Goal: Information Seeking & Learning: Learn about a topic

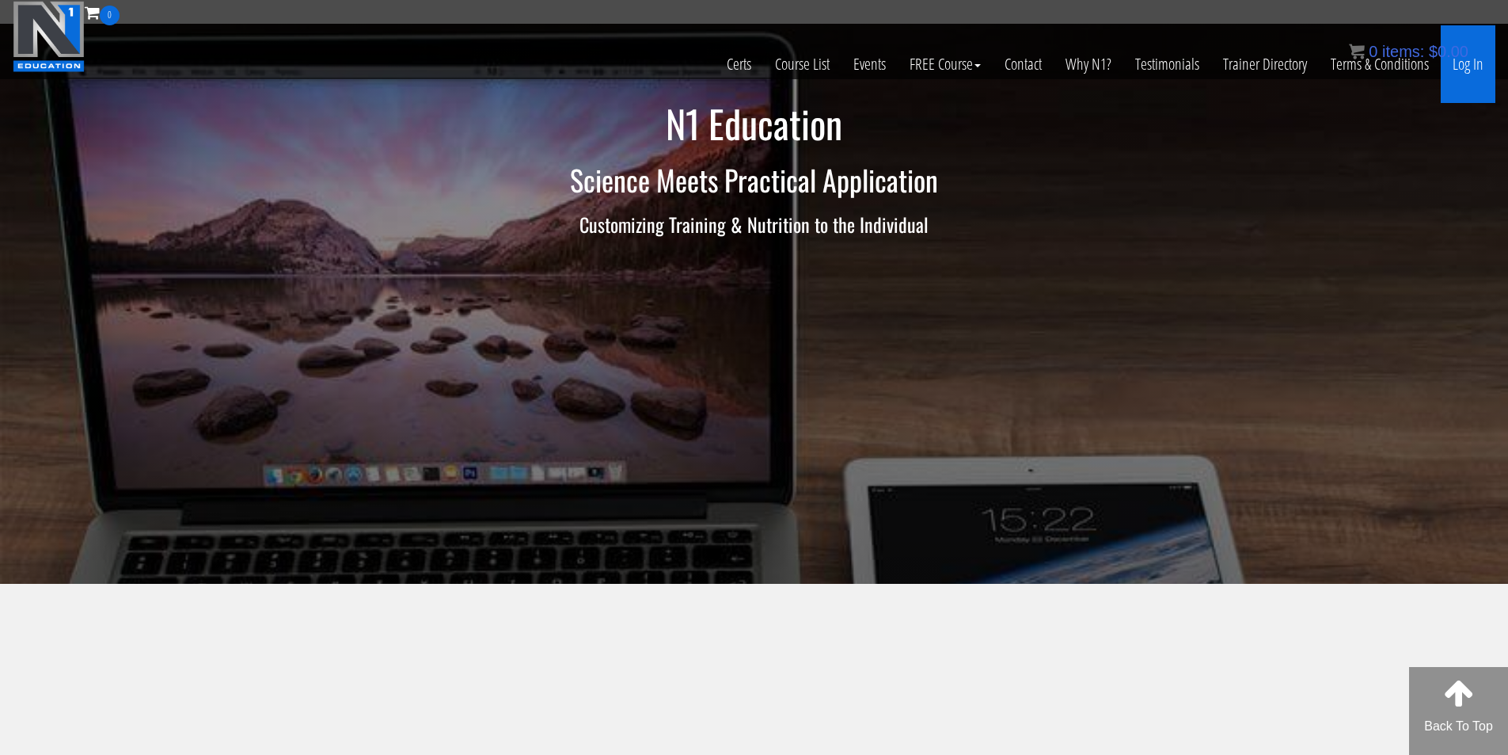
click at [1473, 59] on link "Log In" at bounding box center [1468, 64] width 55 height 78
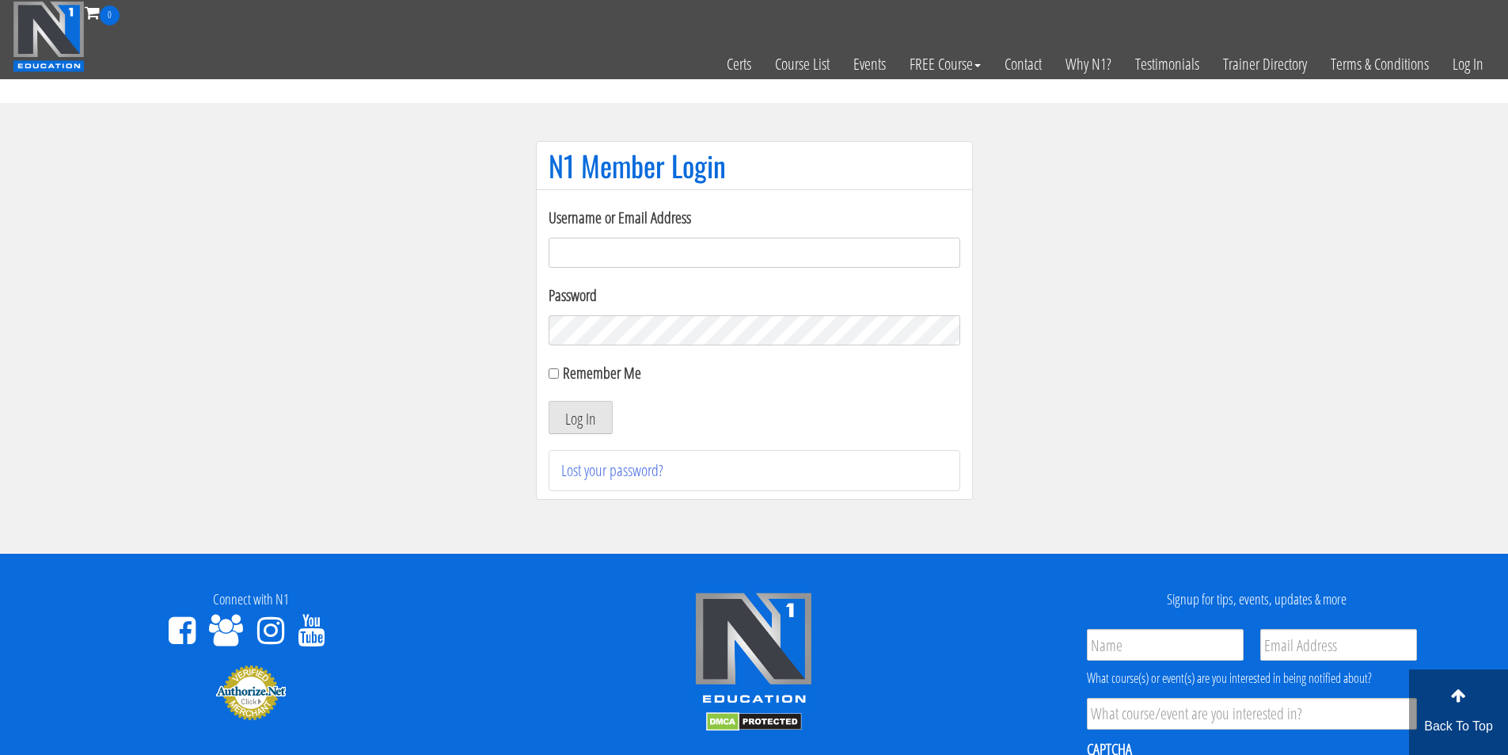
click at [599, 255] on input "Username or Email Address" at bounding box center [755, 253] width 412 height 30
type input "fmancin"
click at [593, 422] on button "Log In" at bounding box center [581, 417] width 64 height 33
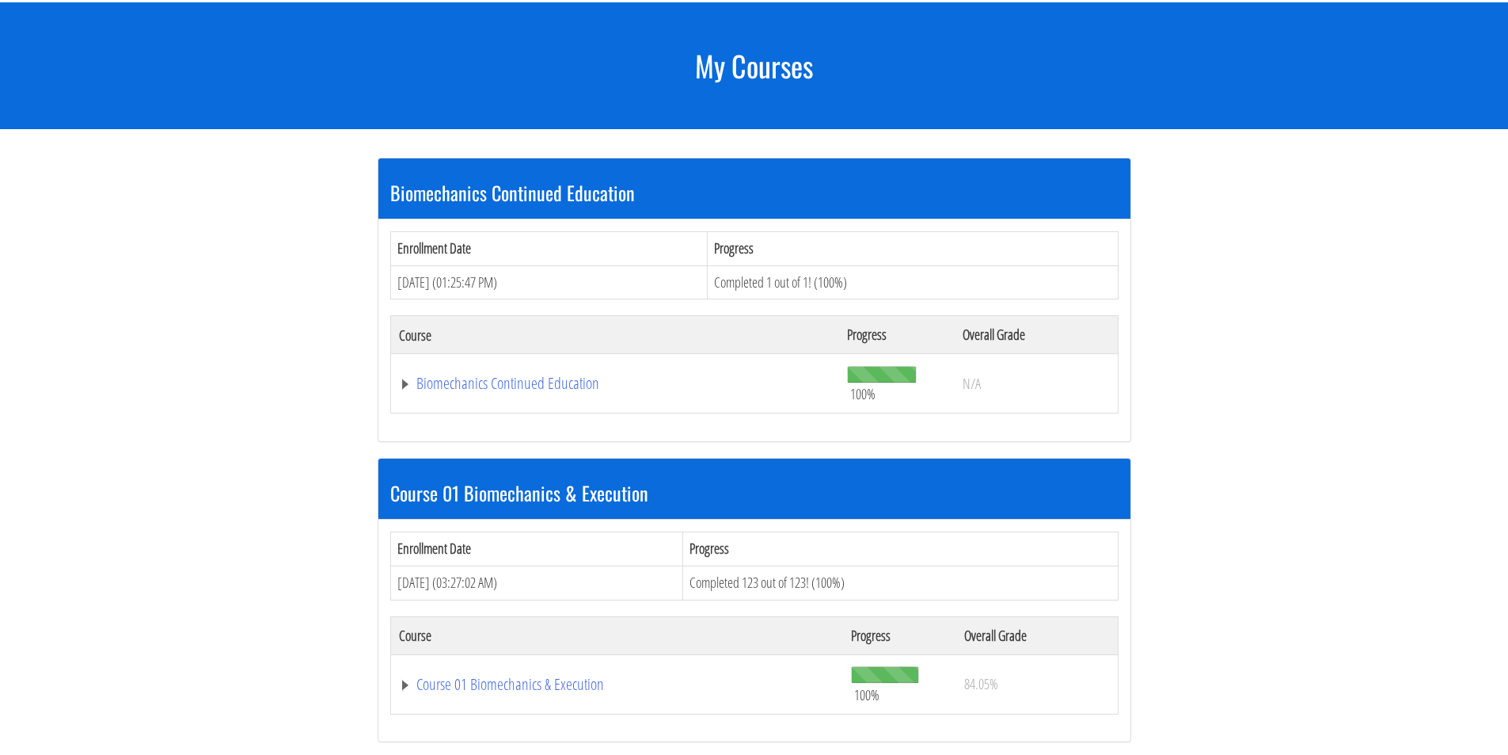
scroll to position [264, 0]
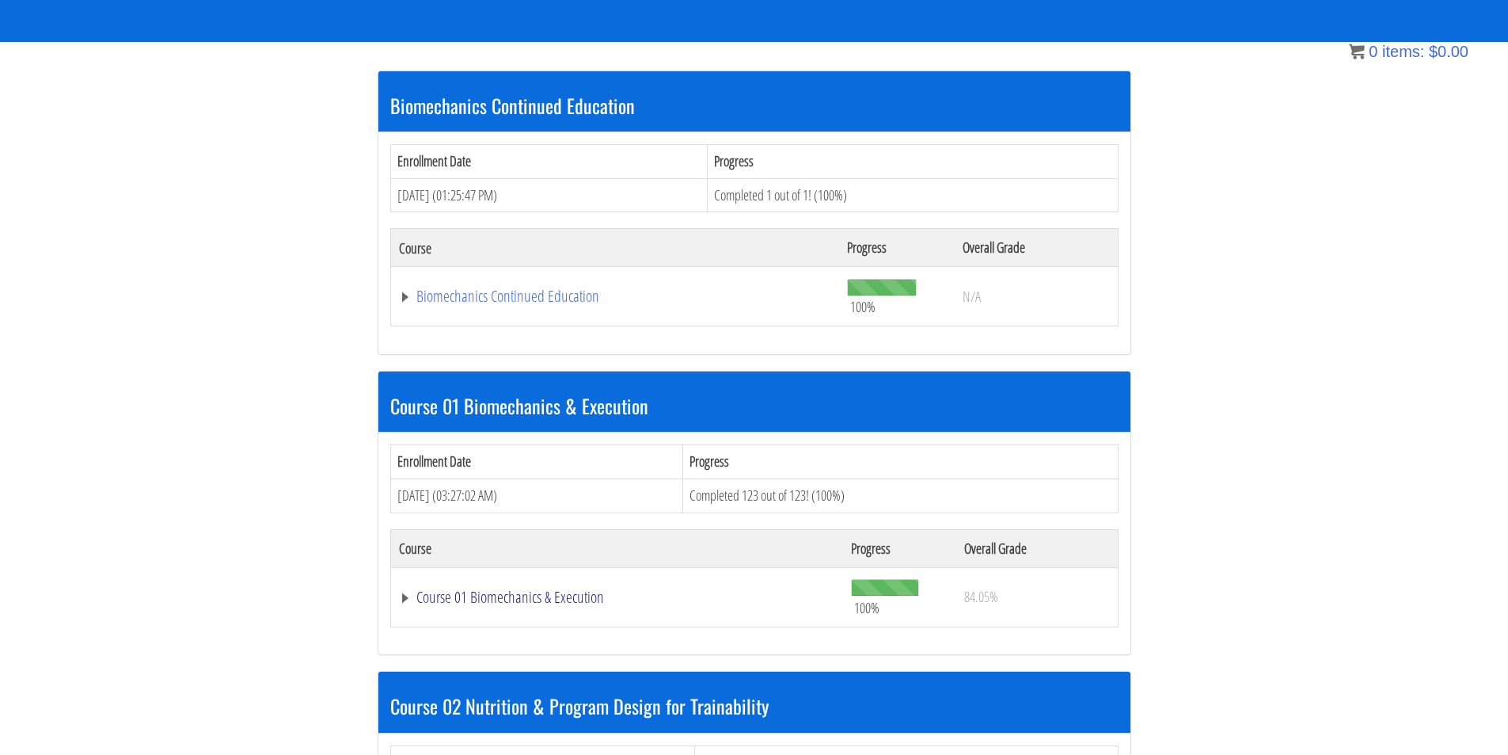
click at [515, 596] on link "Course 01 Biomechanics & Execution" at bounding box center [617, 597] width 437 height 16
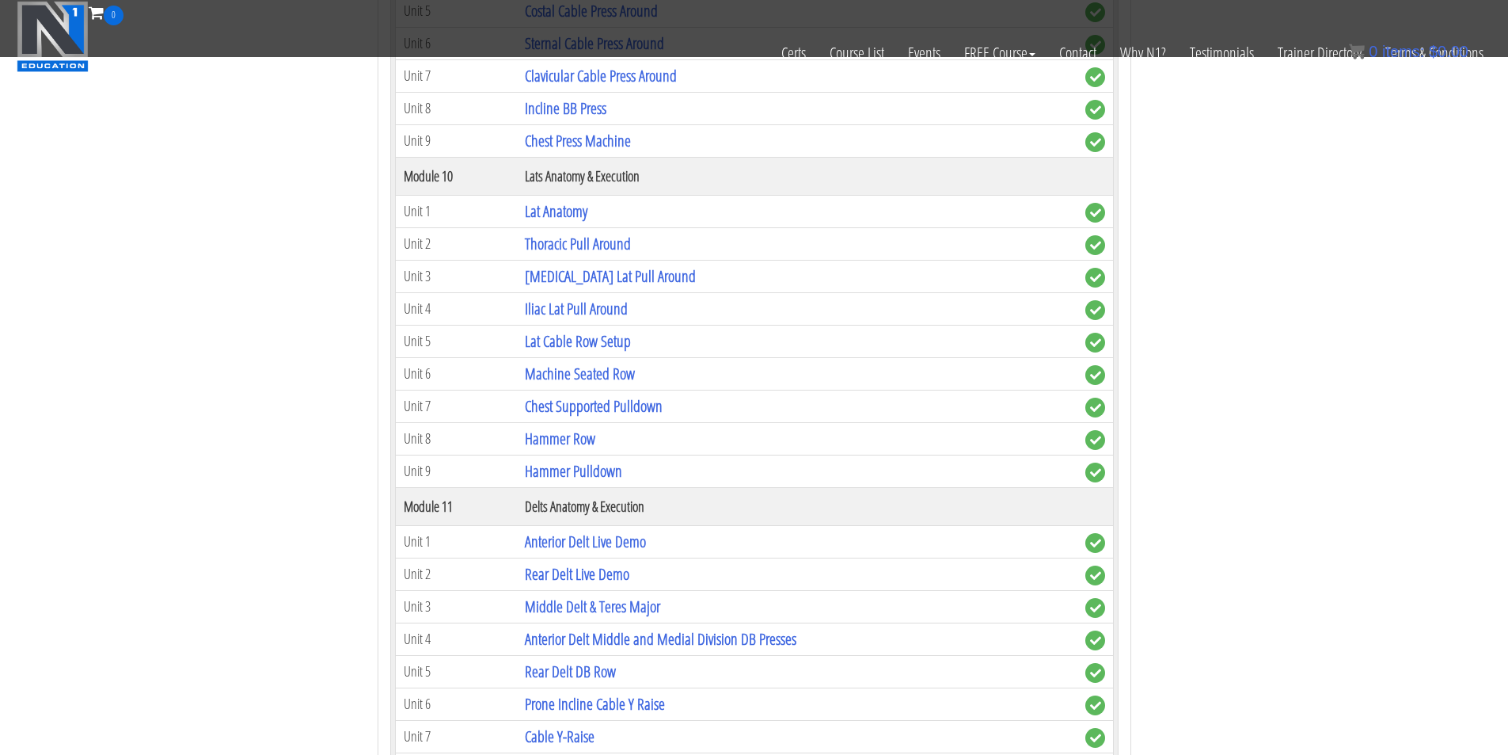
scroll to position [3299, 0]
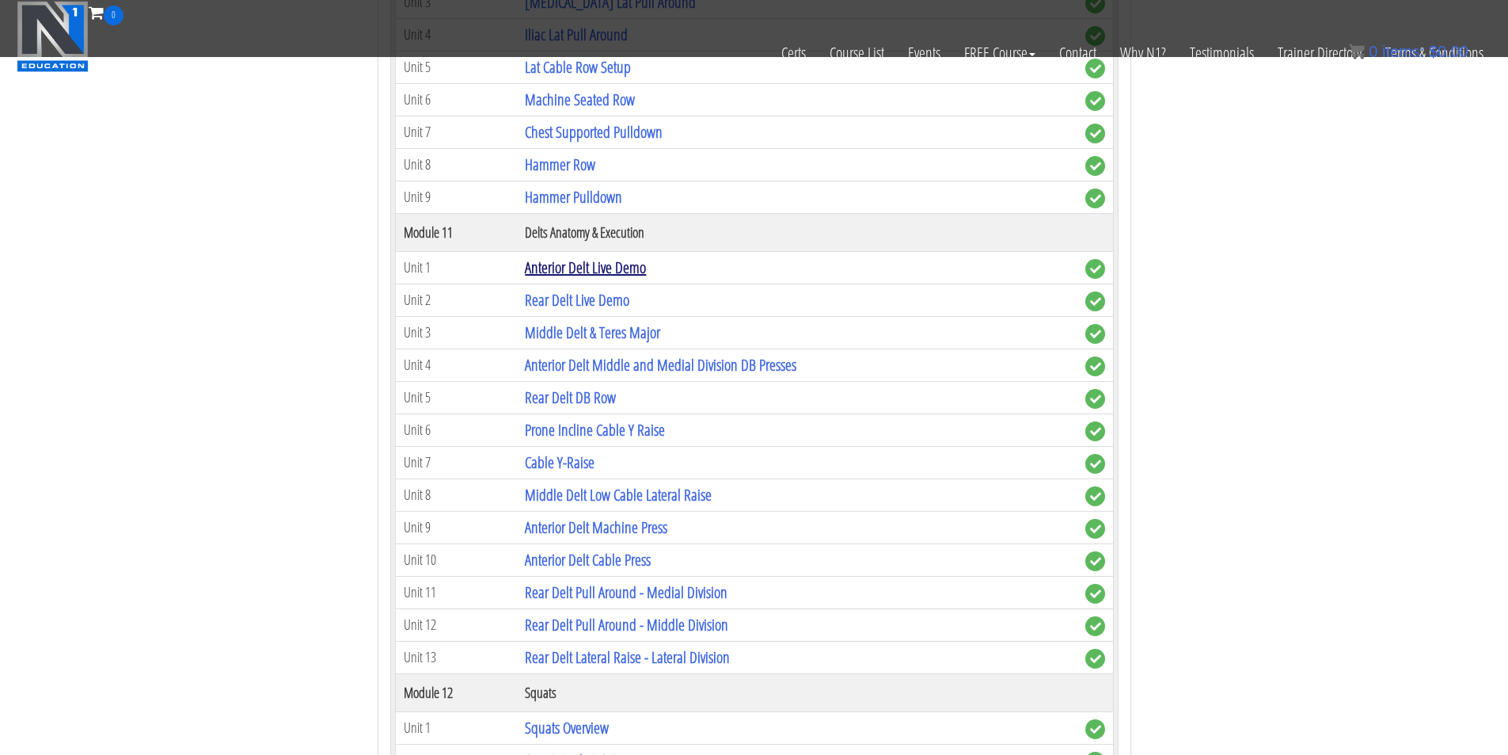
click at [571, 269] on link "Anterior Delt Live Demo" at bounding box center [585, 267] width 121 height 21
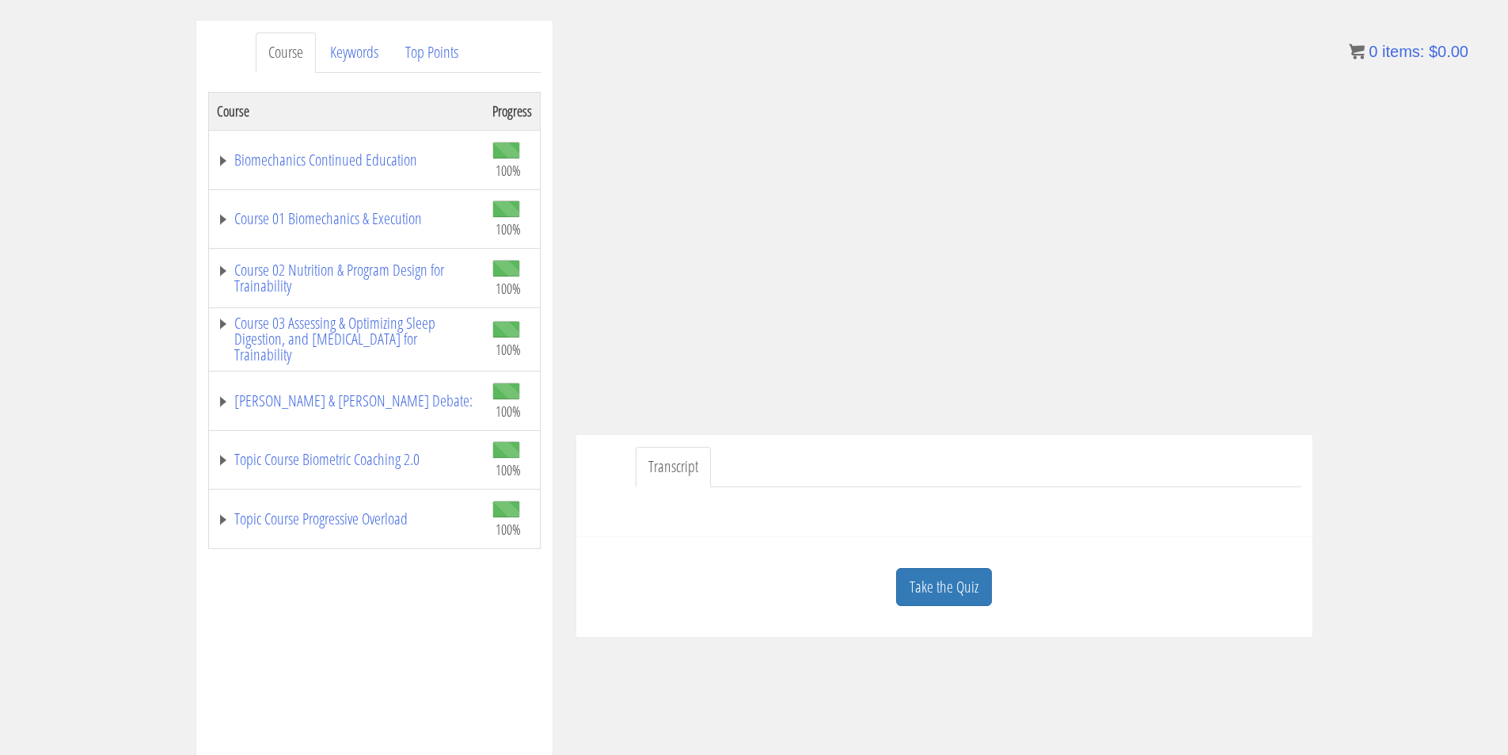
scroll to position [264, 0]
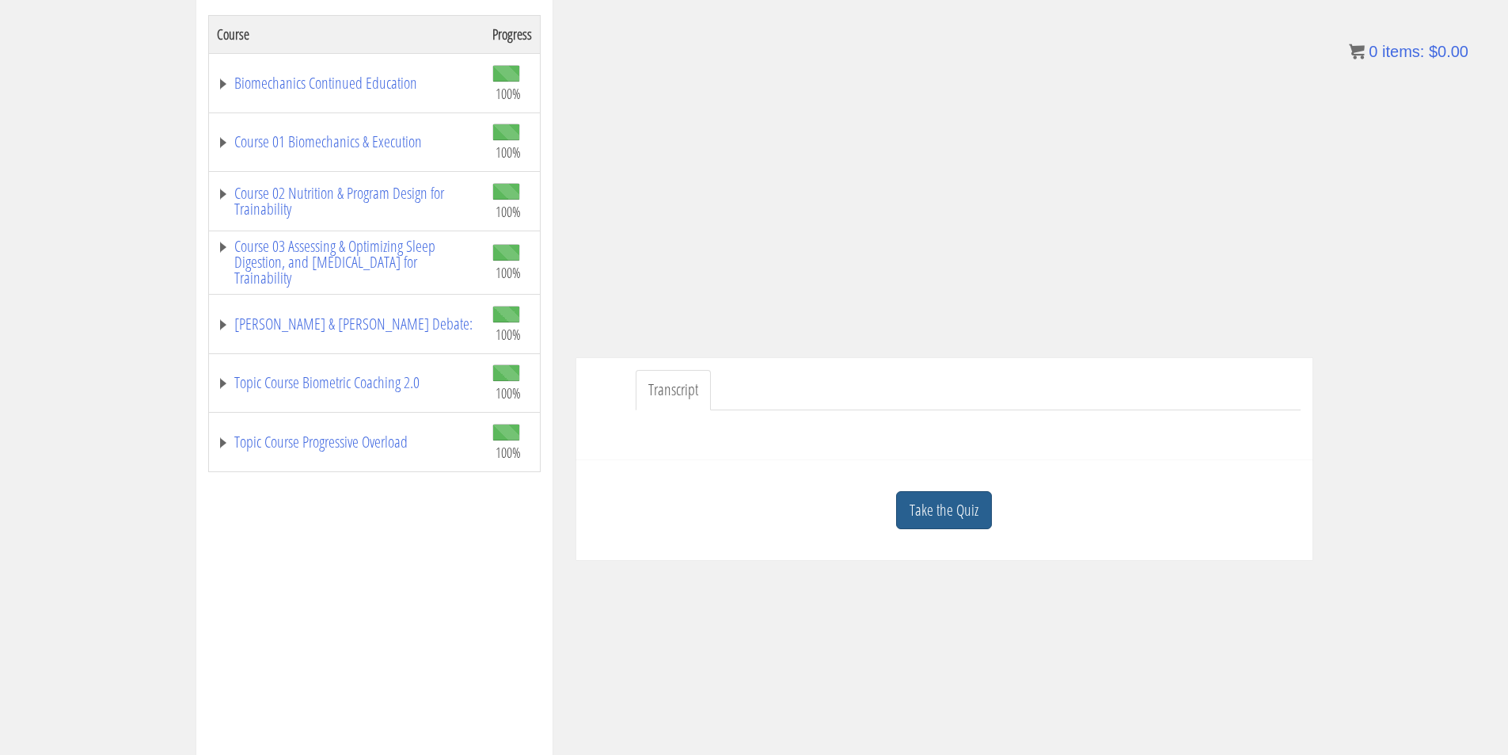
click at [970, 504] on link "Take the Quiz" at bounding box center [944, 510] width 96 height 39
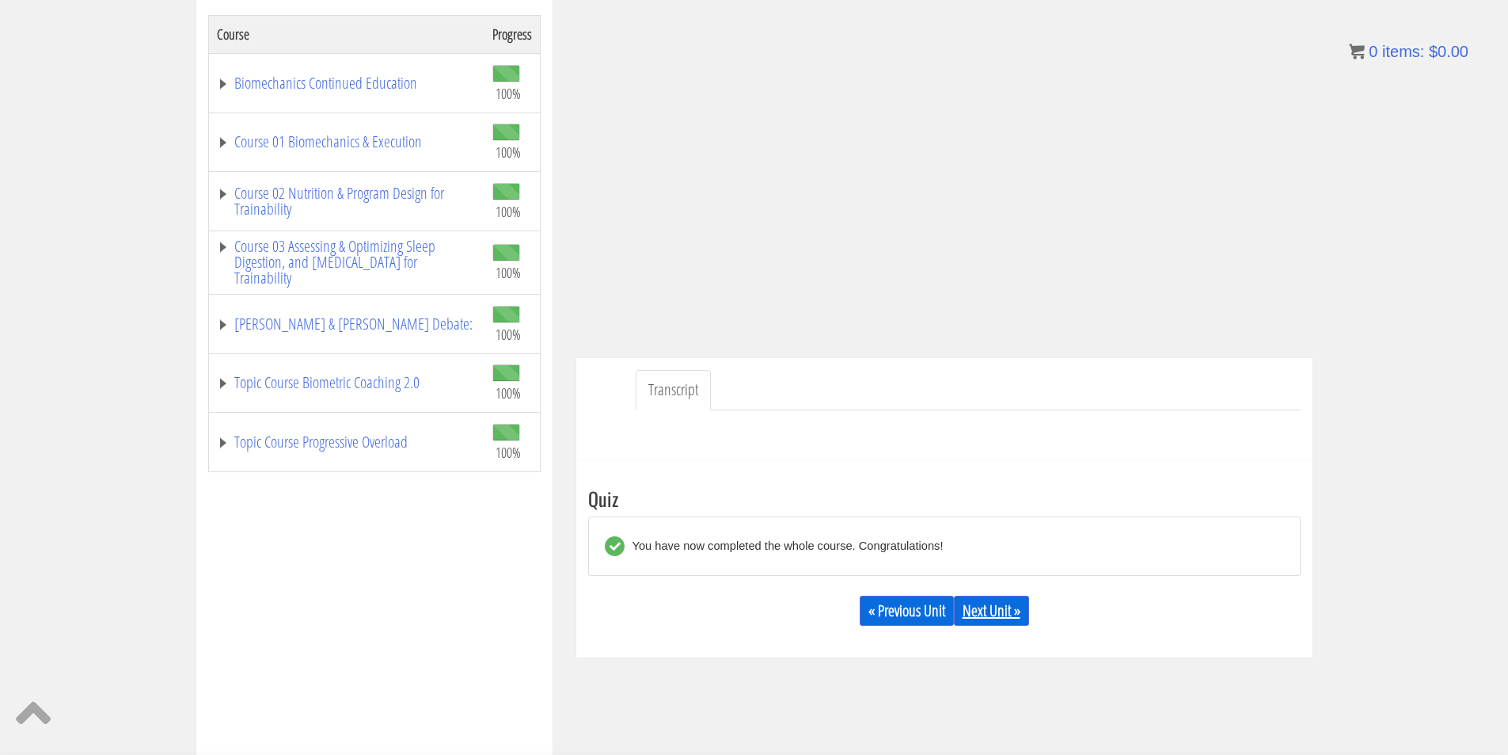
click at [1018, 609] on link "Next Unit »" at bounding box center [991, 610] width 75 height 30
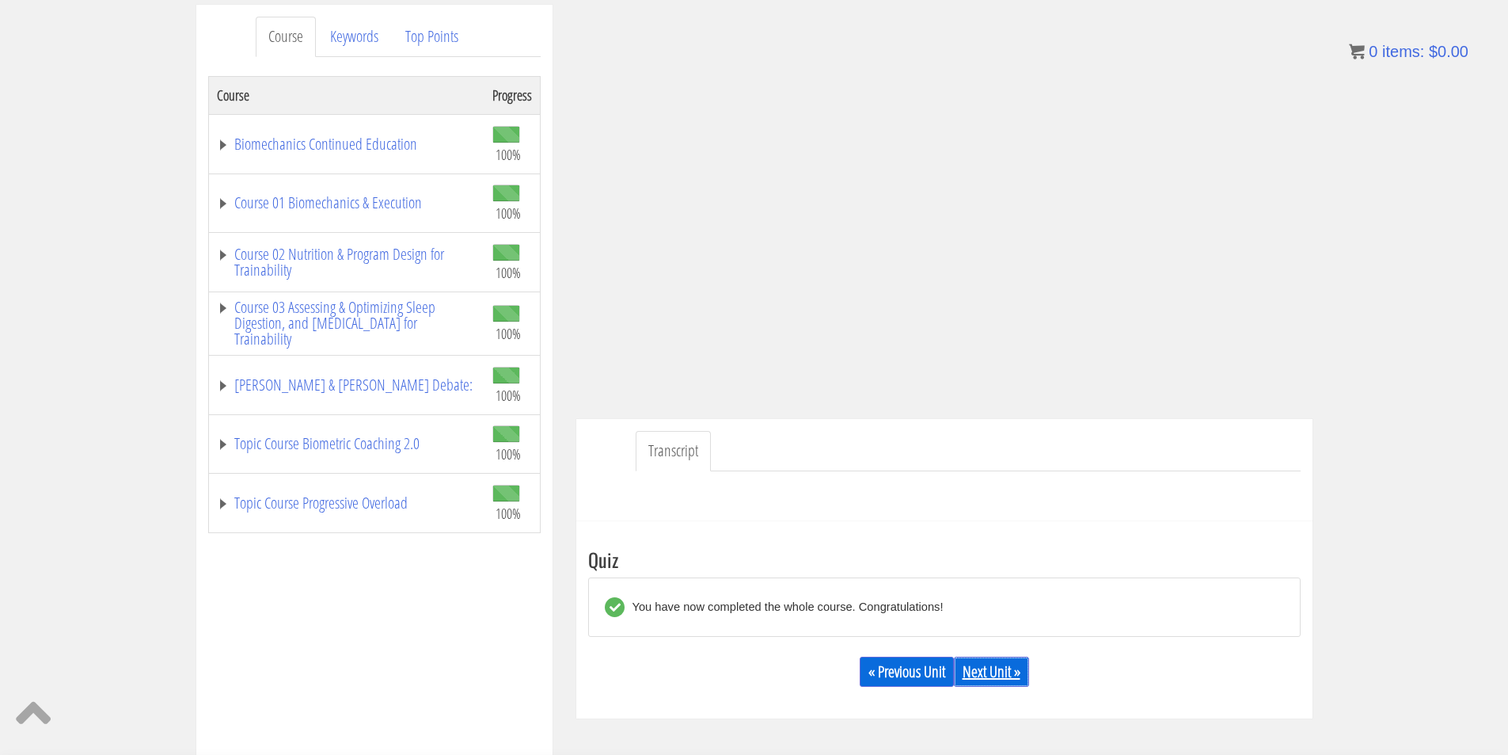
scroll to position [0, 0]
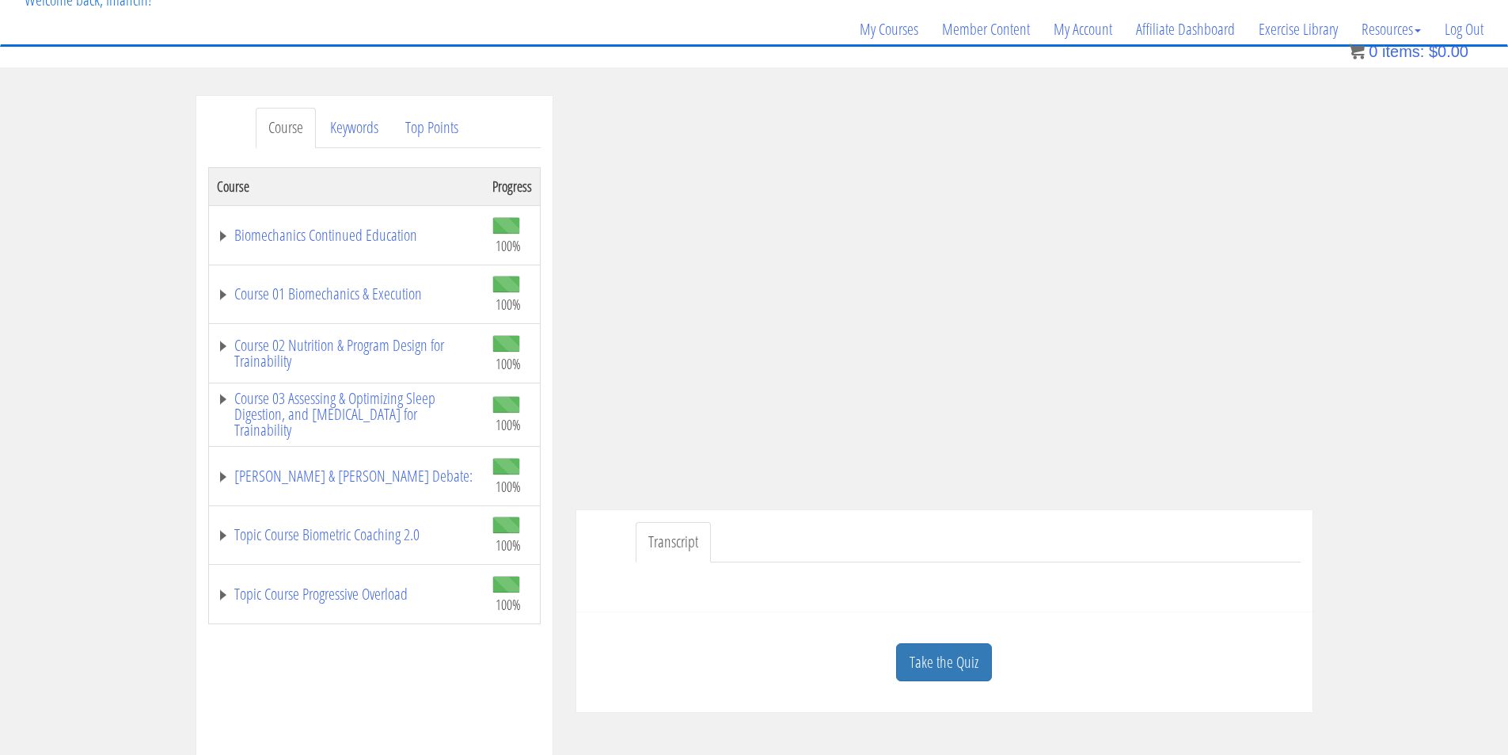
scroll to position [132, 0]
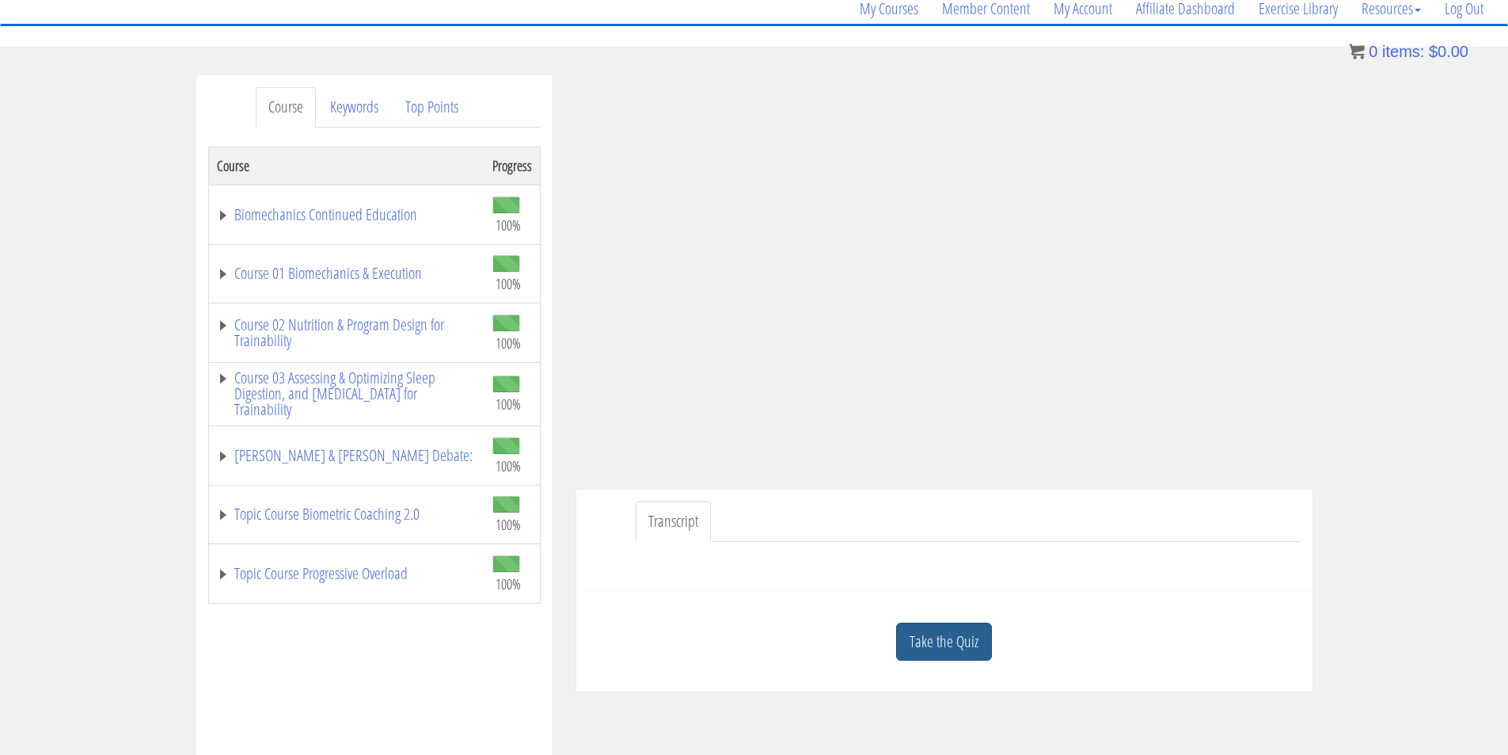
click at [975, 648] on link "Take the Quiz" at bounding box center [944, 641] width 96 height 39
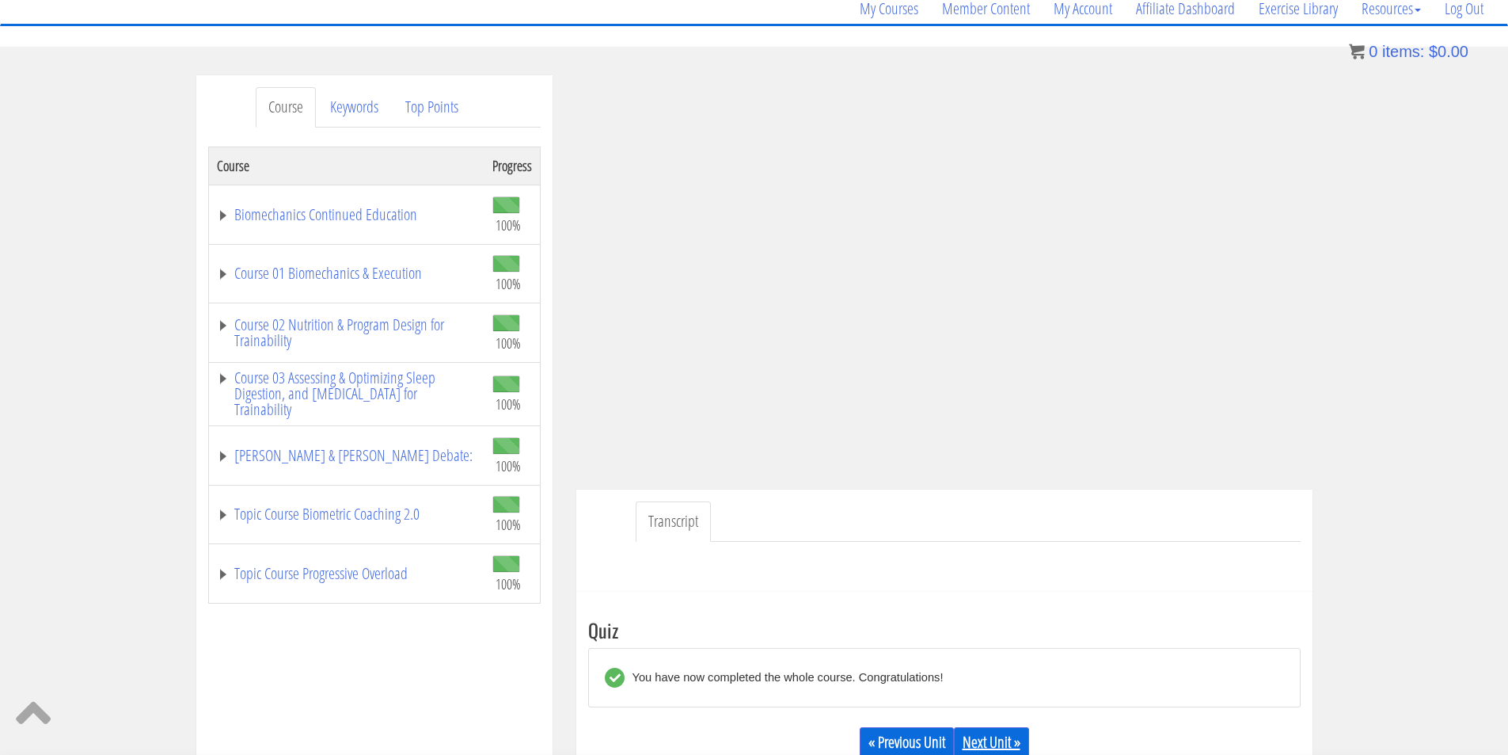
click at [1002, 749] on link "Next Unit »" at bounding box center [991, 742] width 75 height 30
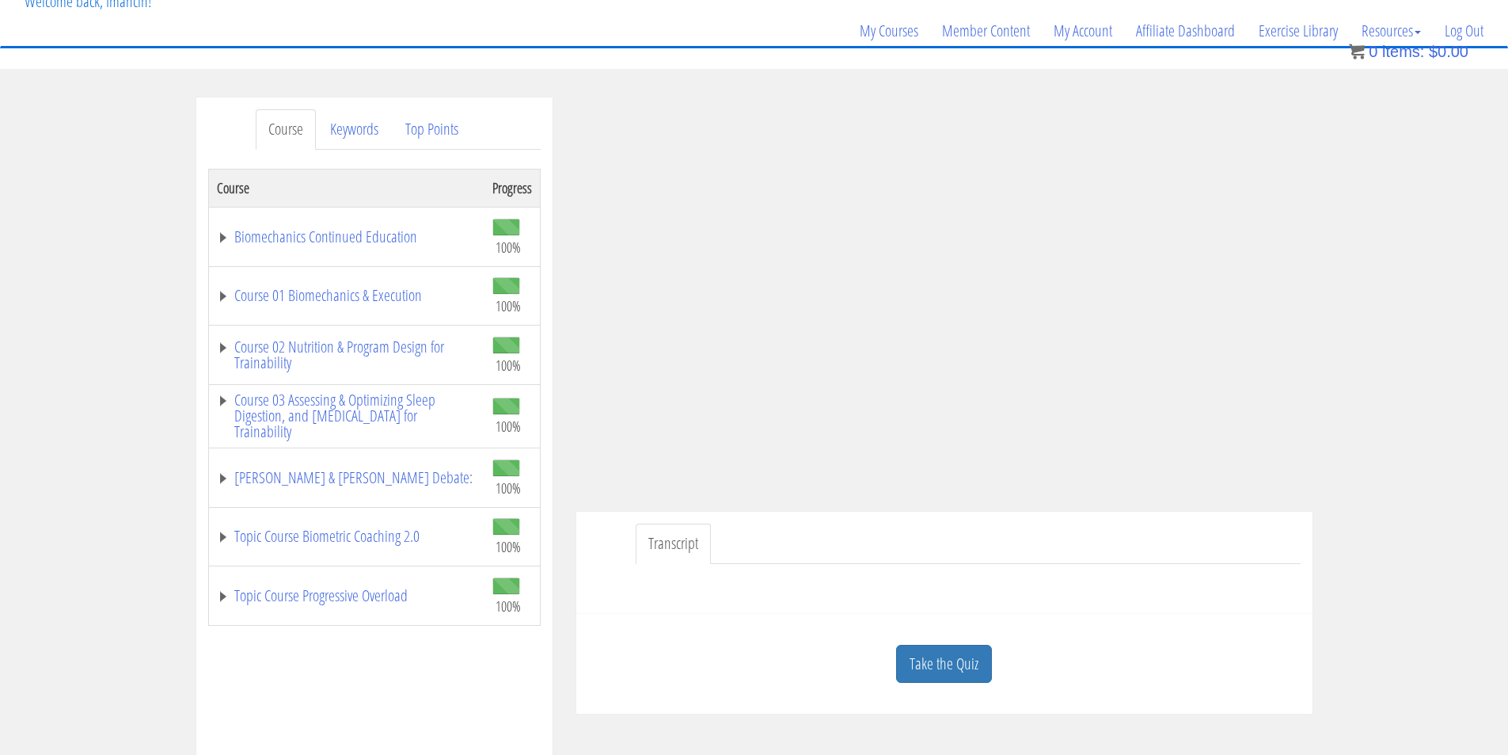
scroll to position [132, 0]
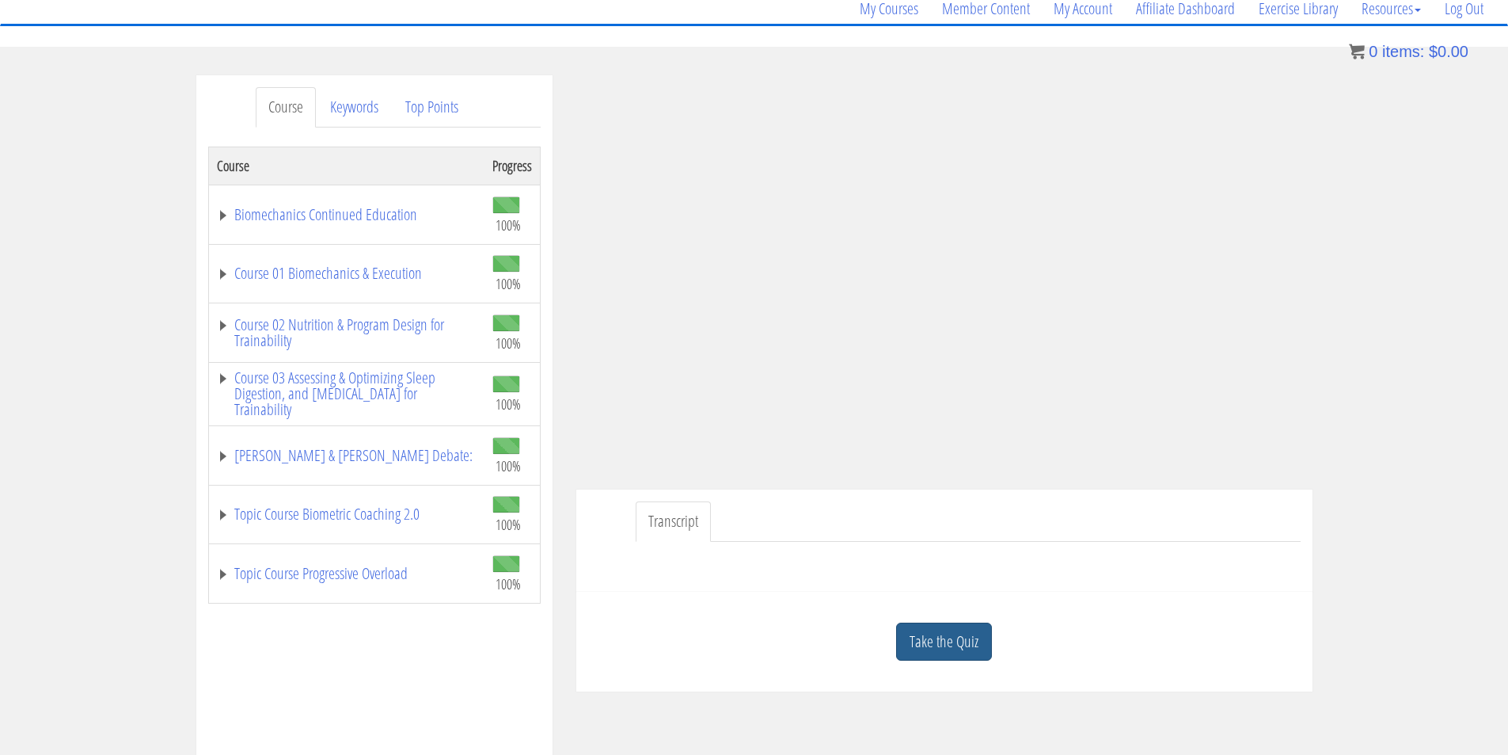
click at [974, 649] on link "Take the Quiz" at bounding box center [944, 641] width 96 height 39
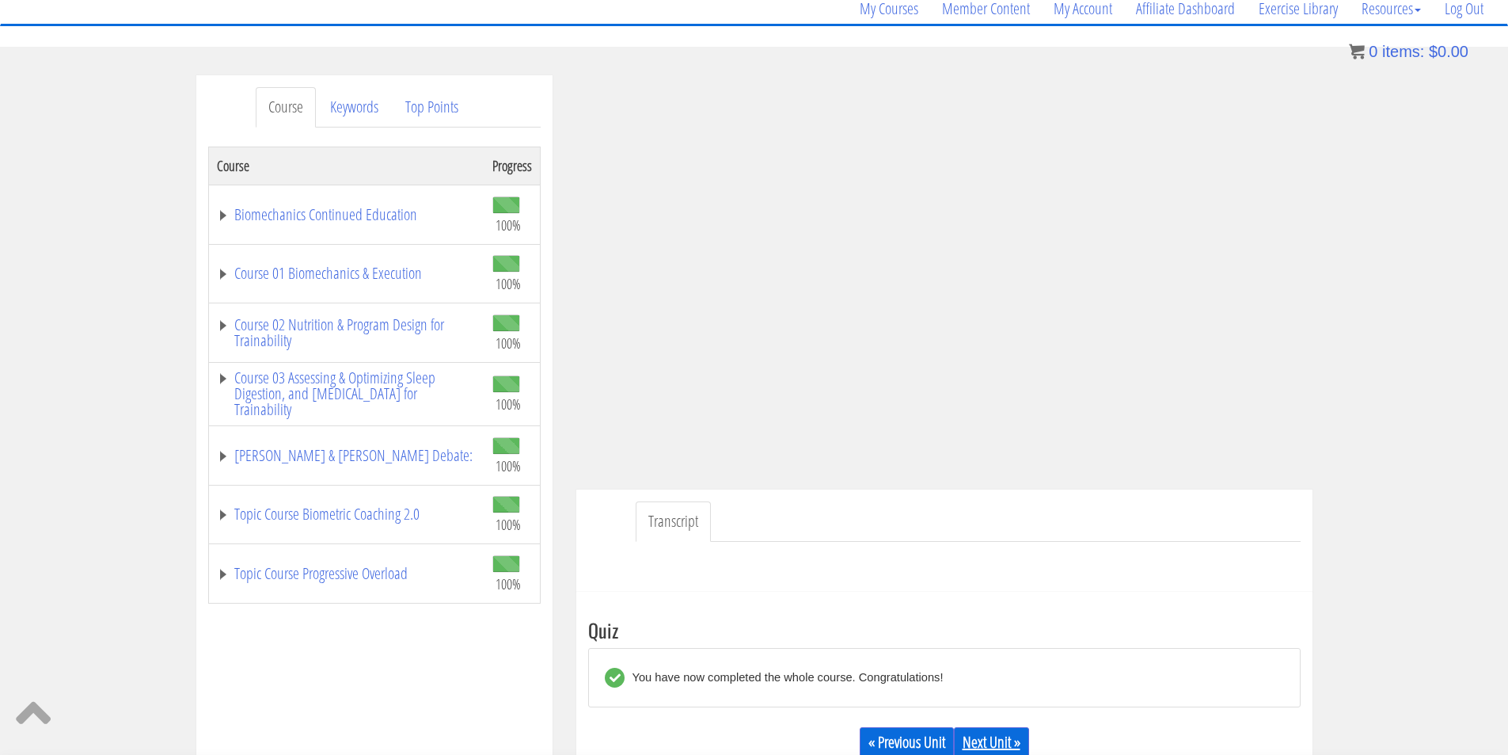
click at [1018, 740] on link "Next Unit »" at bounding box center [991, 742] width 75 height 30
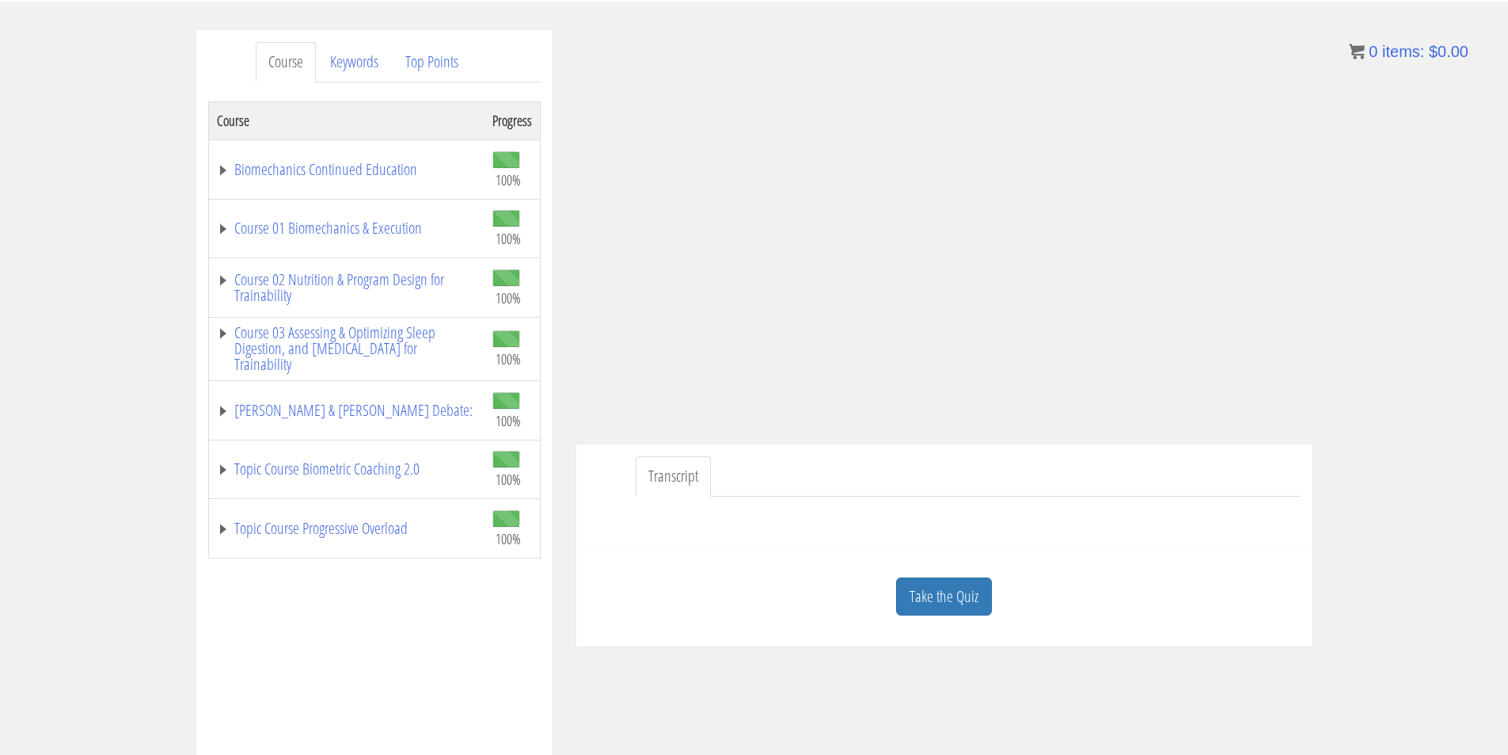
scroll to position [264, 0]
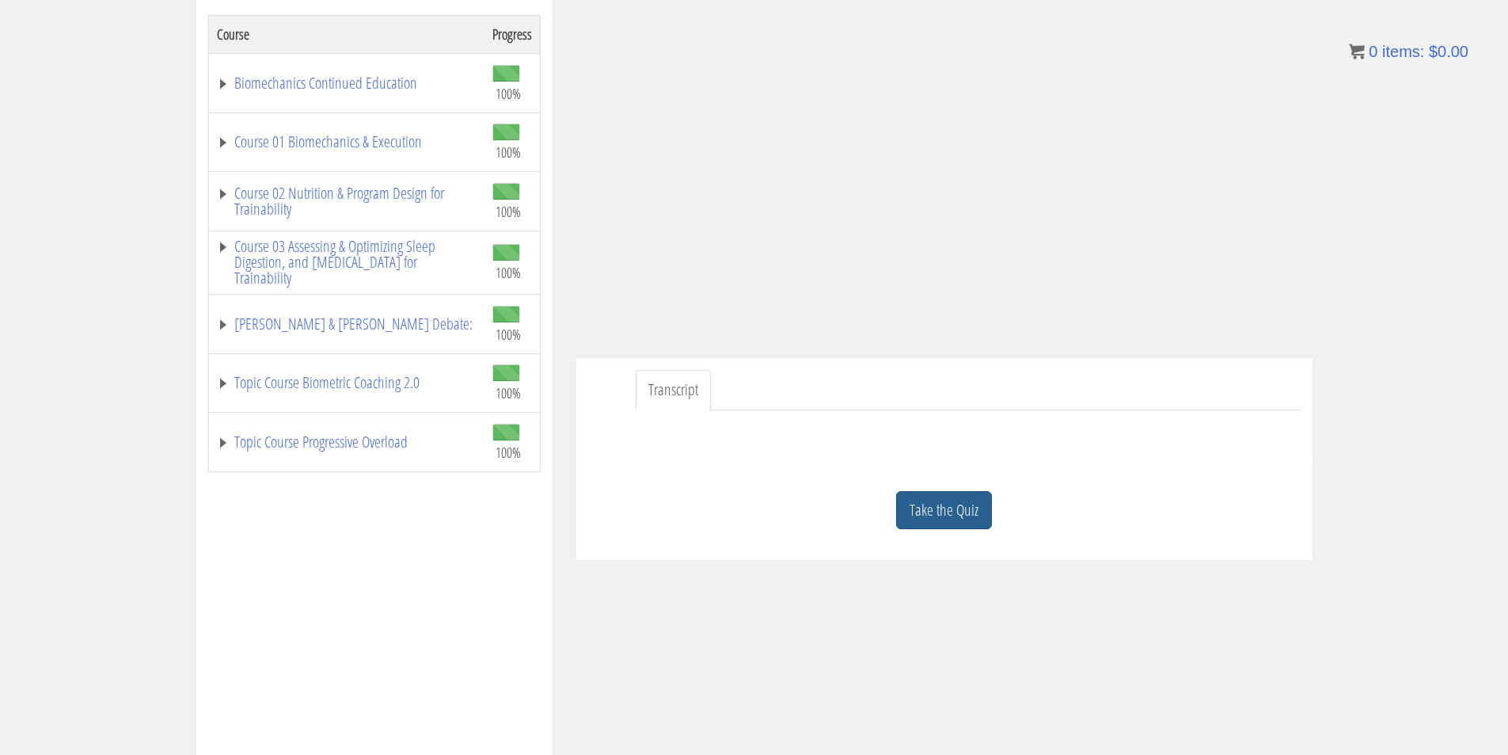
click at [972, 515] on link "Take the Quiz" at bounding box center [944, 510] width 96 height 39
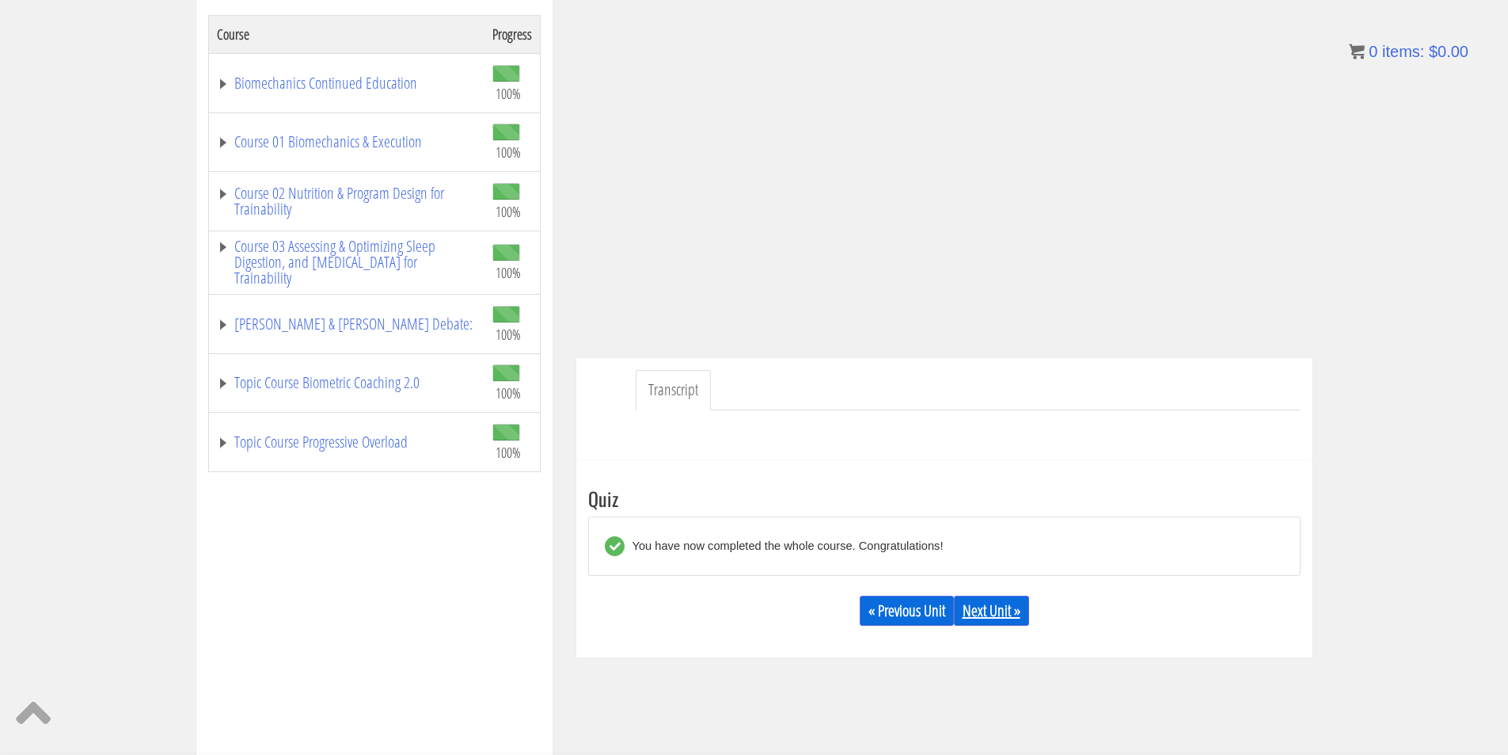
click at [1006, 618] on link "Next Unit »" at bounding box center [991, 610] width 75 height 30
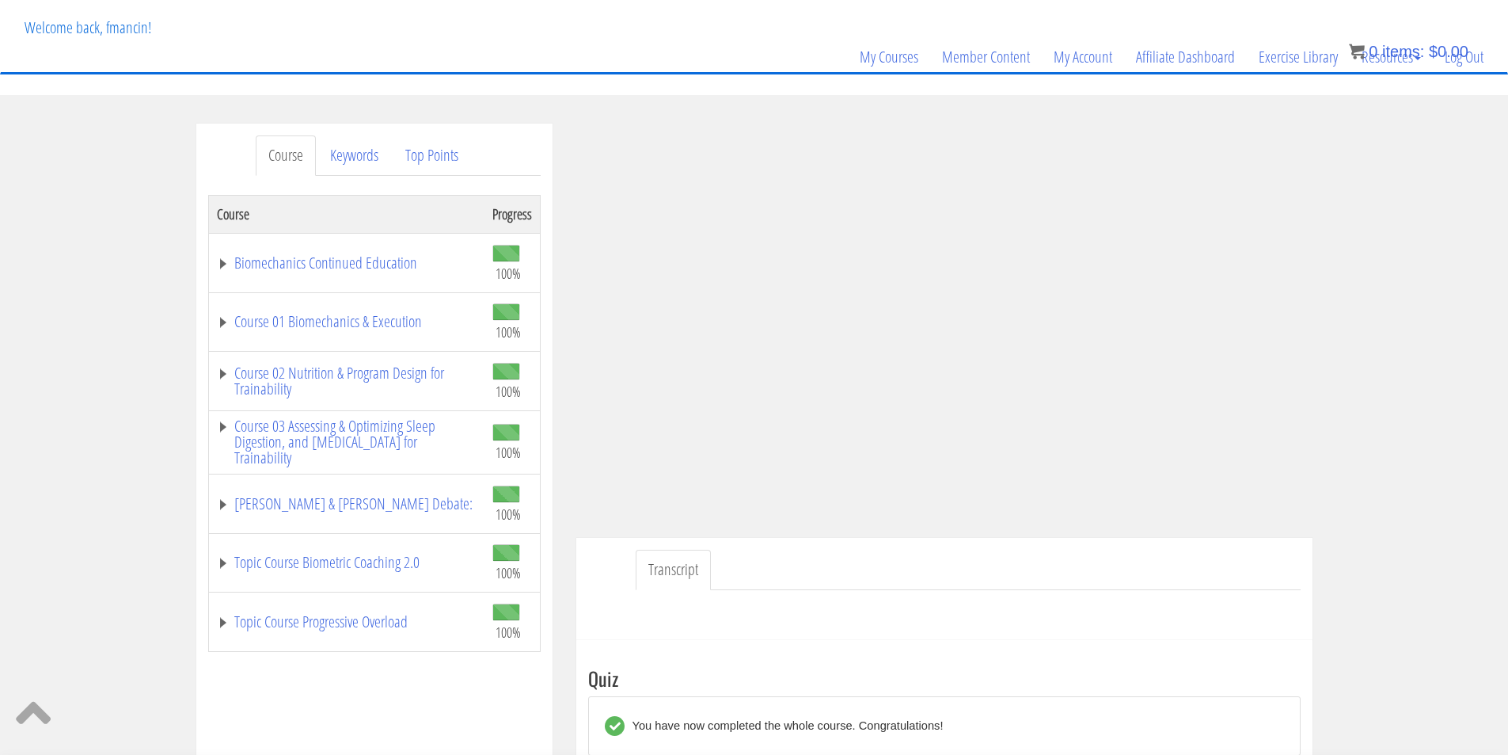
scroll to position [0, 0]
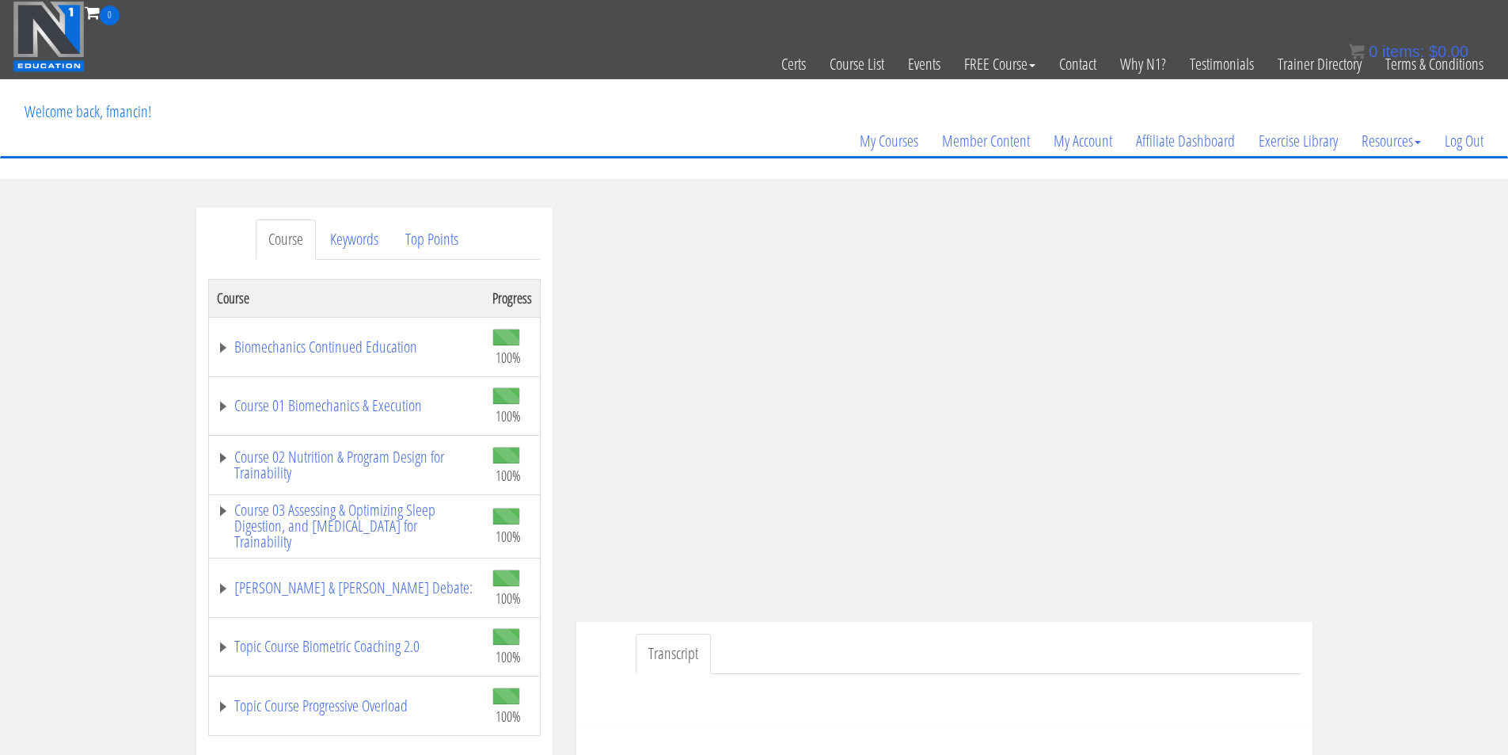
scroll to position [132, 0]
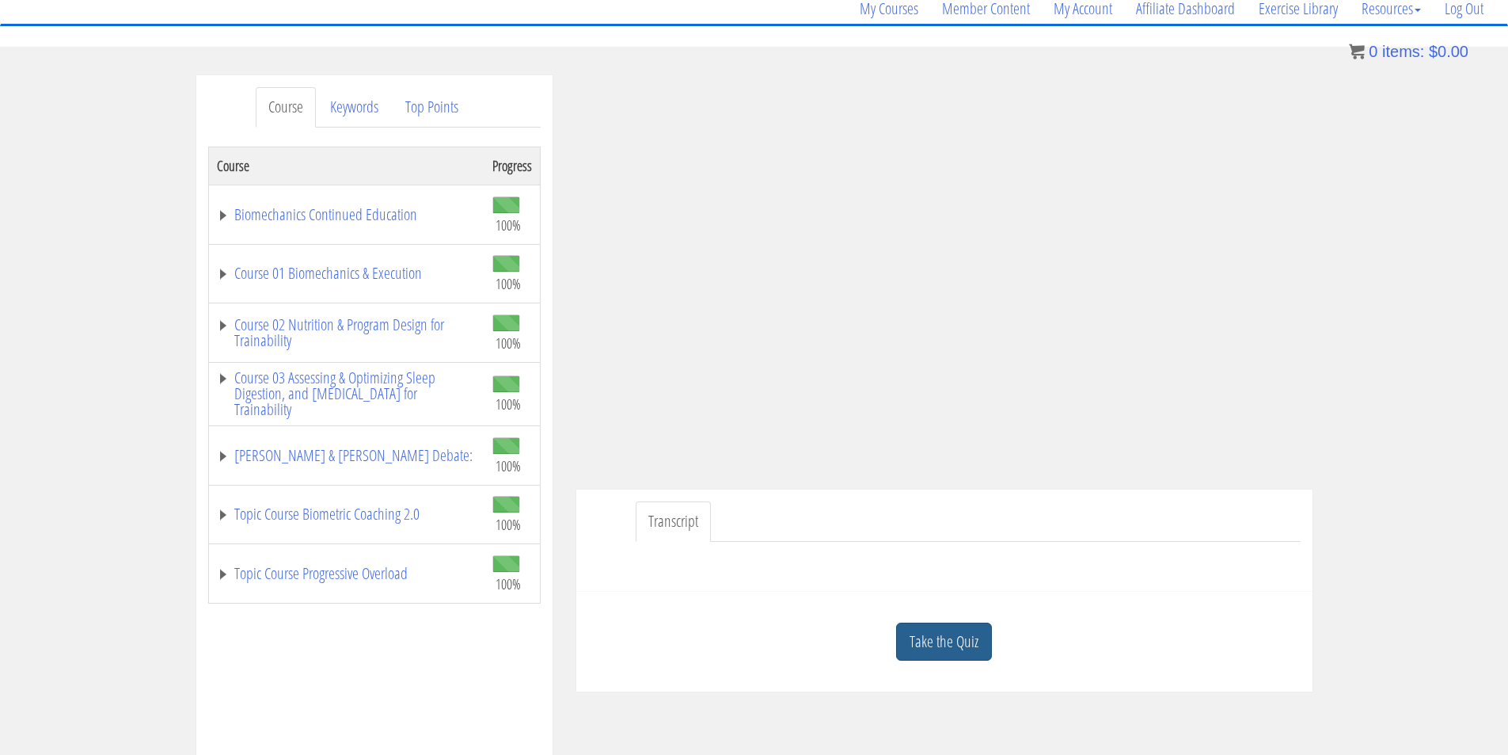
click at [969, 633] on link "Take the Quiz" at bounding box center [944, 641] width 96 height 39
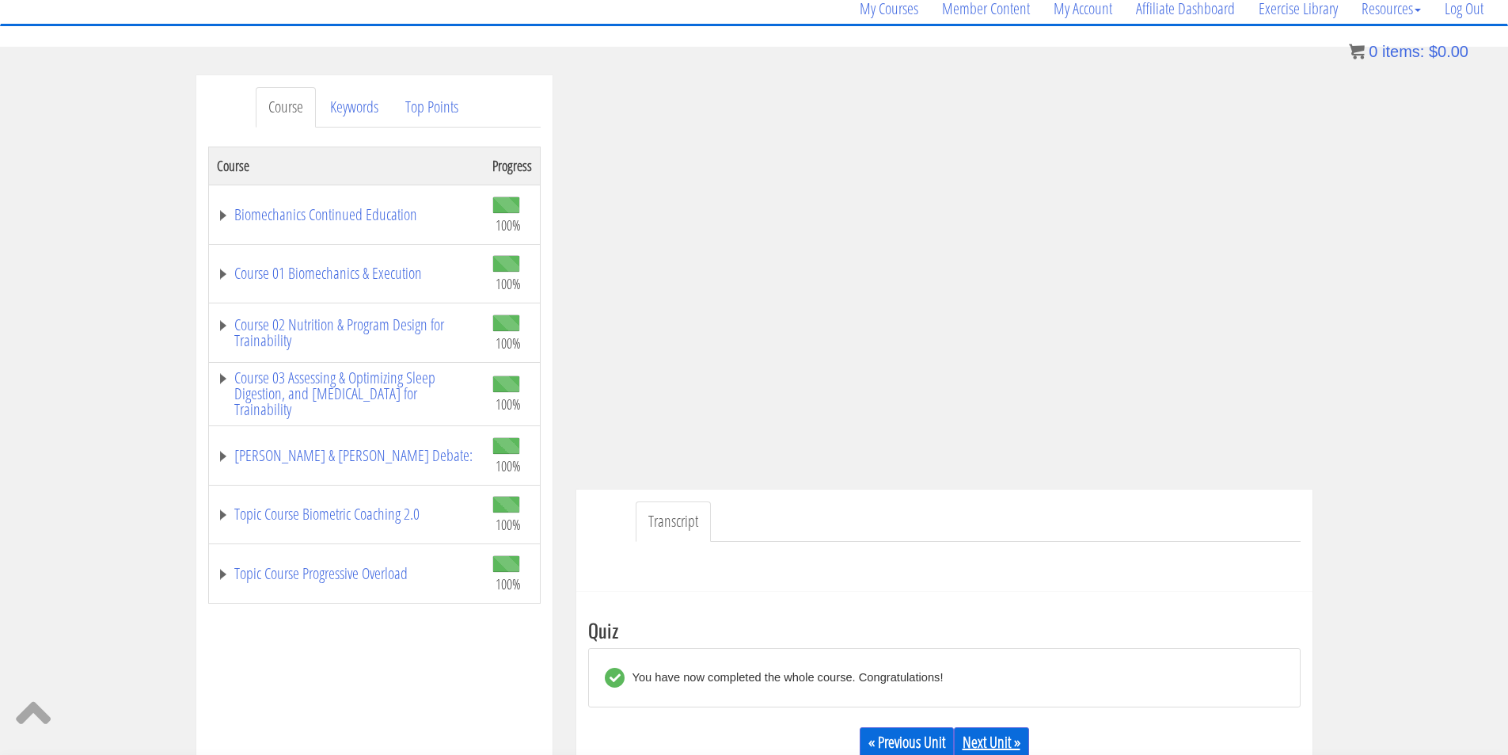
click at [997, 732] on link "Next Unit »" at bounding box center [991, 742] width 75 height 30
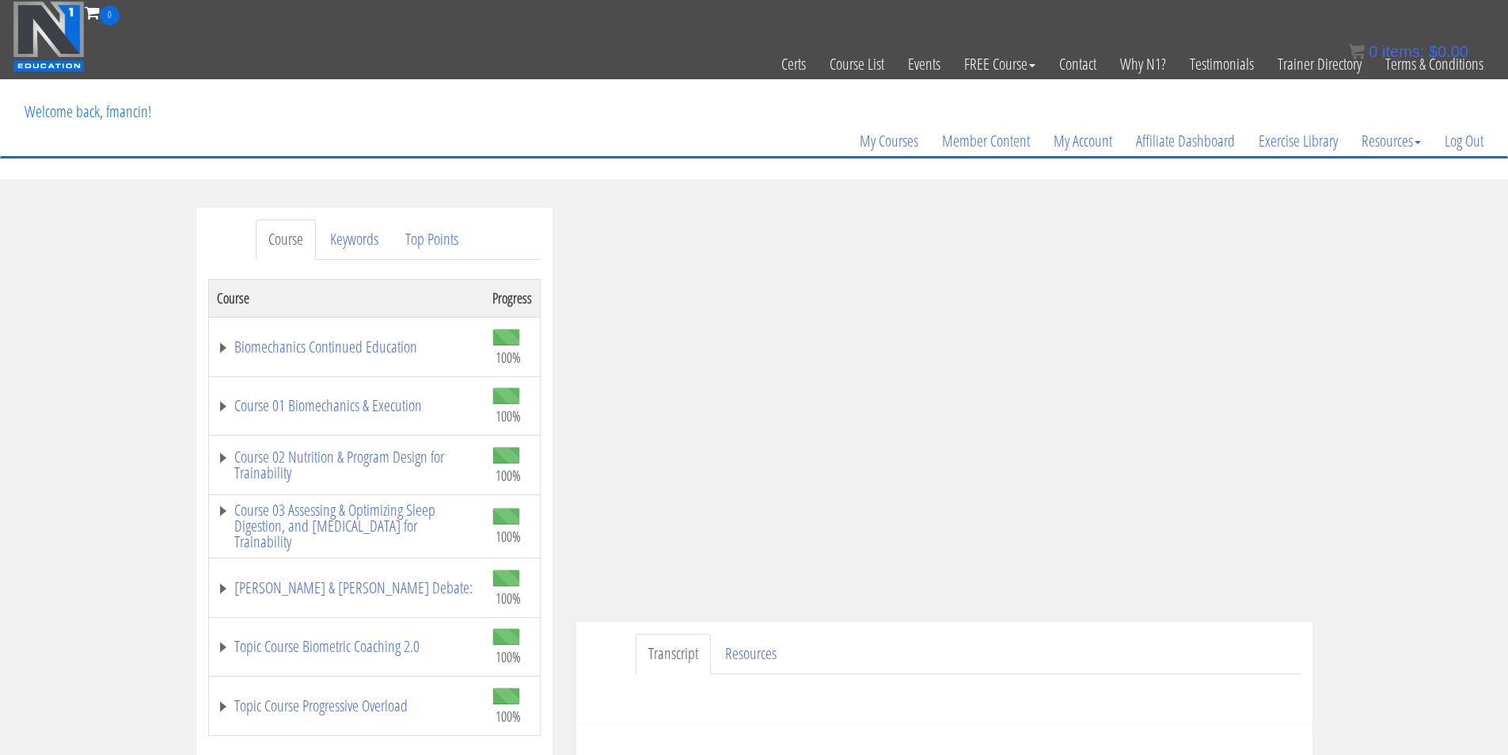
scroll to position [132, 0]
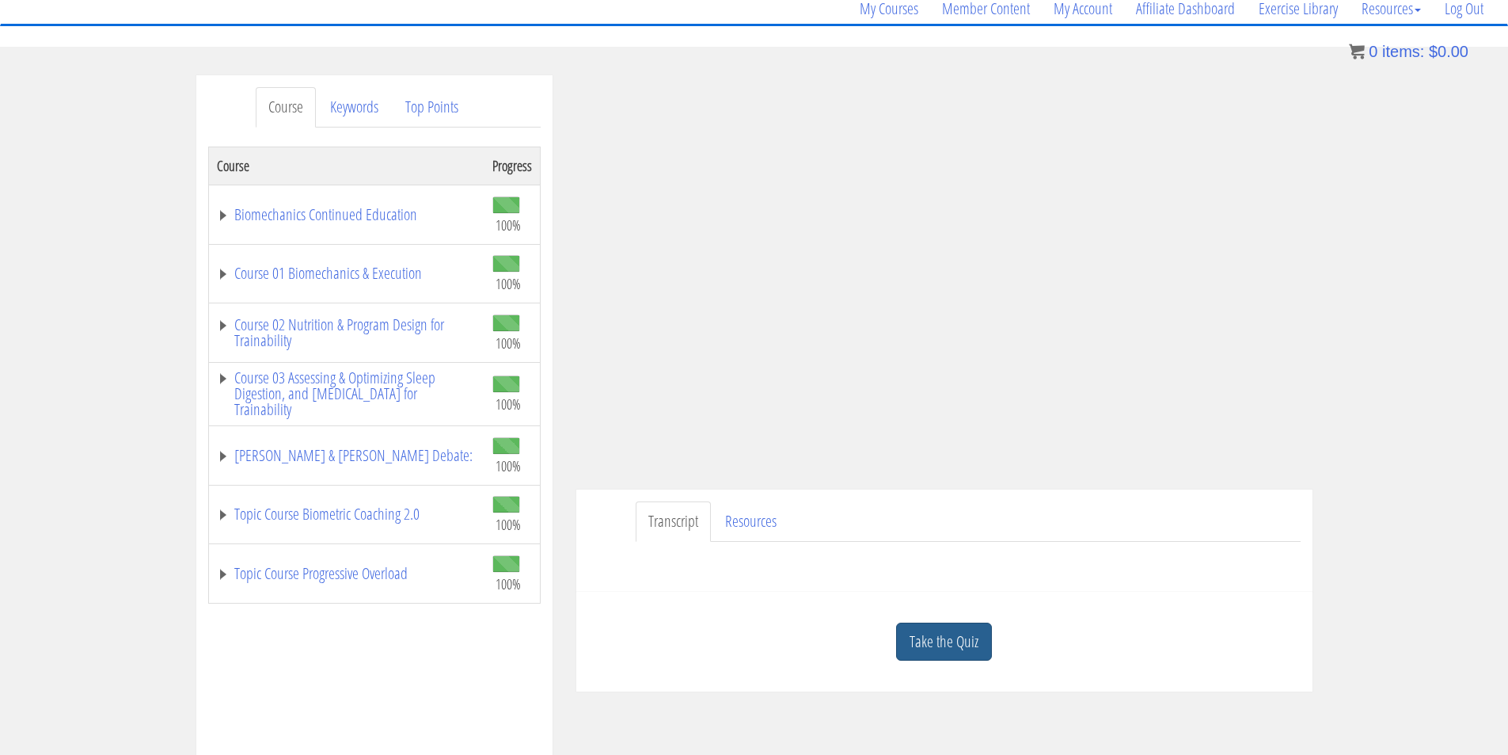
click at [960, 644] on link "Take the Quiz" at bounding box center [944, 641] width 96 height 39
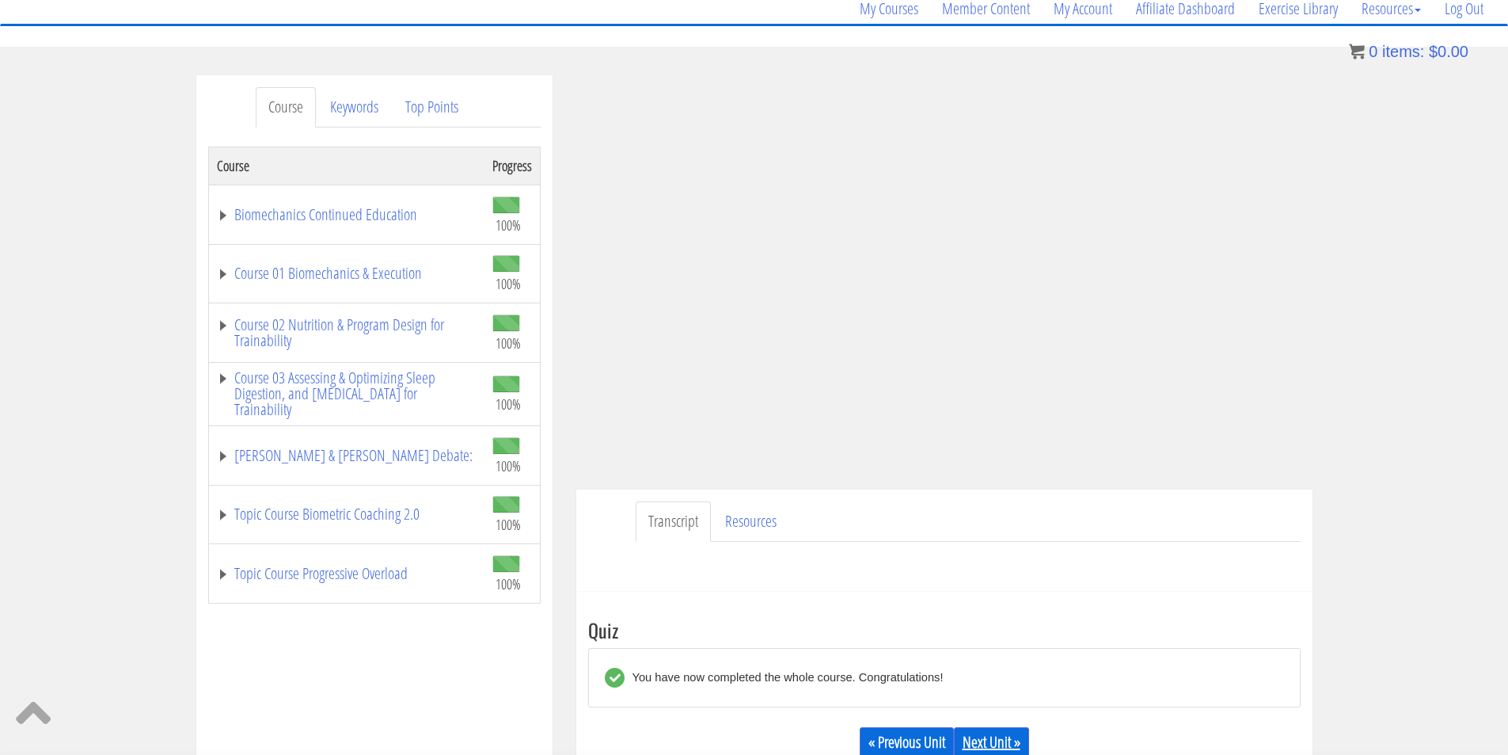
click at [991, 747] on link "Next Unit »" at bounding box center [991, 742] width 75 height 30
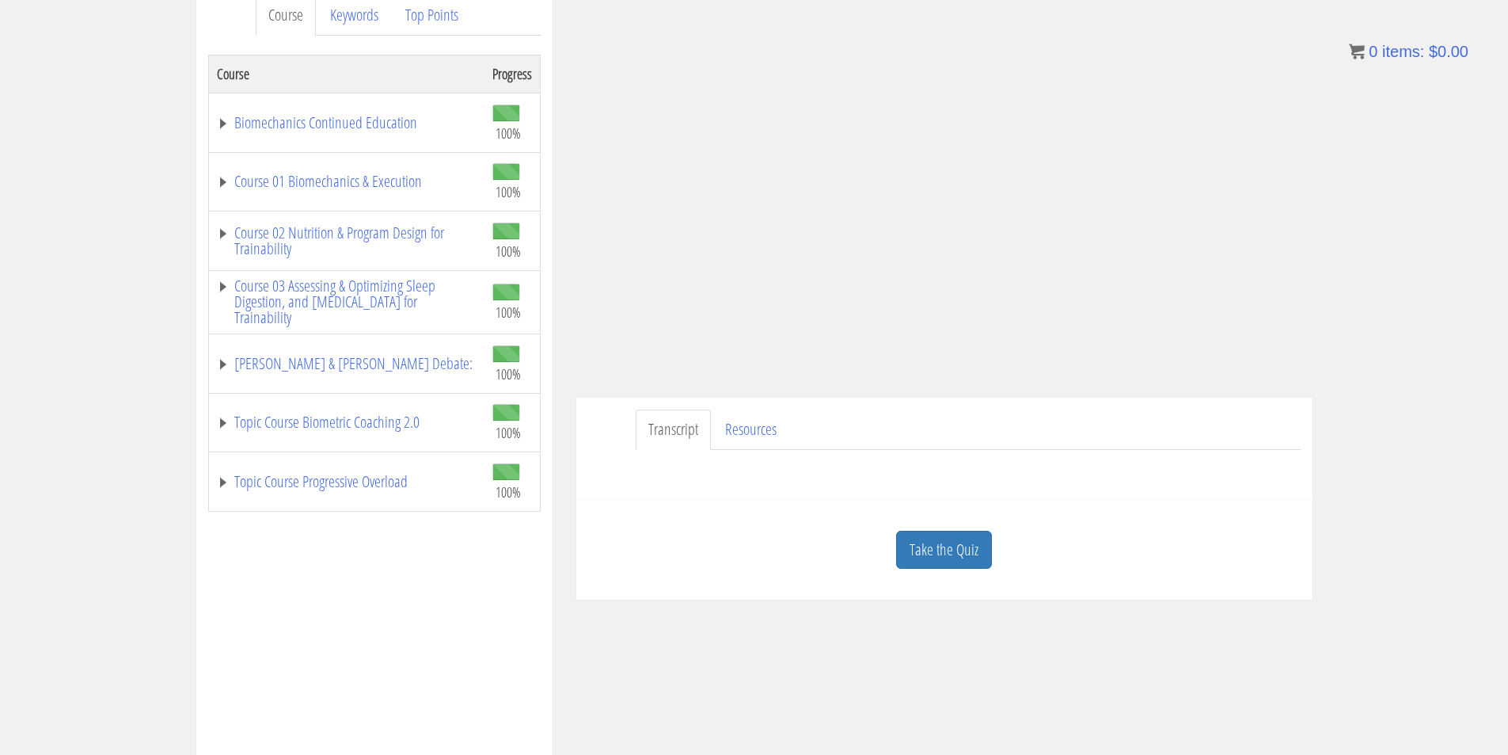
scroll to position [264, 0]
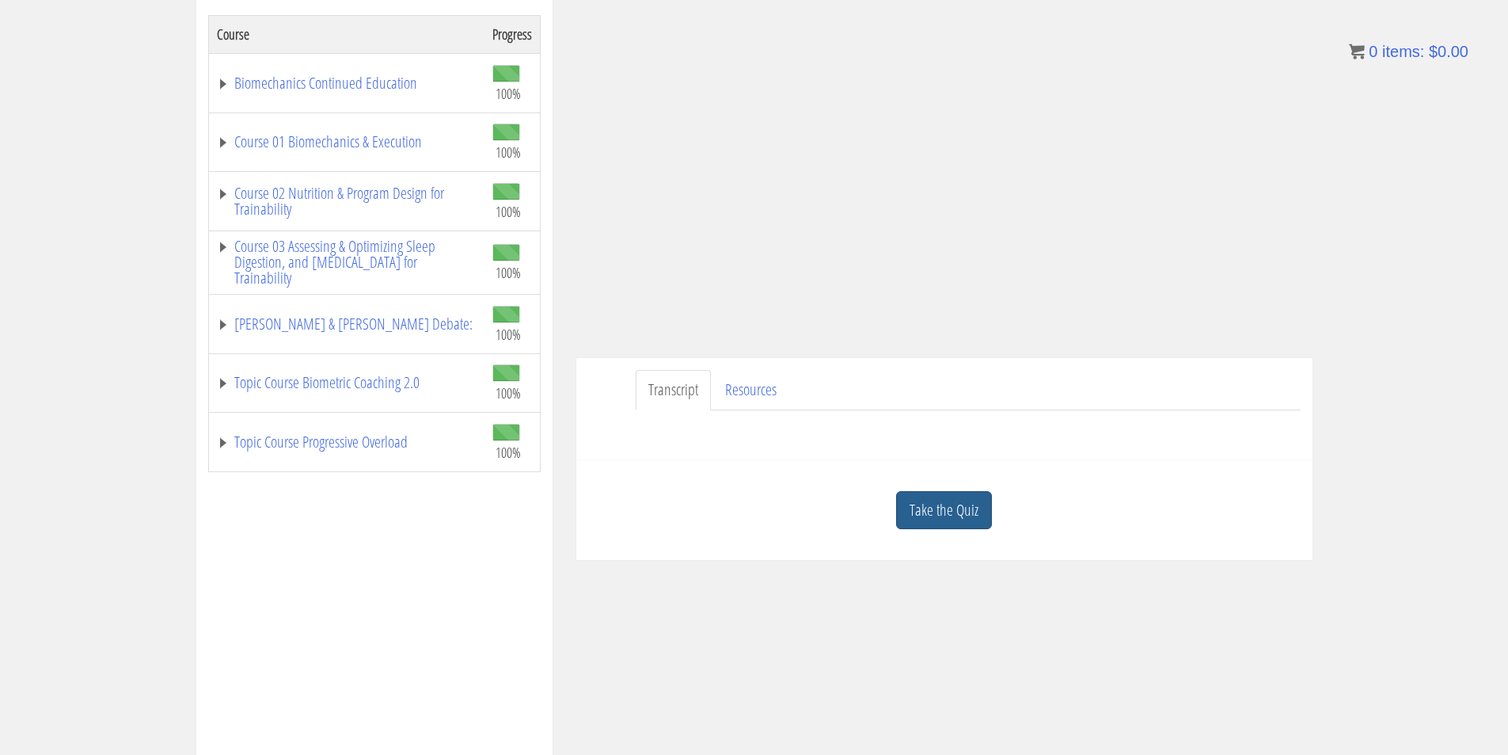
click at [969, 526] on link "Take the Quiz" at bounding box center [944, 510] width 96 height 39
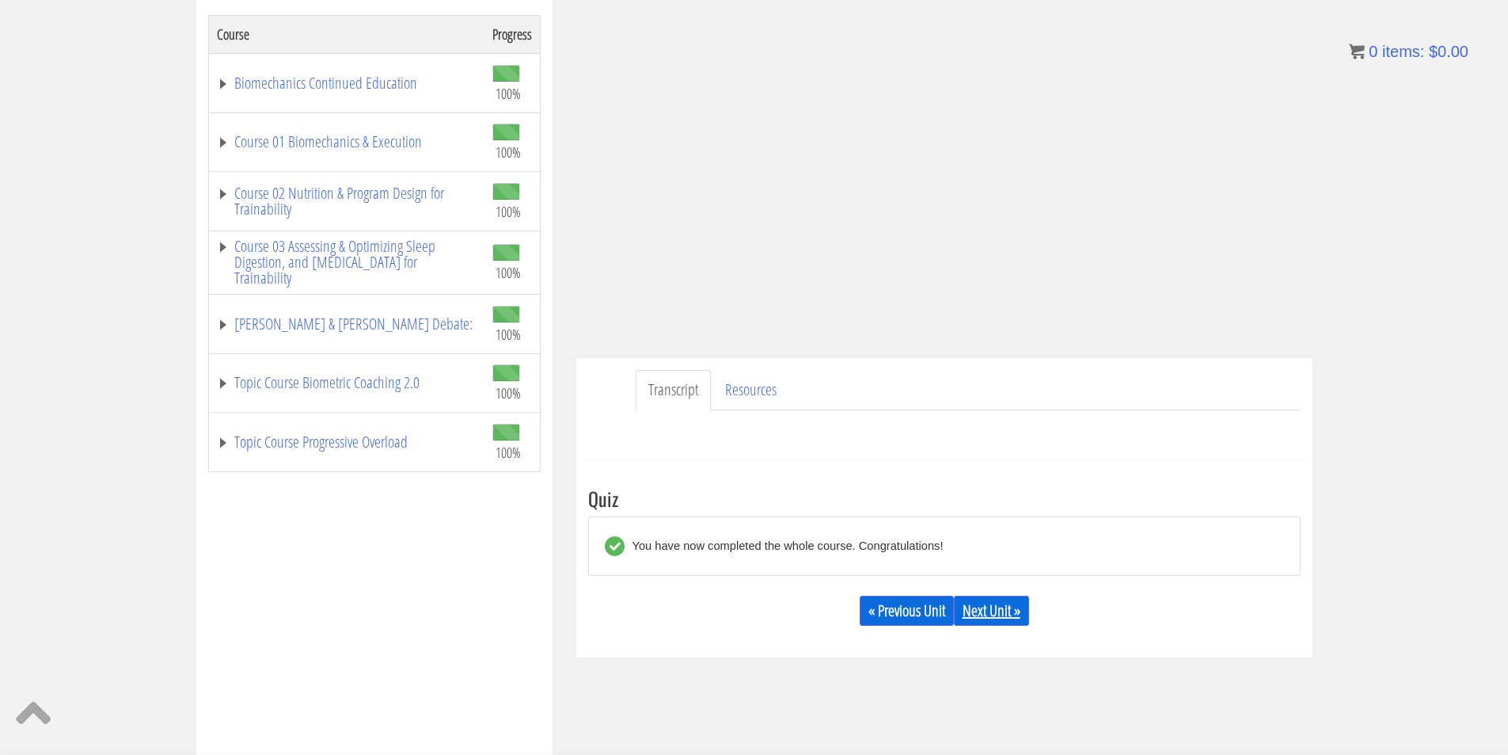
click at [983, 608] on link "Next Unit »" at bounding box center [991, 610] width 75 height 30
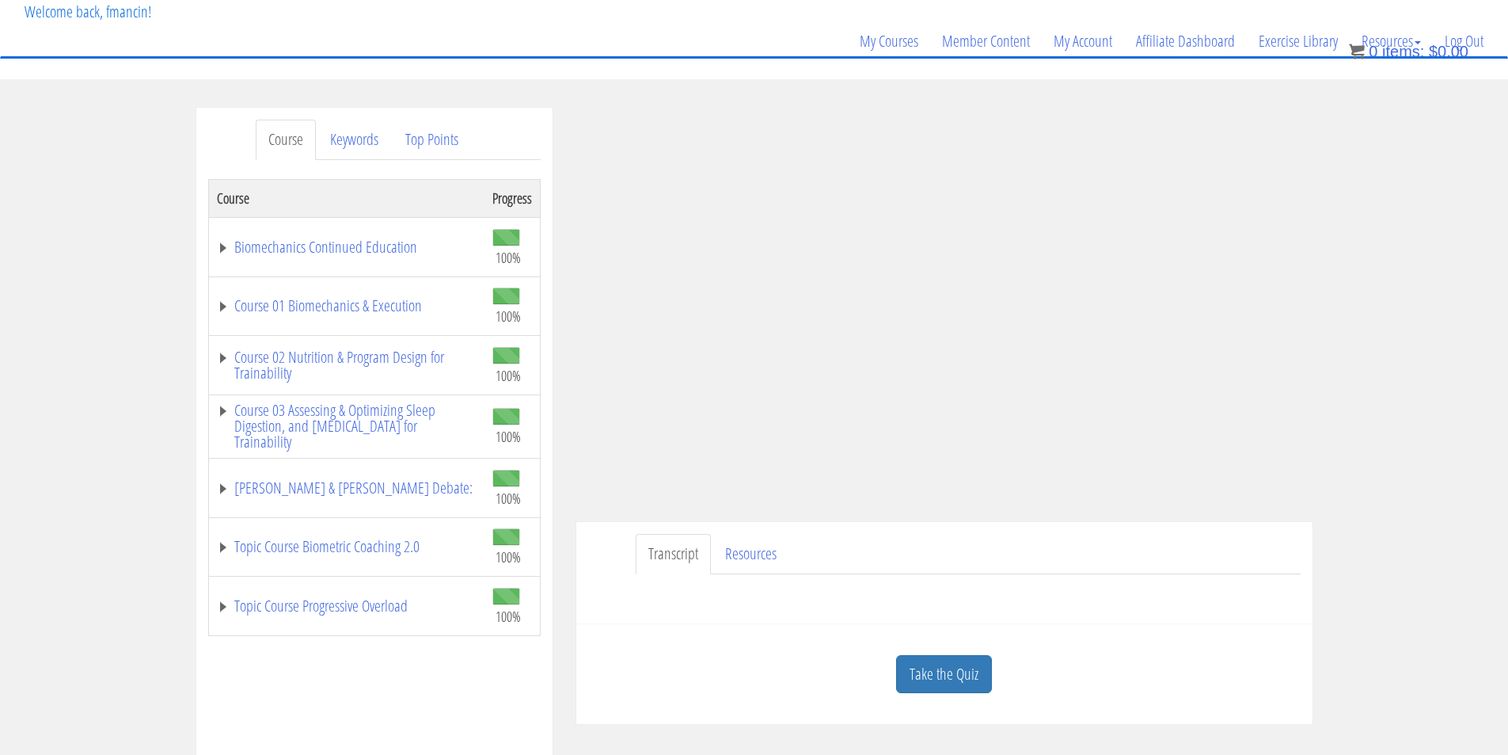
scroll to position [132, 0]
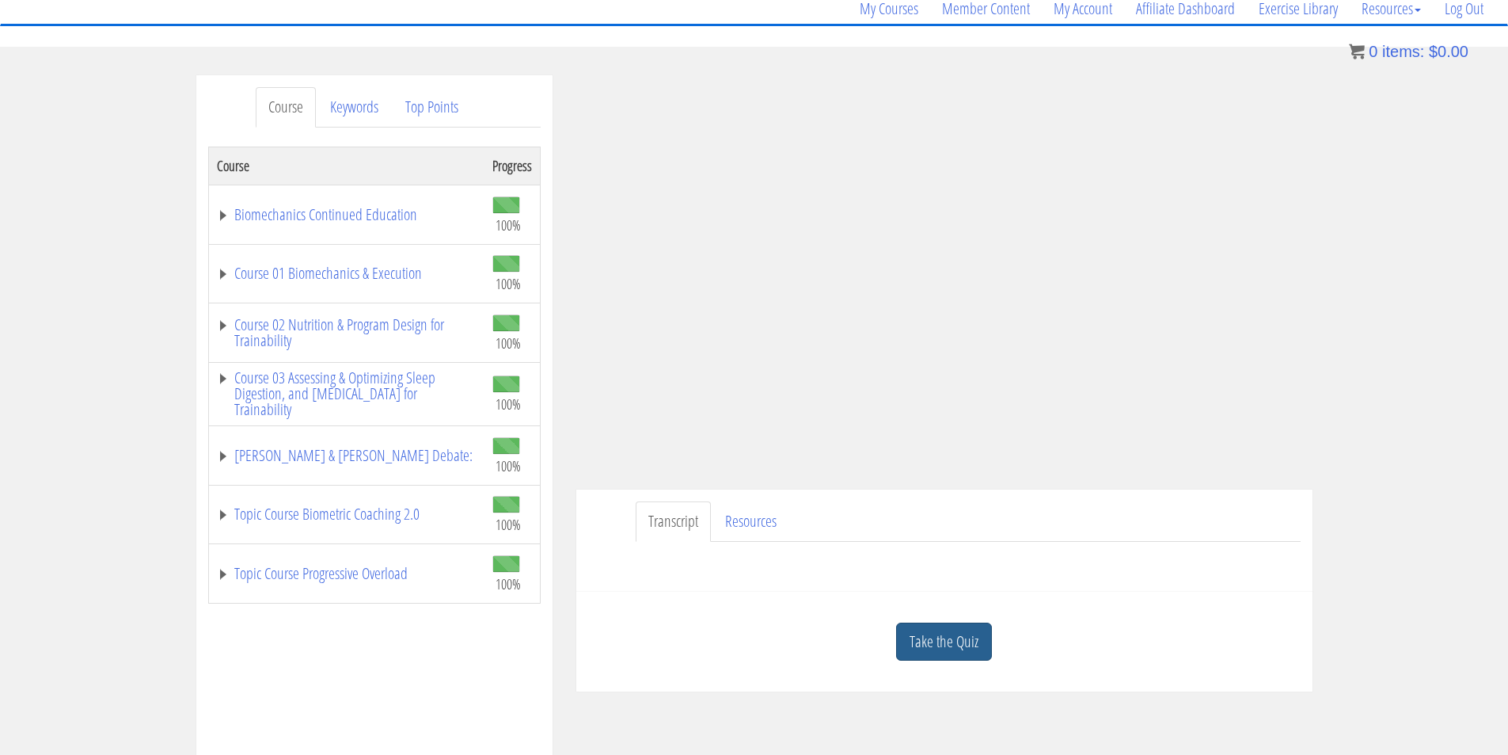
click at [964, 645] on link "Take the Quiz" at bounding box center [944, 641] width 96 height 39
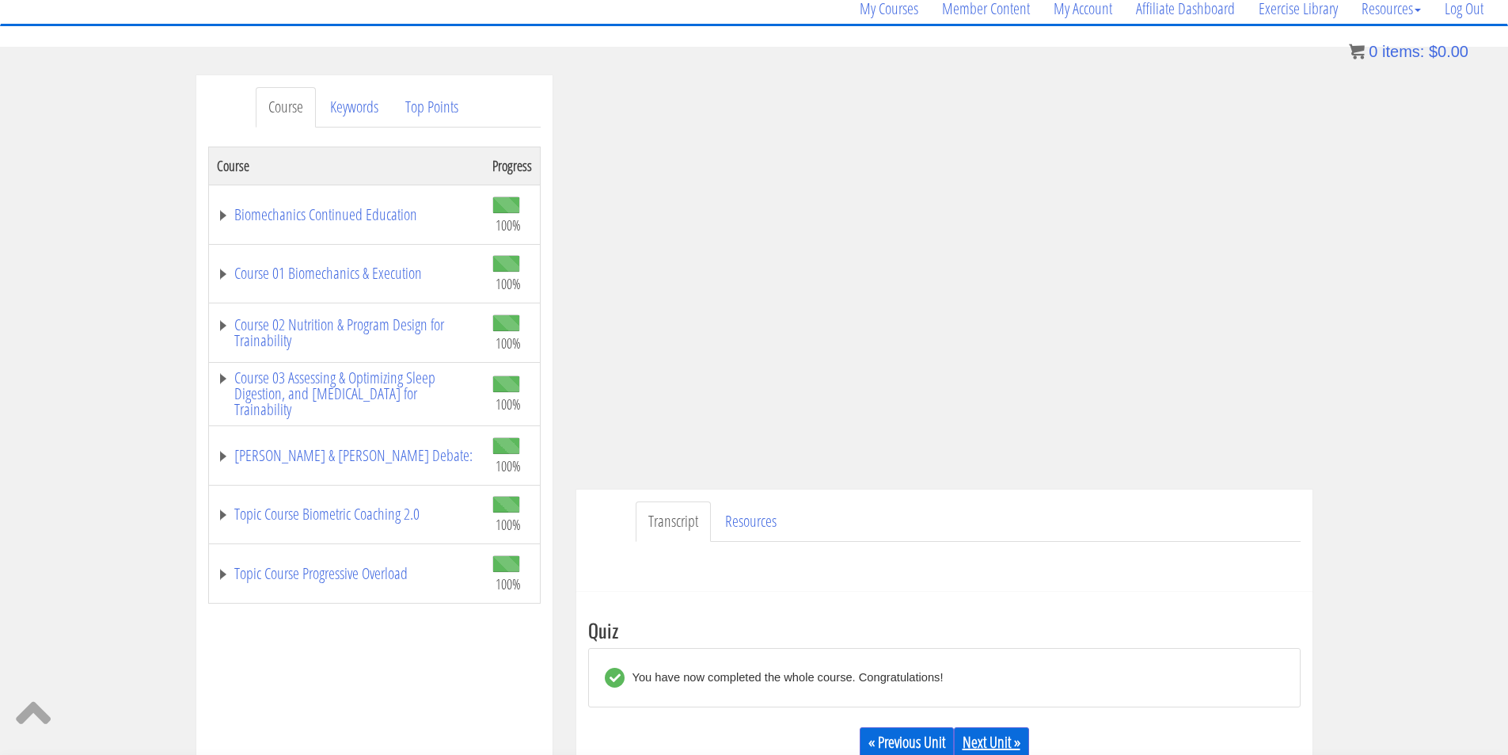
click at [972, 742] on link "Next Unit »" at bounding box center [991, 742] width 75 height 30
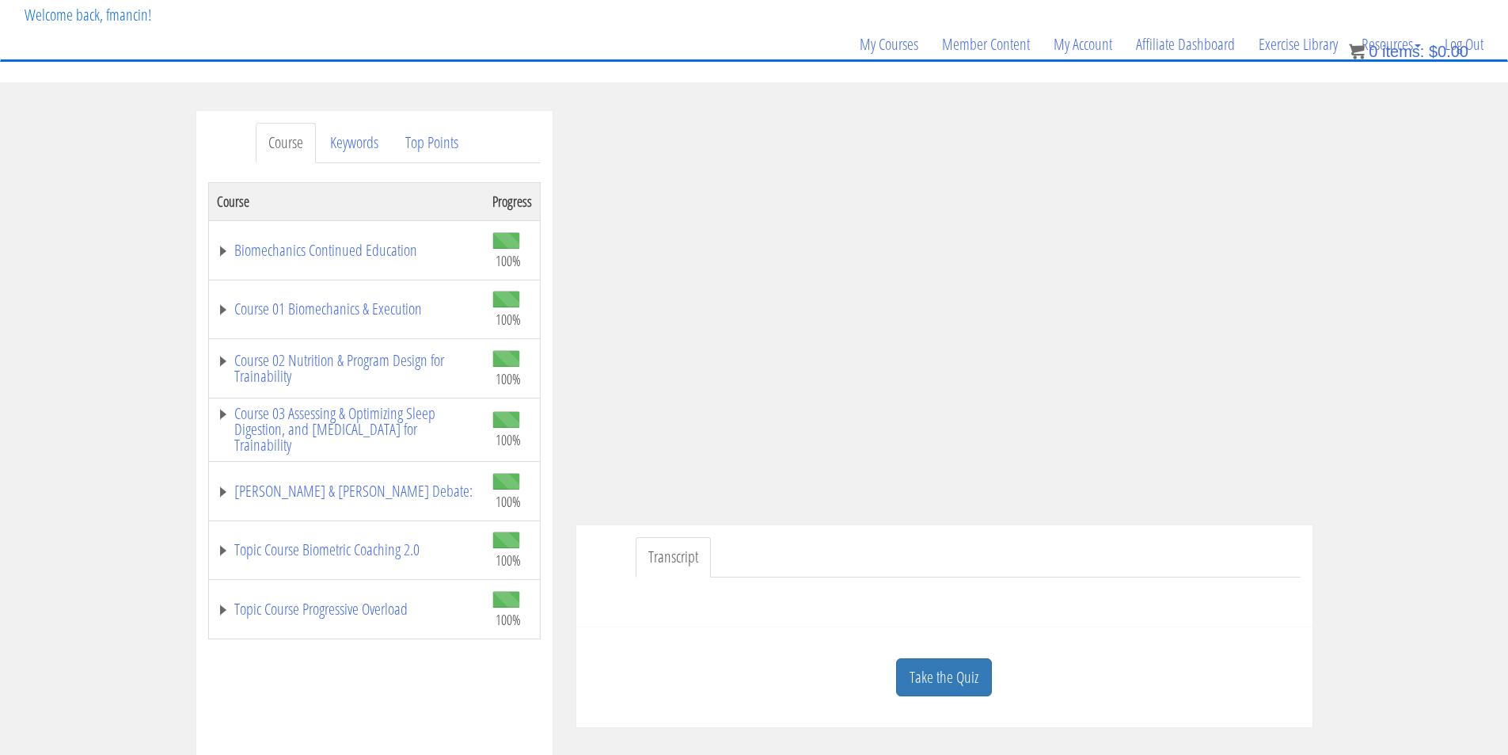
scroll to position [132, 0]
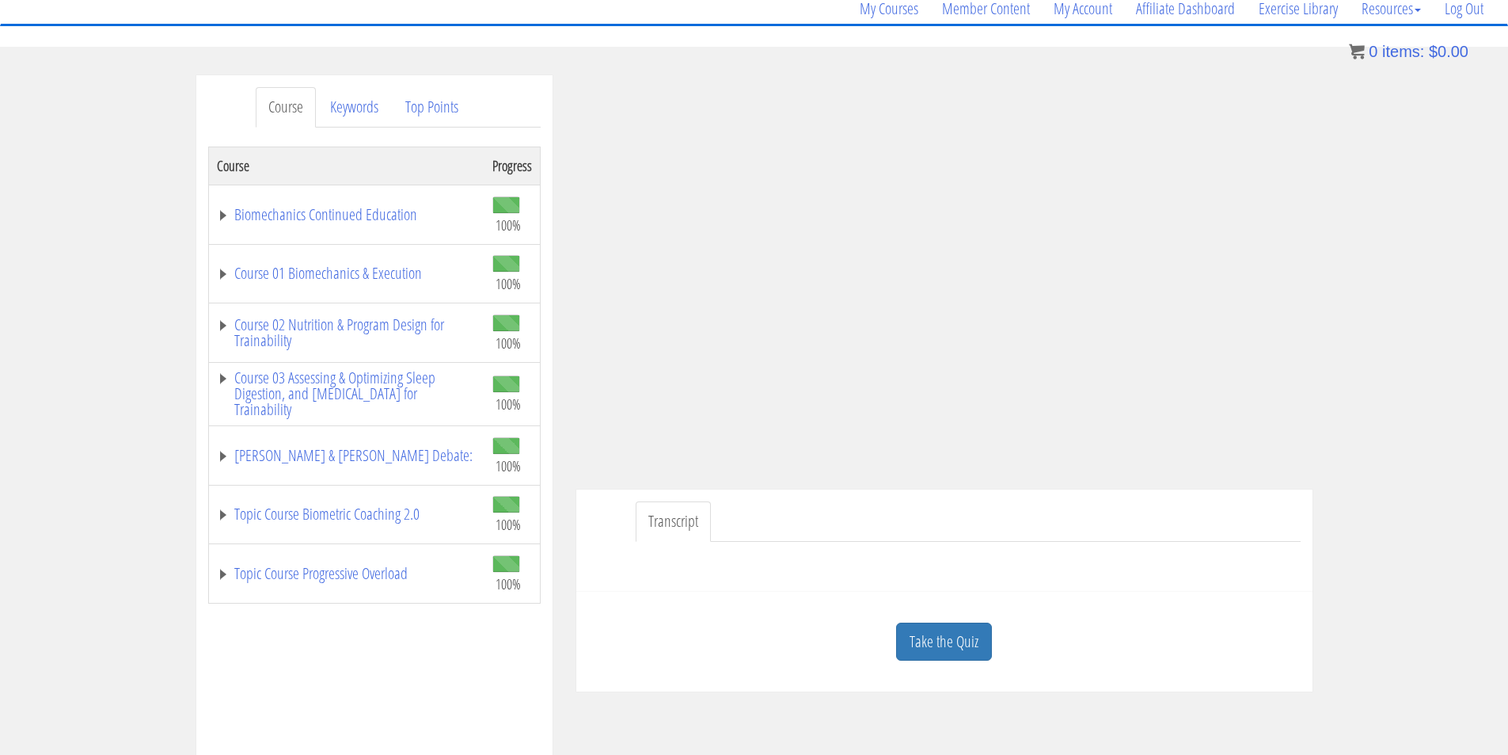
click at [908, 637] on link "Take the Quiz" at bounding box center [944, 641] width 96 height 39
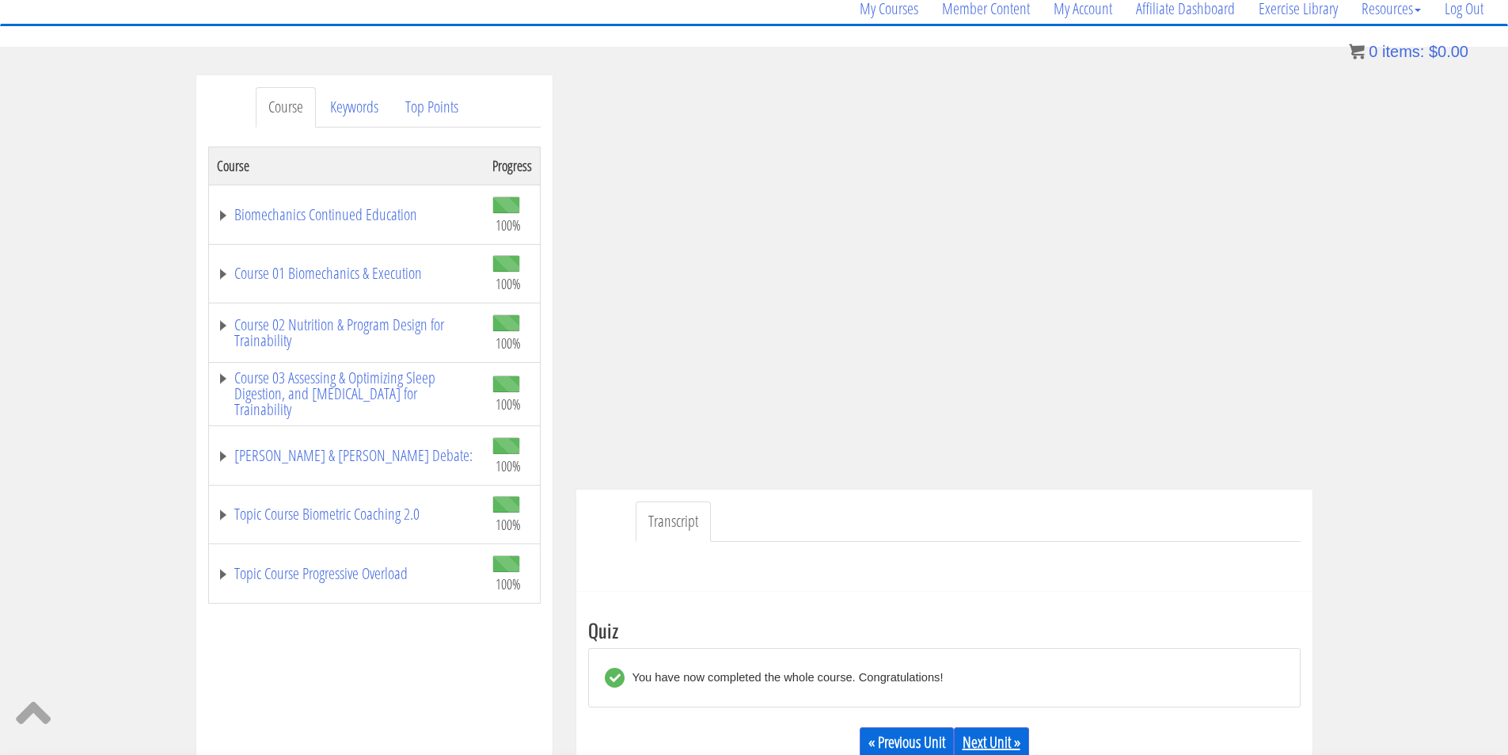
click at [992, 738] on link "Next Unit »" at bounding box center [991, 742] width 75 height 30
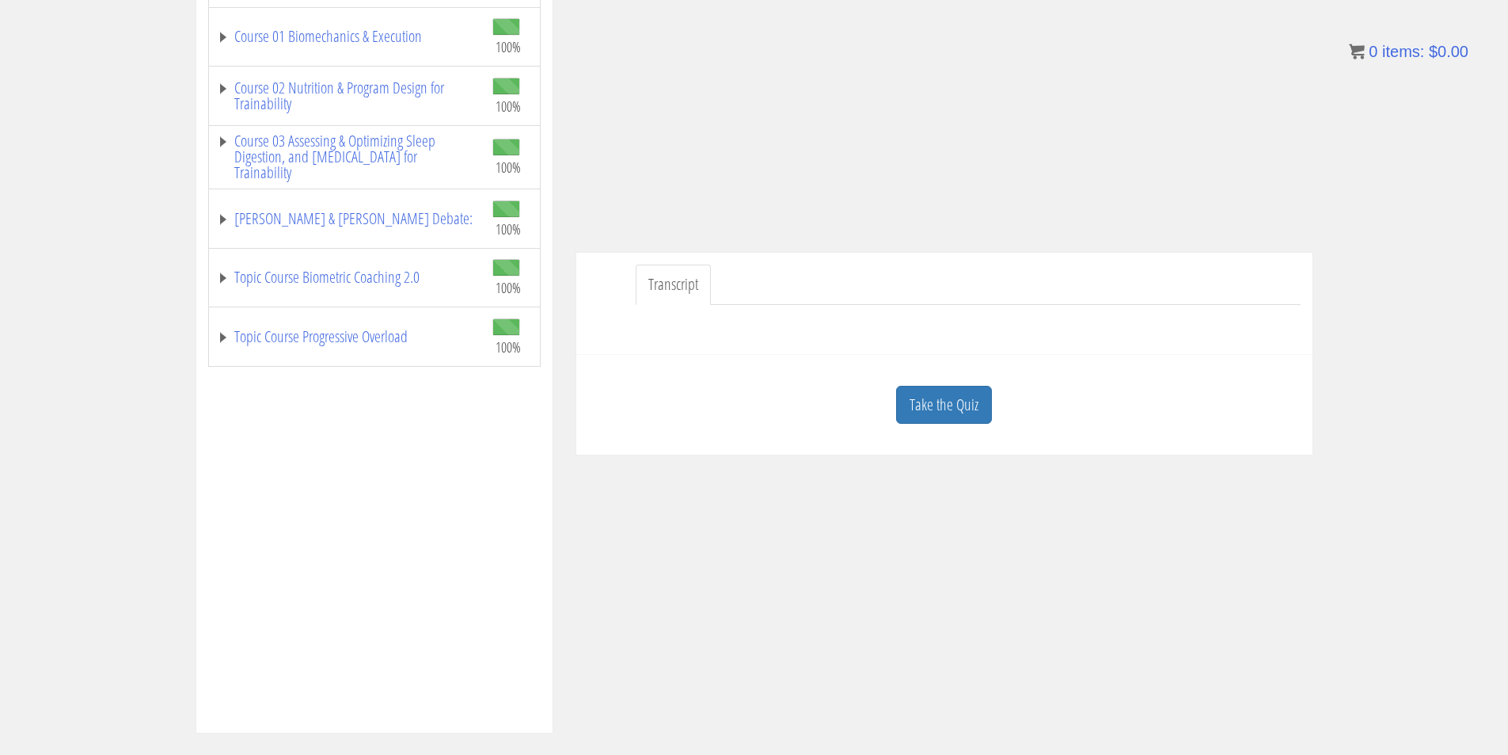
scroll to position [396, 0]
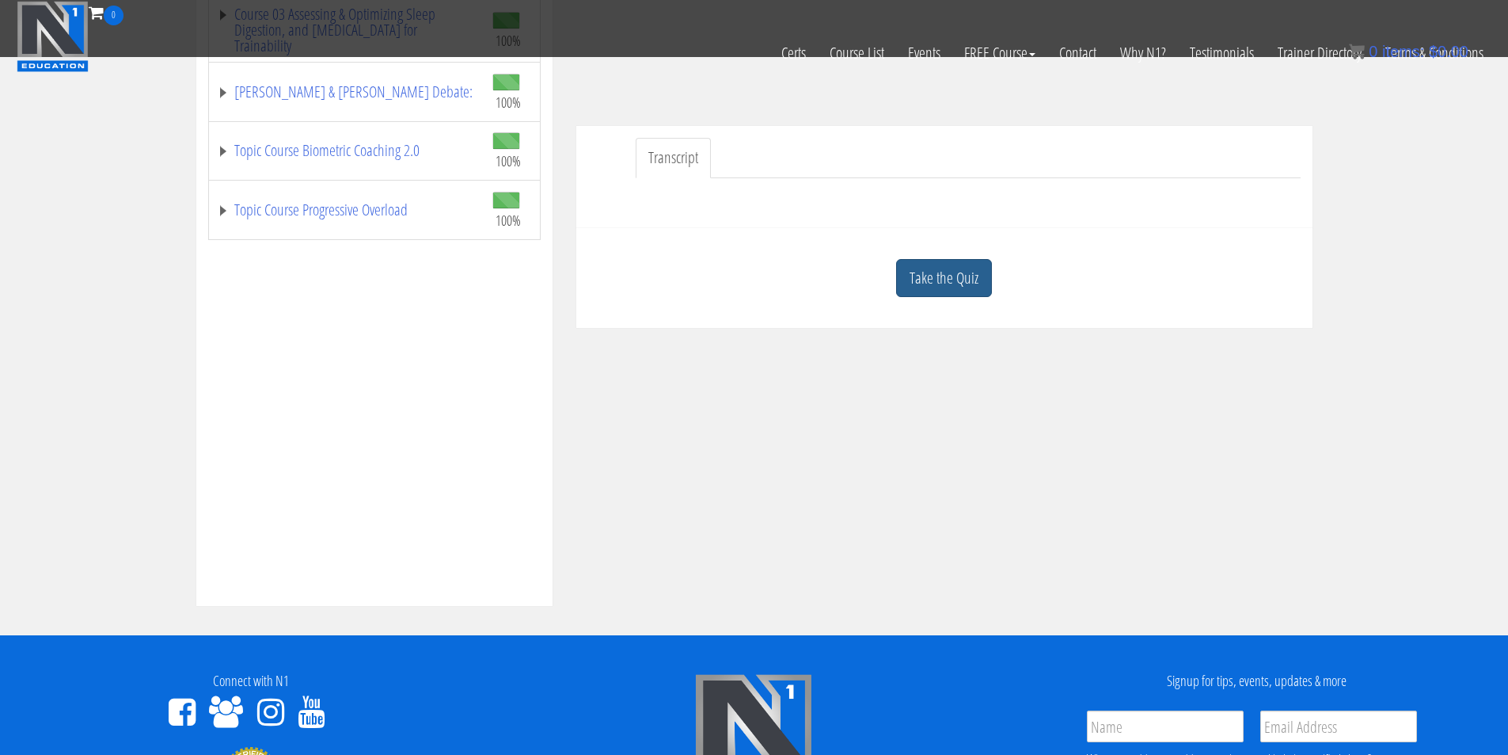
click at [956, 291] on link "Take the Quiz" at bounding box center [944, 278] width 96 height 39
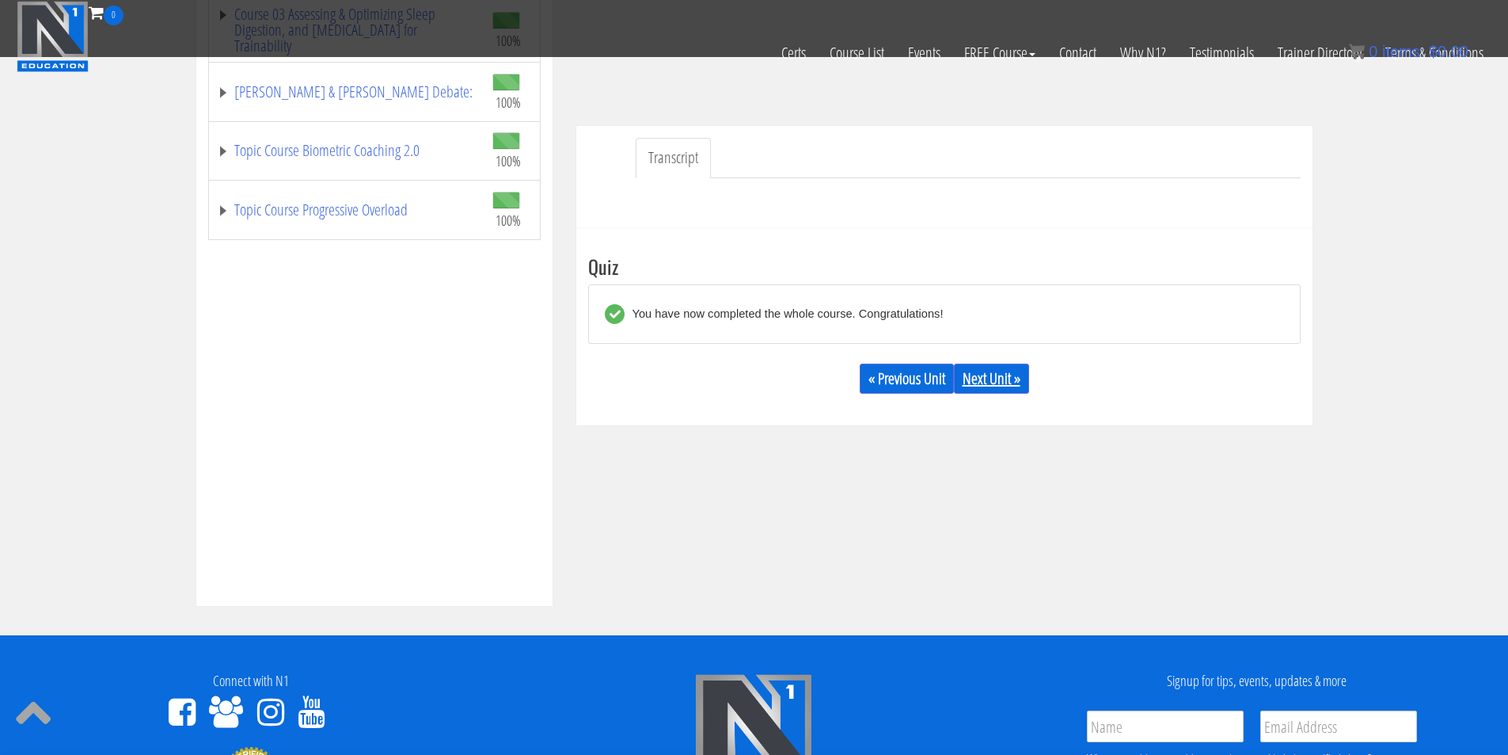
click at [1003, 388] on link "Next Unit »" at bounding box center [991, 378] width 75 height 30
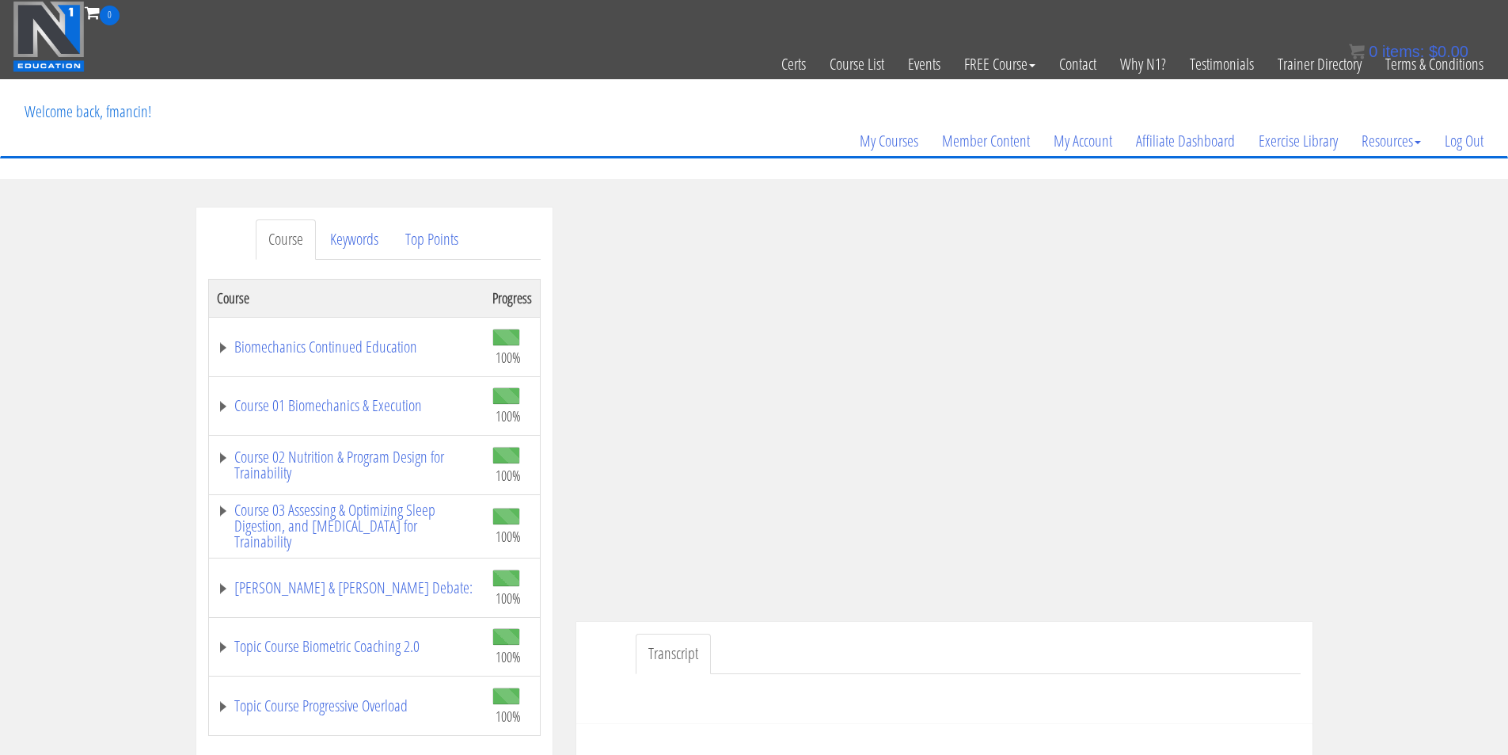
scroll to position [132, 0]
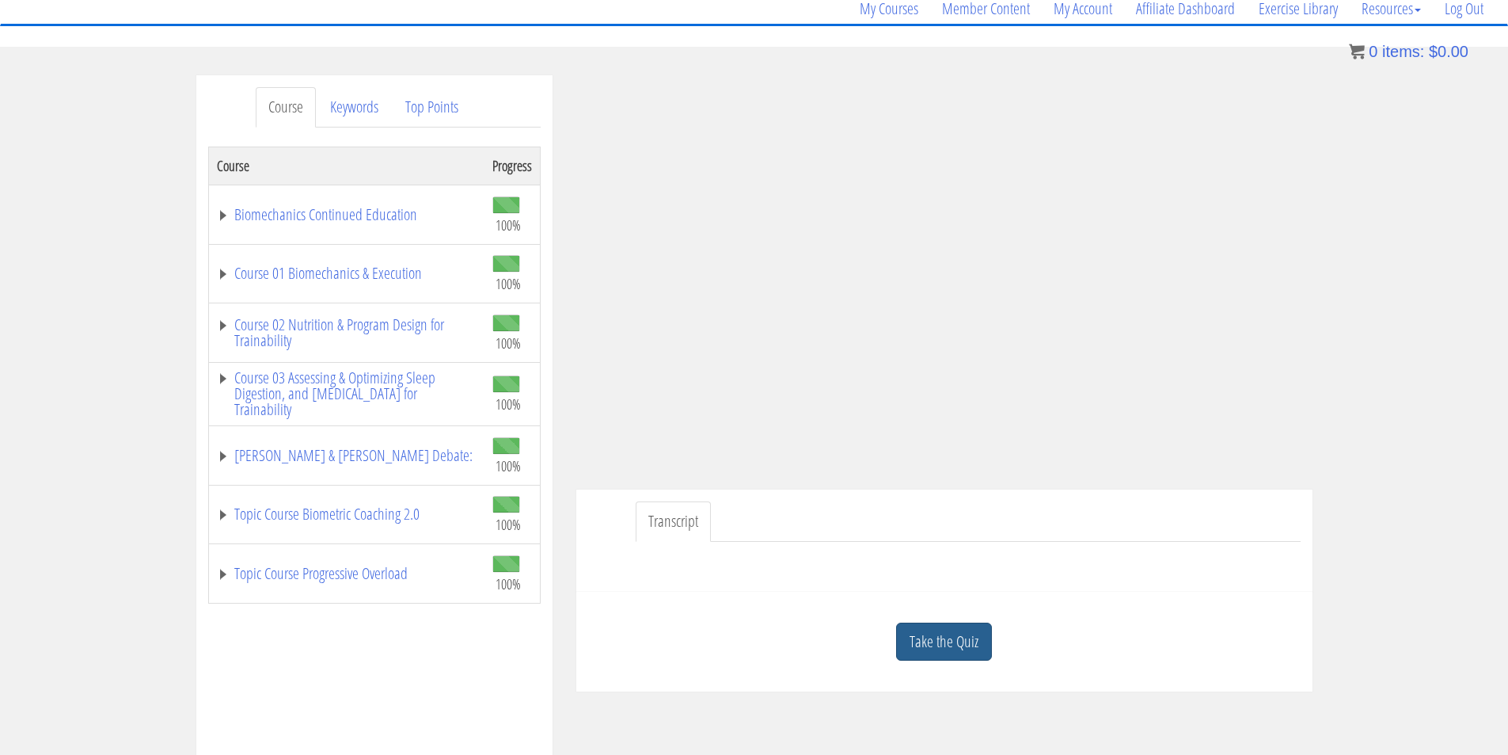
click at [979, 645] on link "Take the Quiz" at bounding box center [944, 641] width 96 height 39
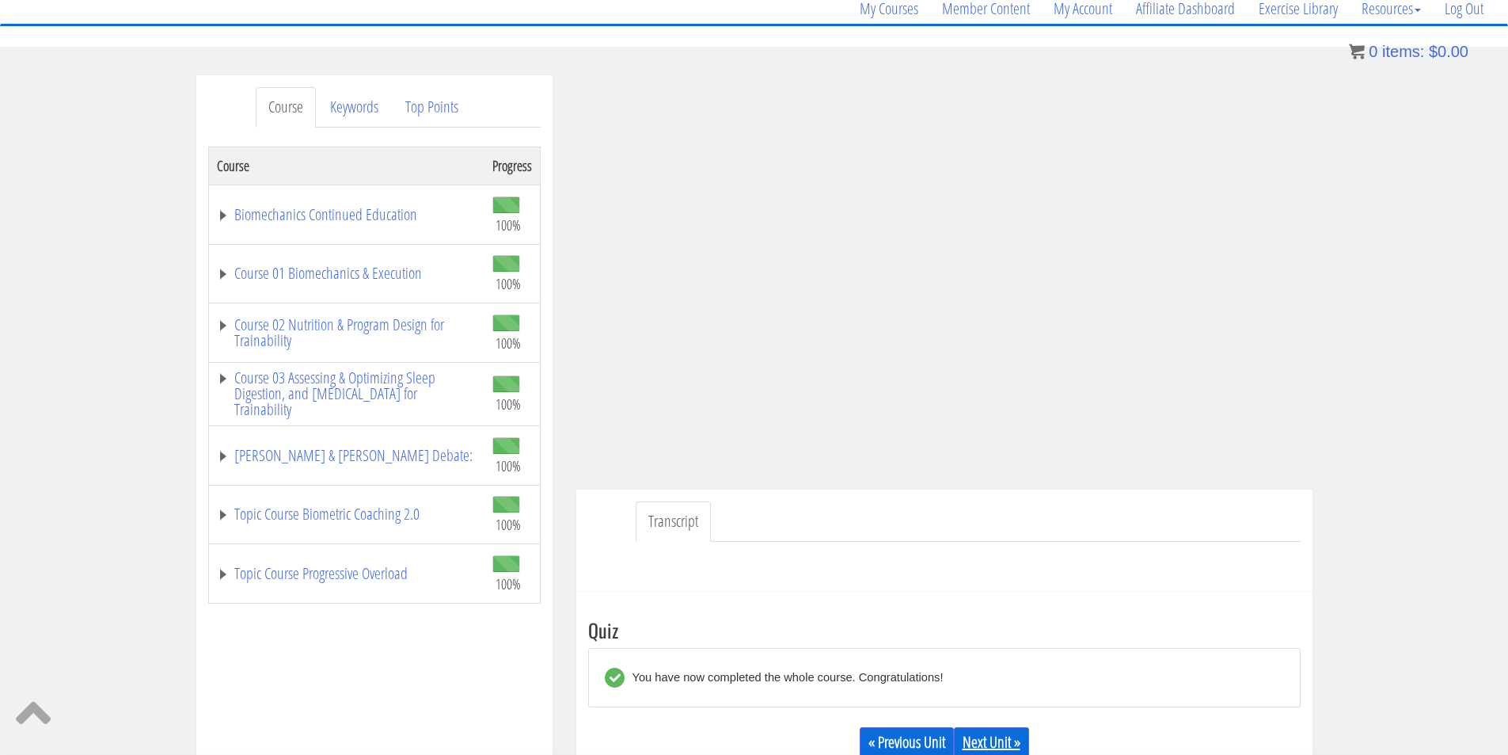
click at [1000, 732] on link "Next Unit »" at bounding box center [991, 742] width 75 height 30
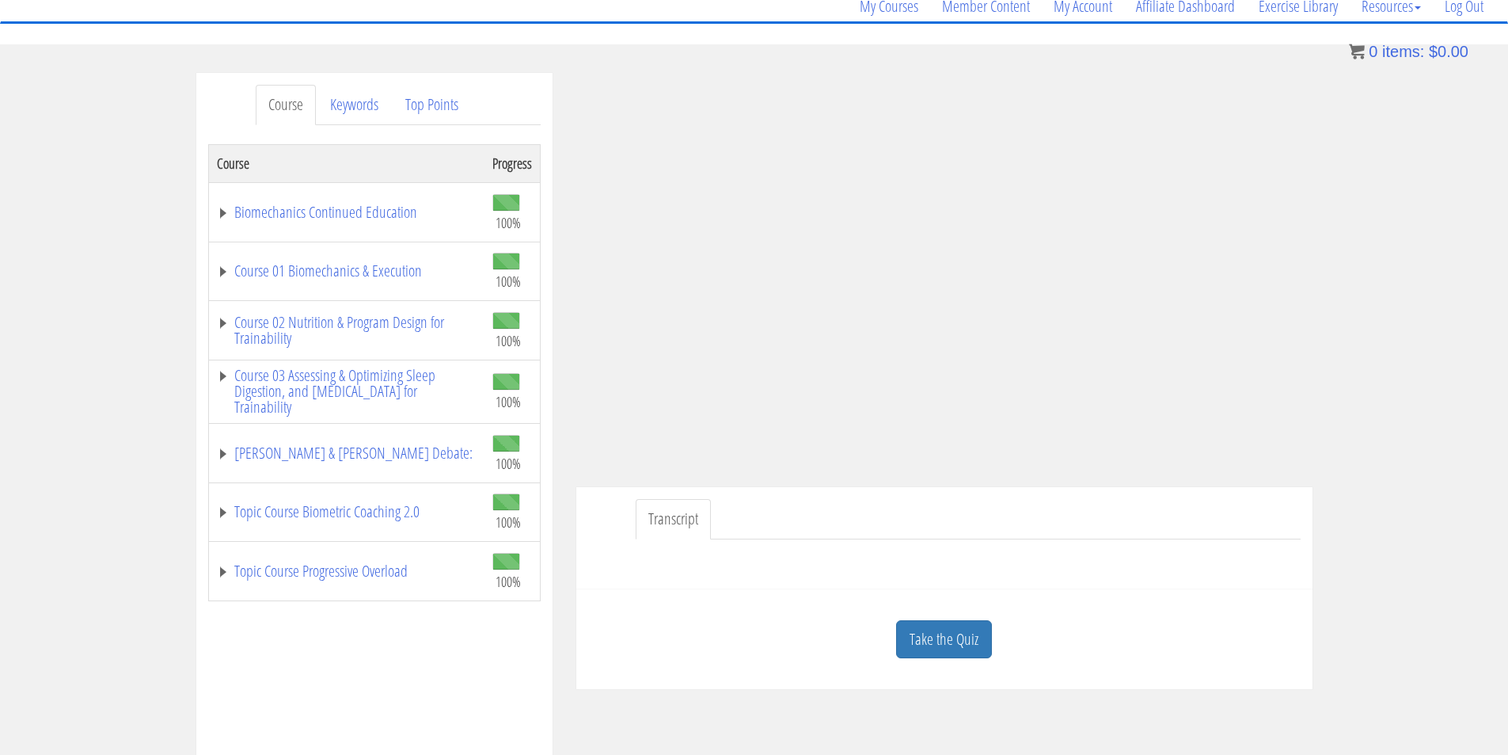
scroll to position [264, 0]
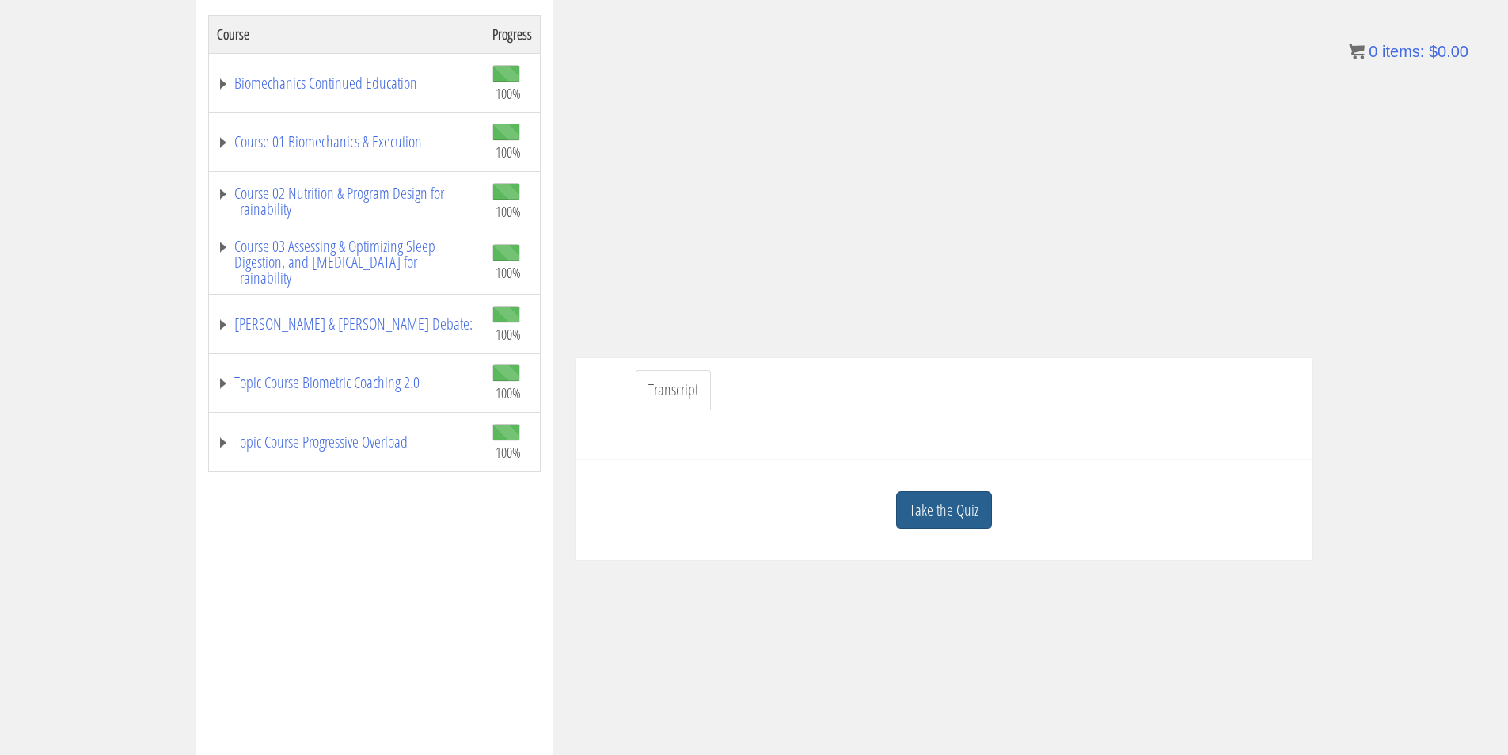
click at [955, 521] on link "Take the Quiz" at bounding box center [944, 510] width 96 height 39
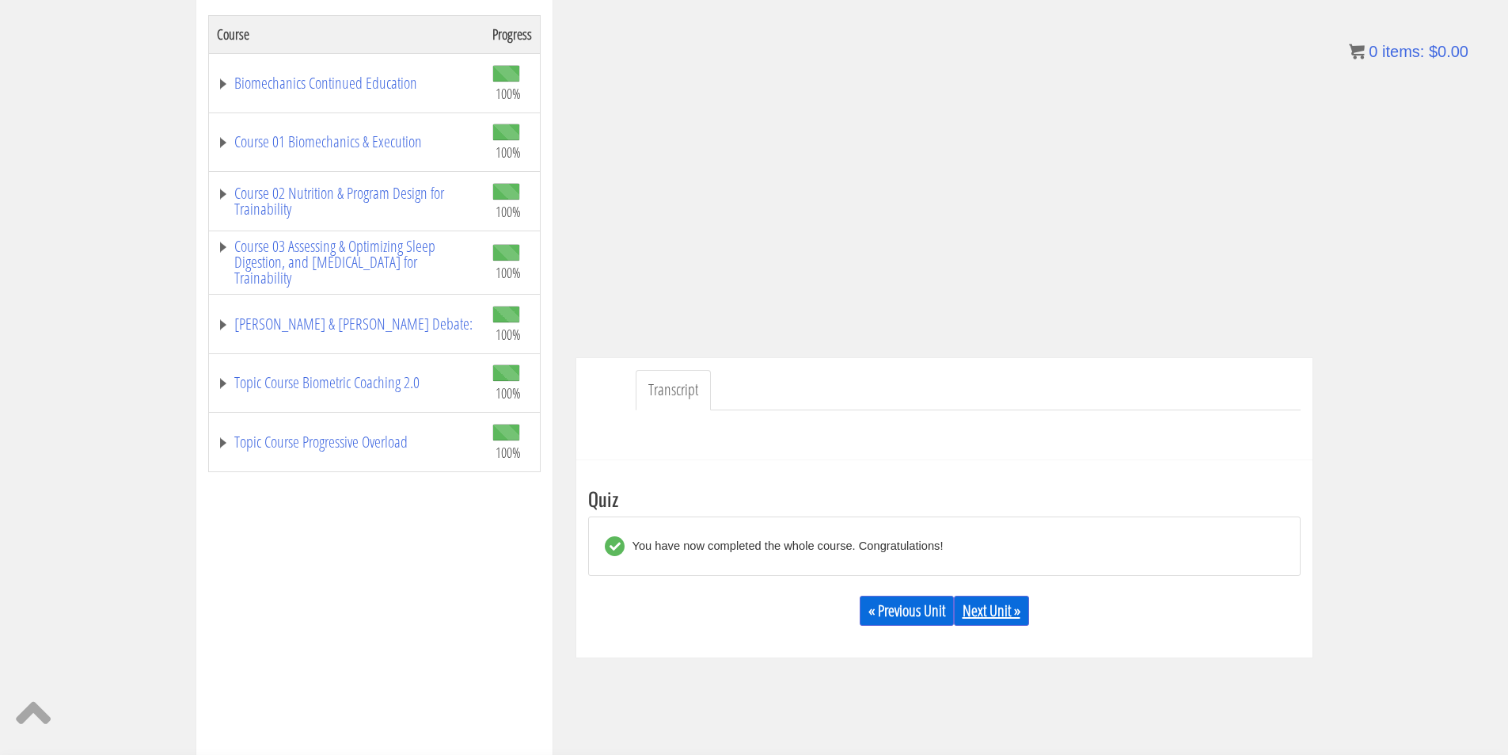
click at [1009, 612] on link "Next Unit »" at bounding box center [991, 610] width 75 height 30
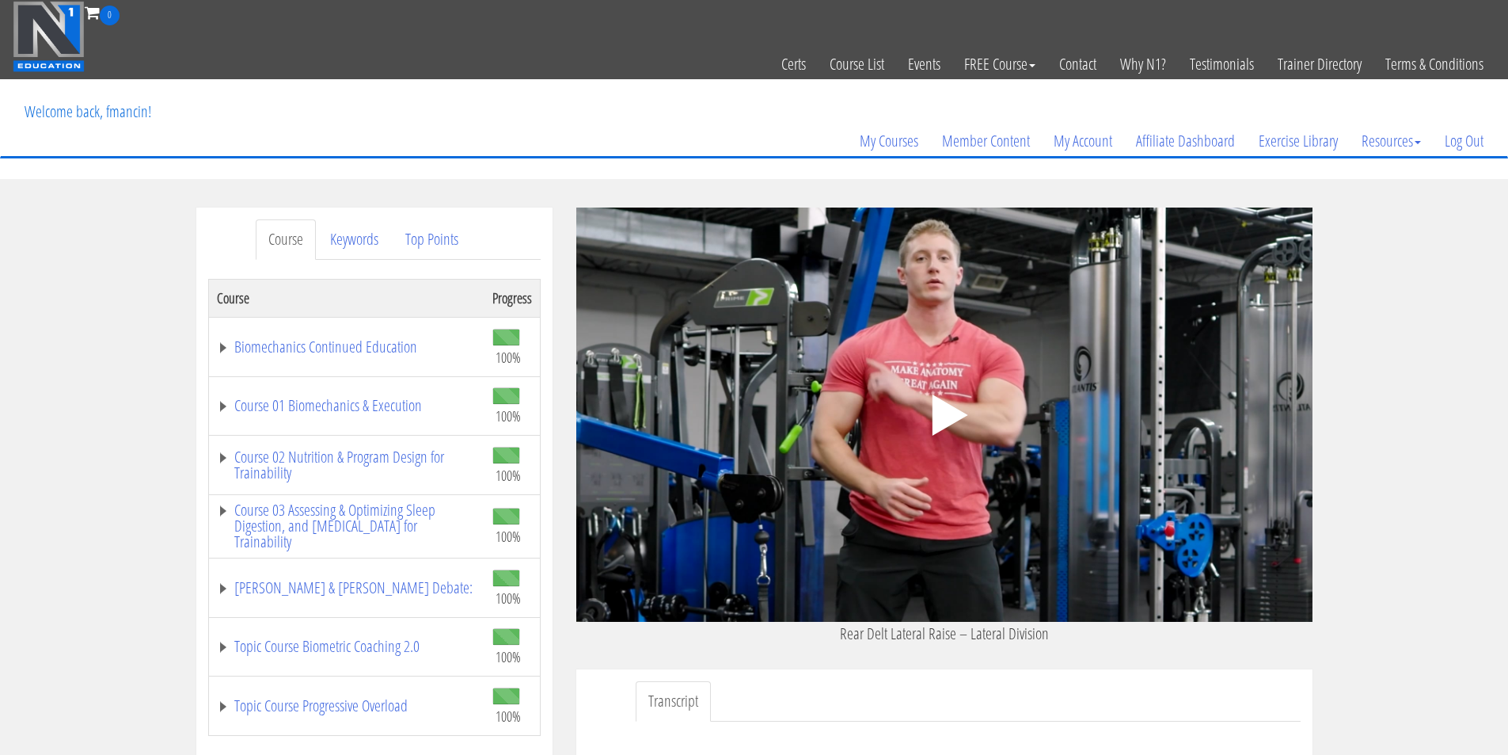
click at [953, 411] on polygon at bounding box center [950, 414] width 36 height 41
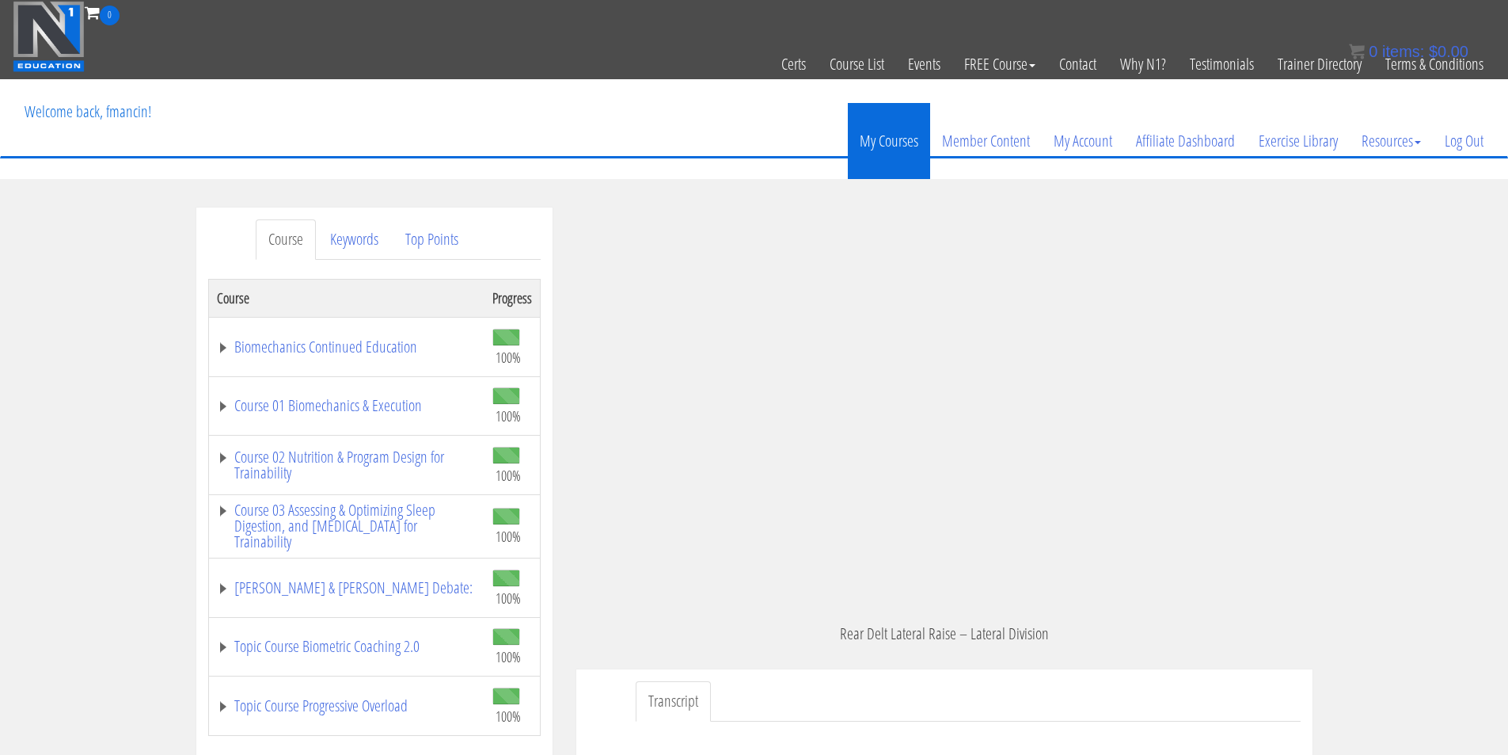
click at [904, 142] on link "My Courses" at bounding box center [889, 141] width 82 height 76
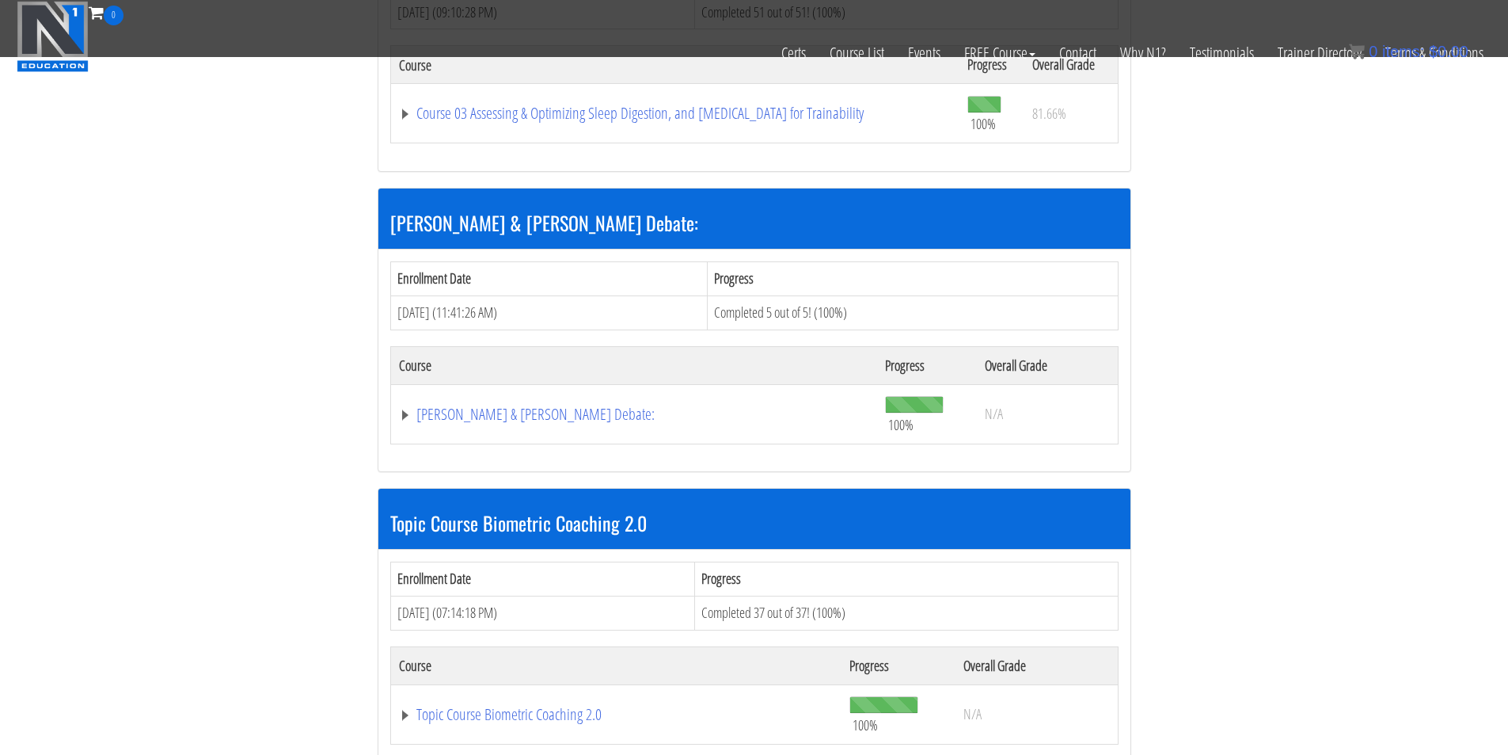
scroll to position [1188, 0]
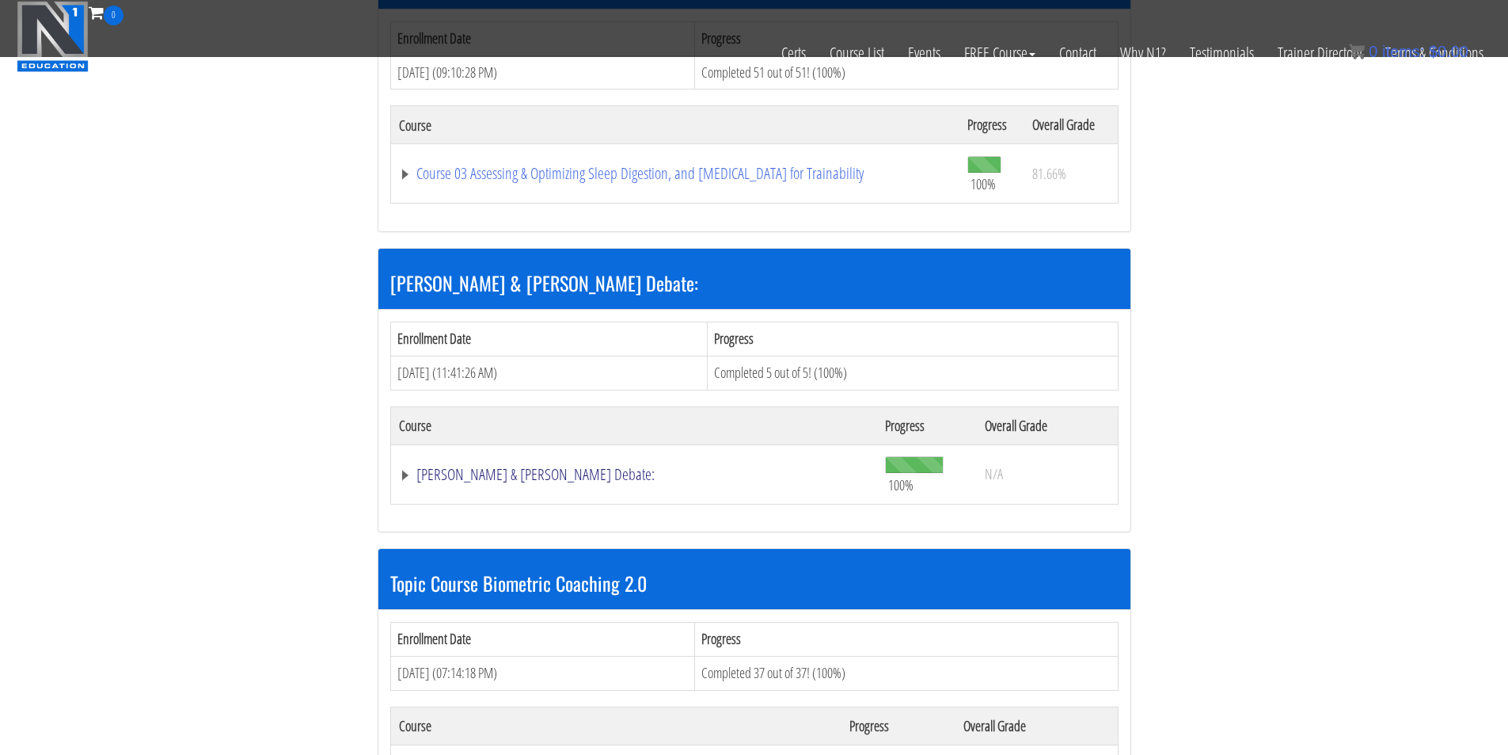
click at [510, 475] on link "[PERSON_NAME] & [PERSON_NAME] Debate:" at bounding box center [634, 474] width 471 height 16
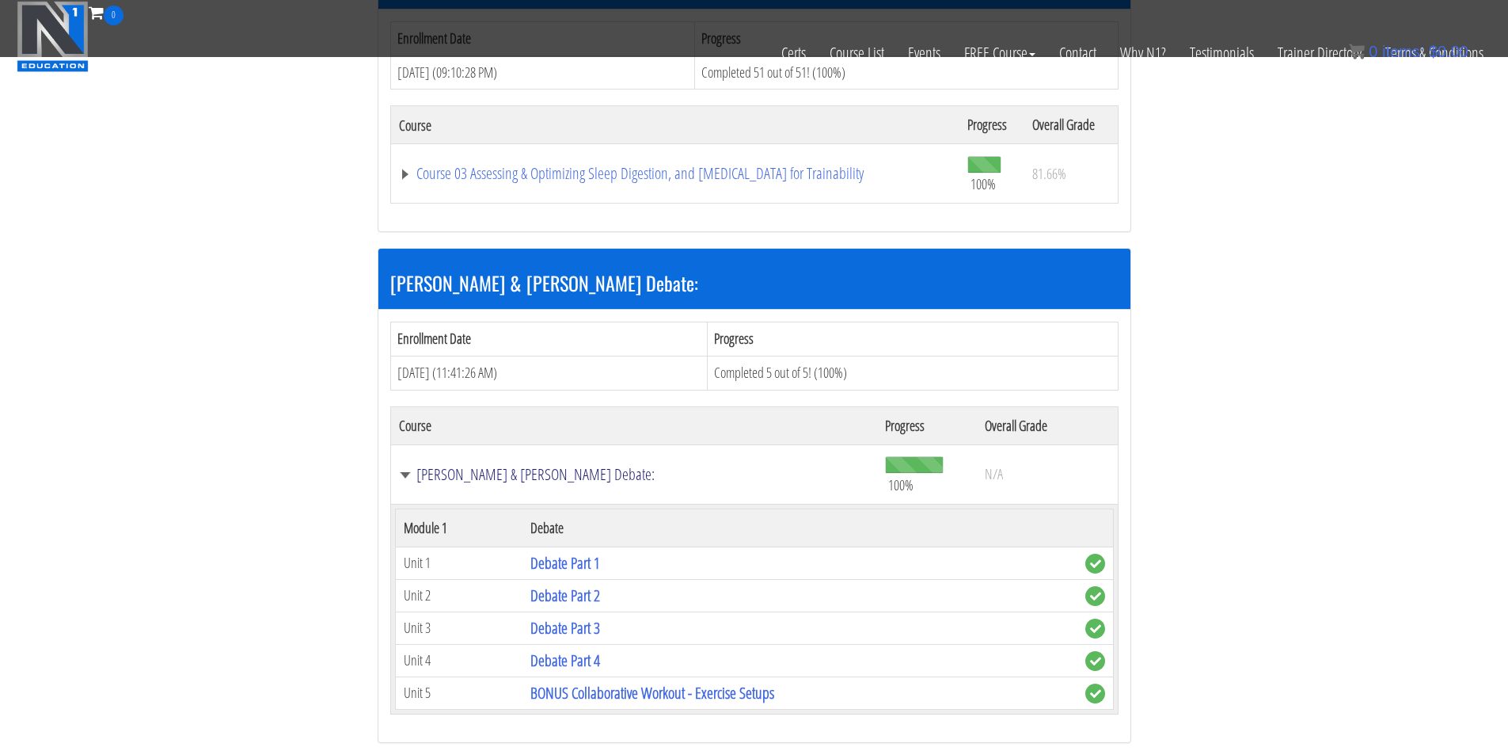
scroll to position [1320, 0]
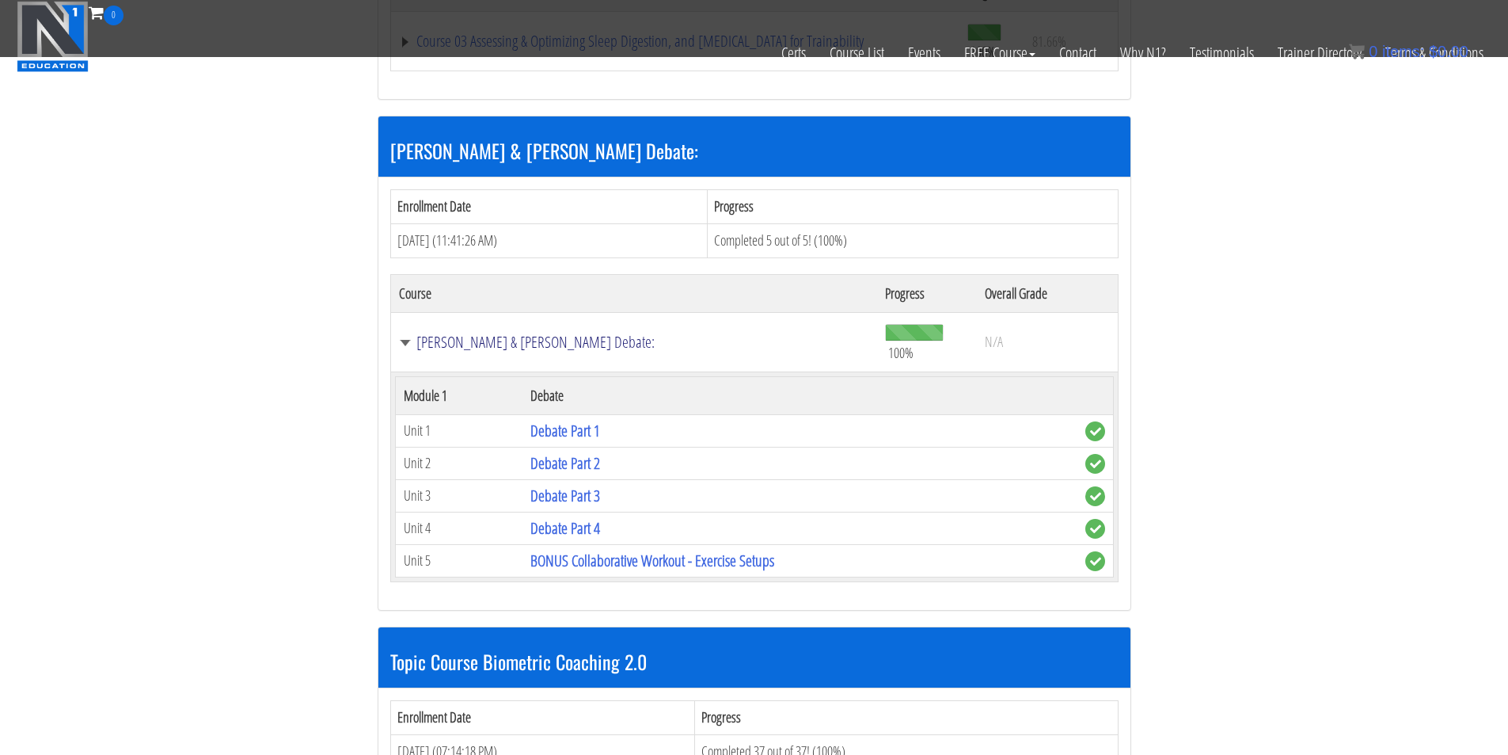
click at [418, 344] on link "[PERSON_NAME] & [PERSON_NAME] Debate:" at bounding box center [634, 342] width 471 height 16
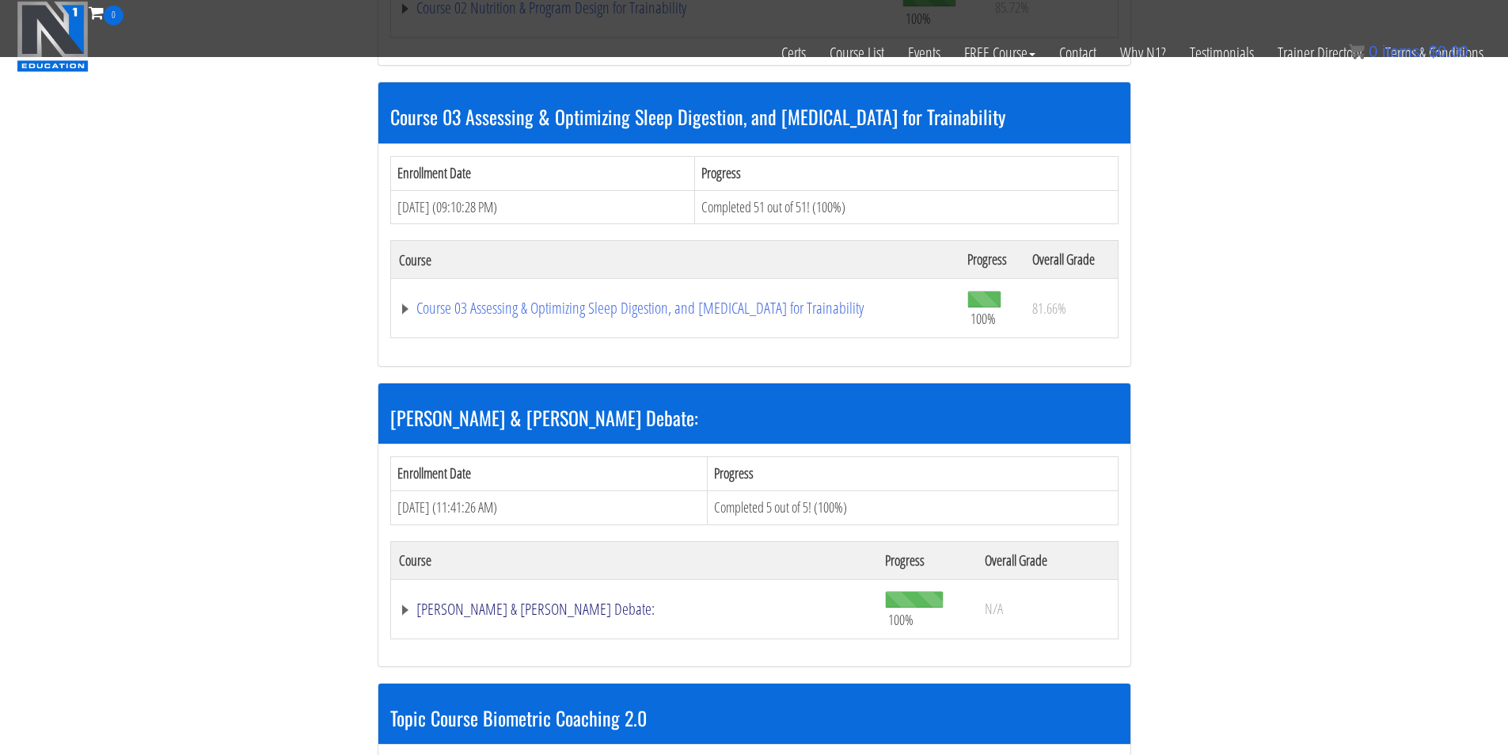
scroll to position [924, 0]
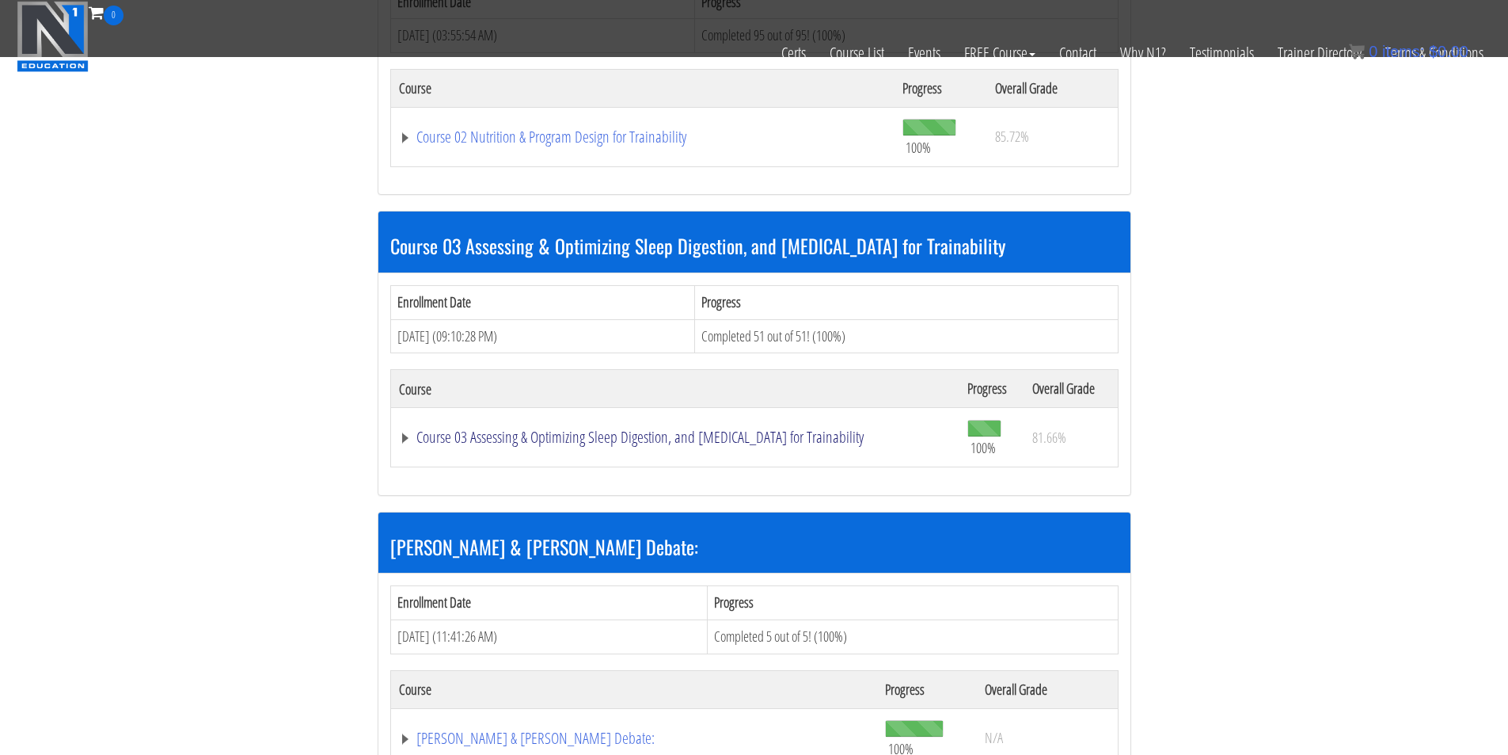
click at [798, 439] on link "Course 03 Assessing & Optimizing Sleep Digestion, and [MEDICAL_DATA] for Traina…" at bounding box center [675, 437] width 553 height 16
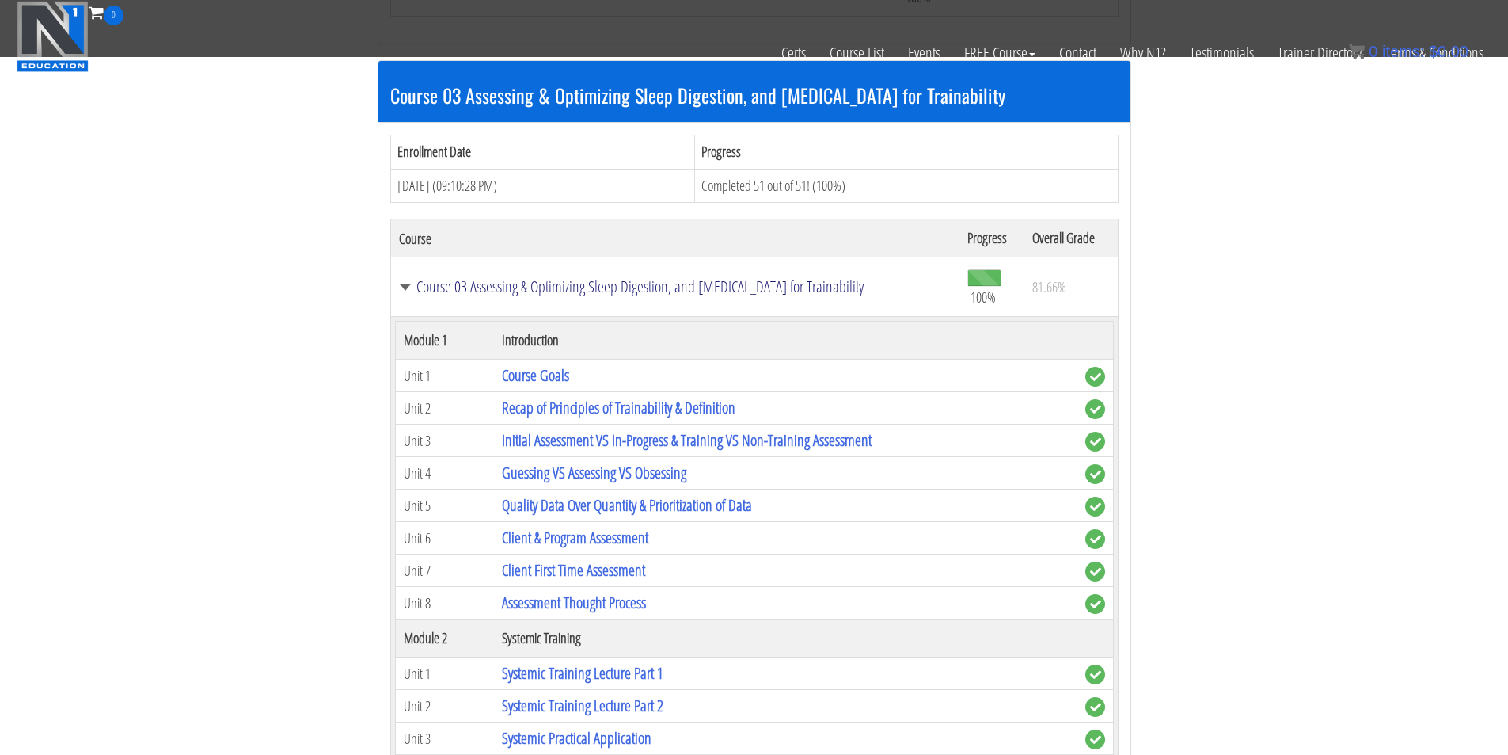
scroll to position [1055, 0]
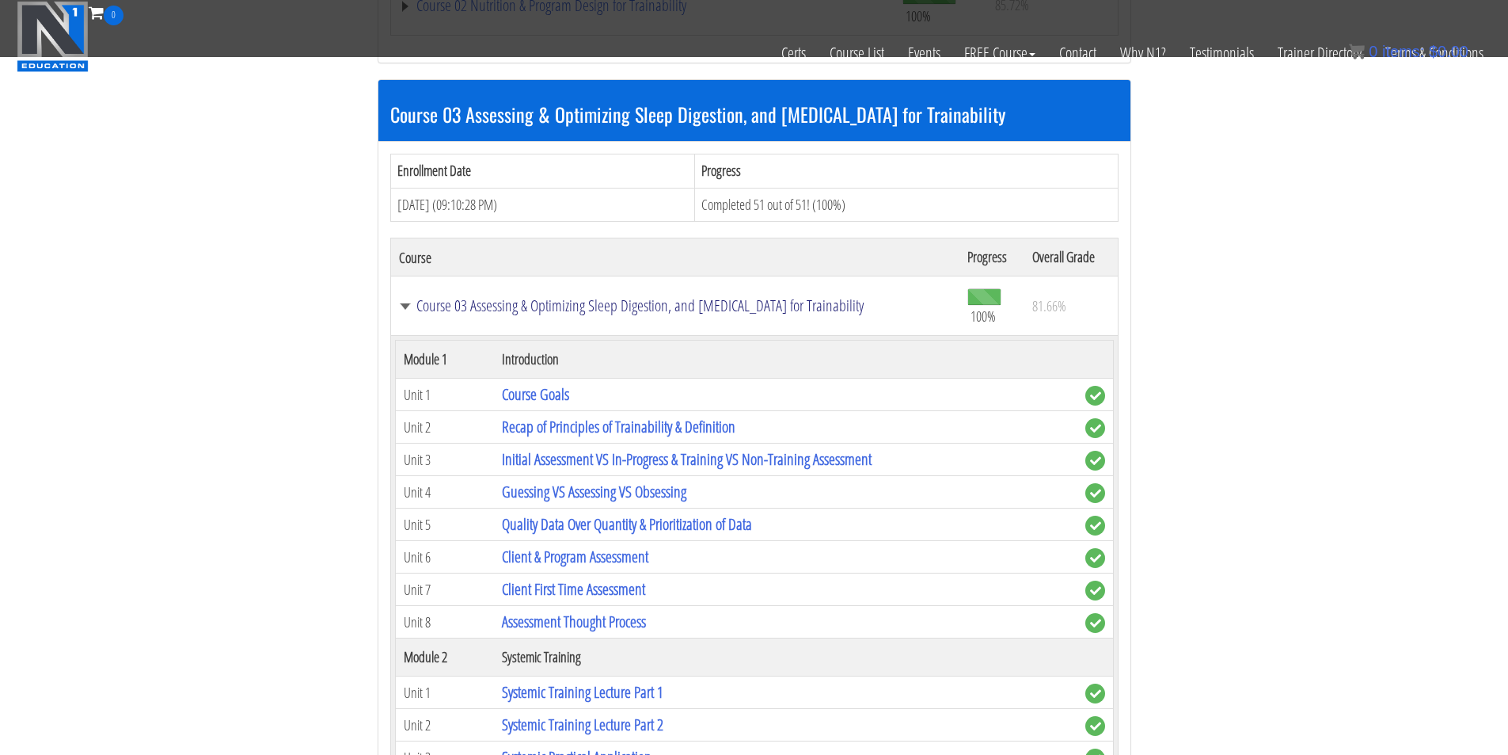
click at [410, 308] on link "Course 03 Assessing & Optimizing Sleep Digestion, and [MEDICAL_DATA] for Traina…" at bounding box center [675, 306] width 553 height 16
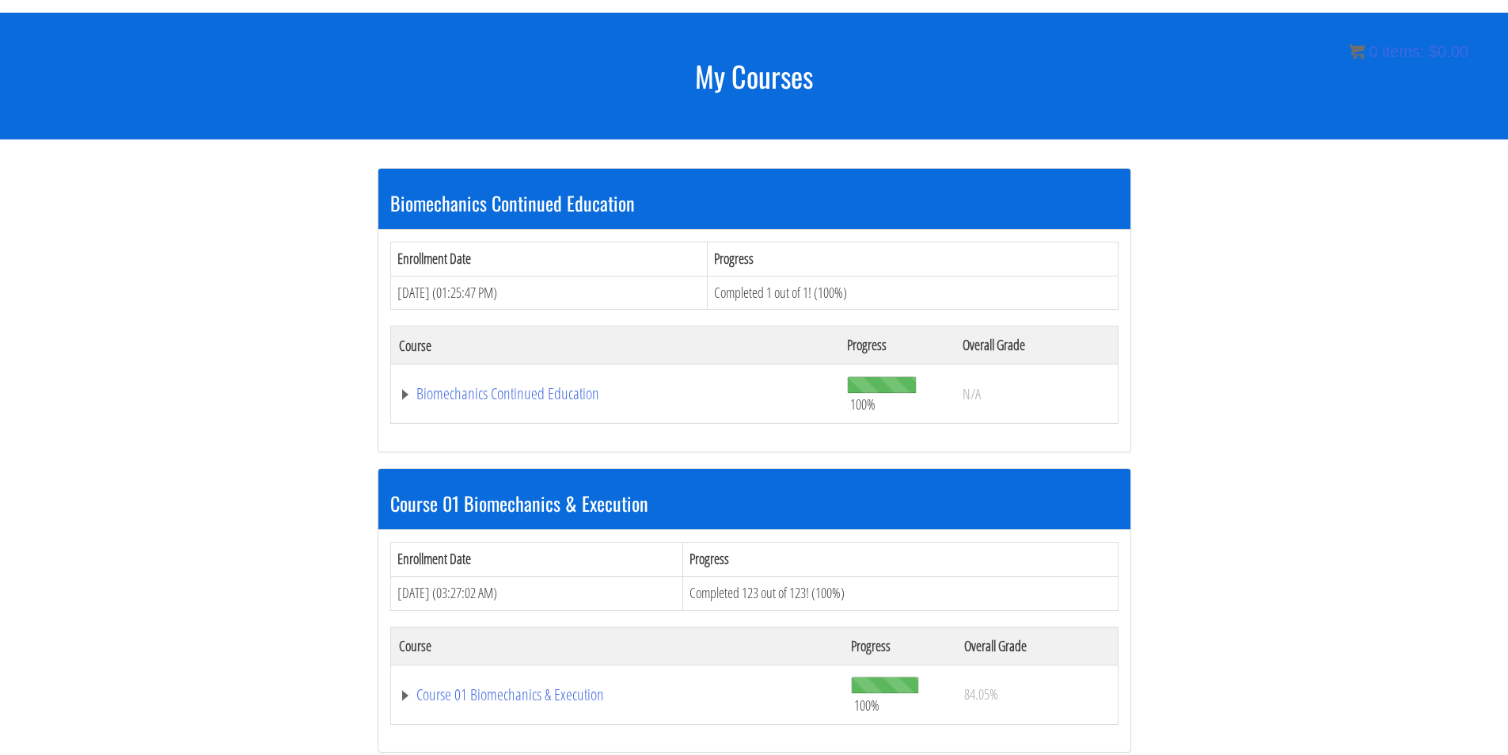
scroll to position [169, 0]
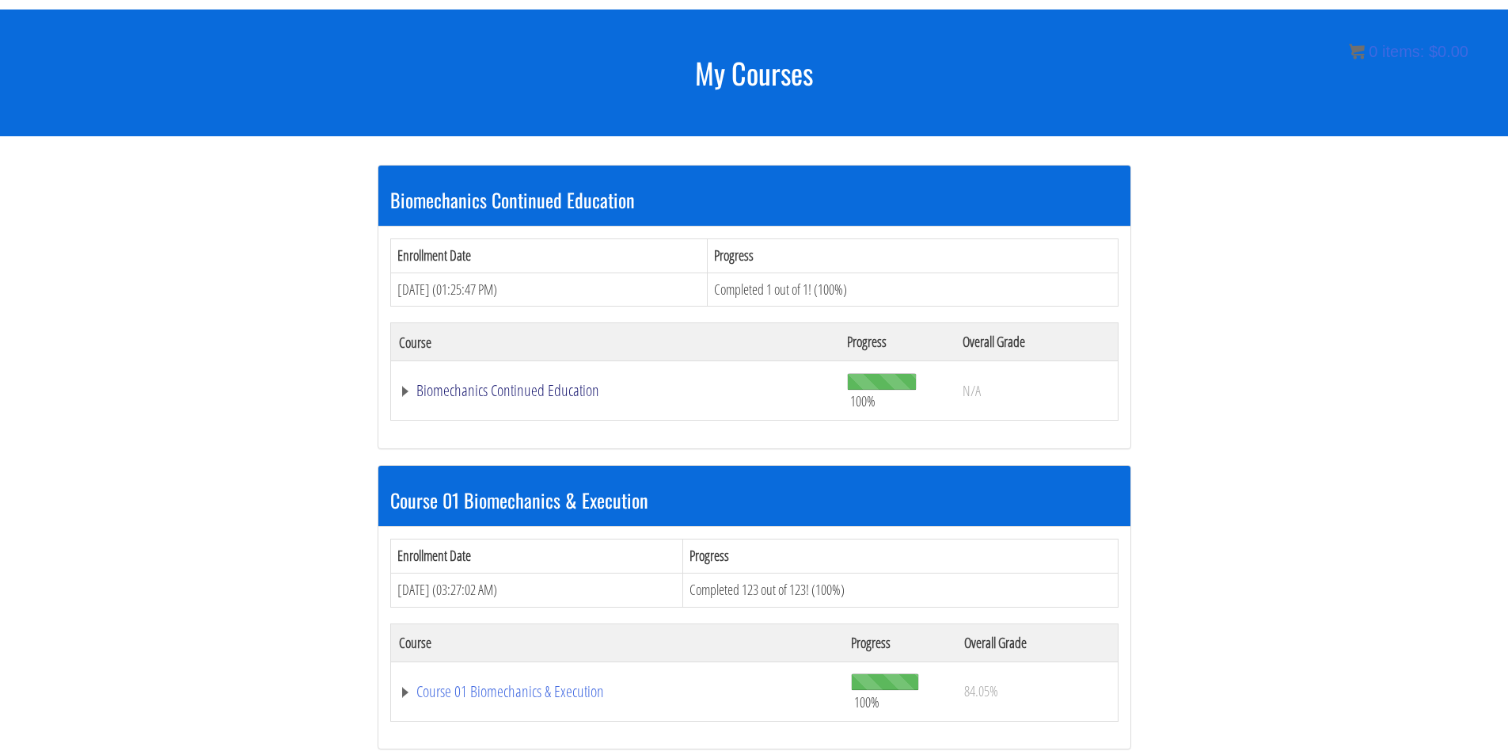
click at [587, 391] on link "Biomechanics Continued Education" at bounding box center [615, 390] width 433 height 16
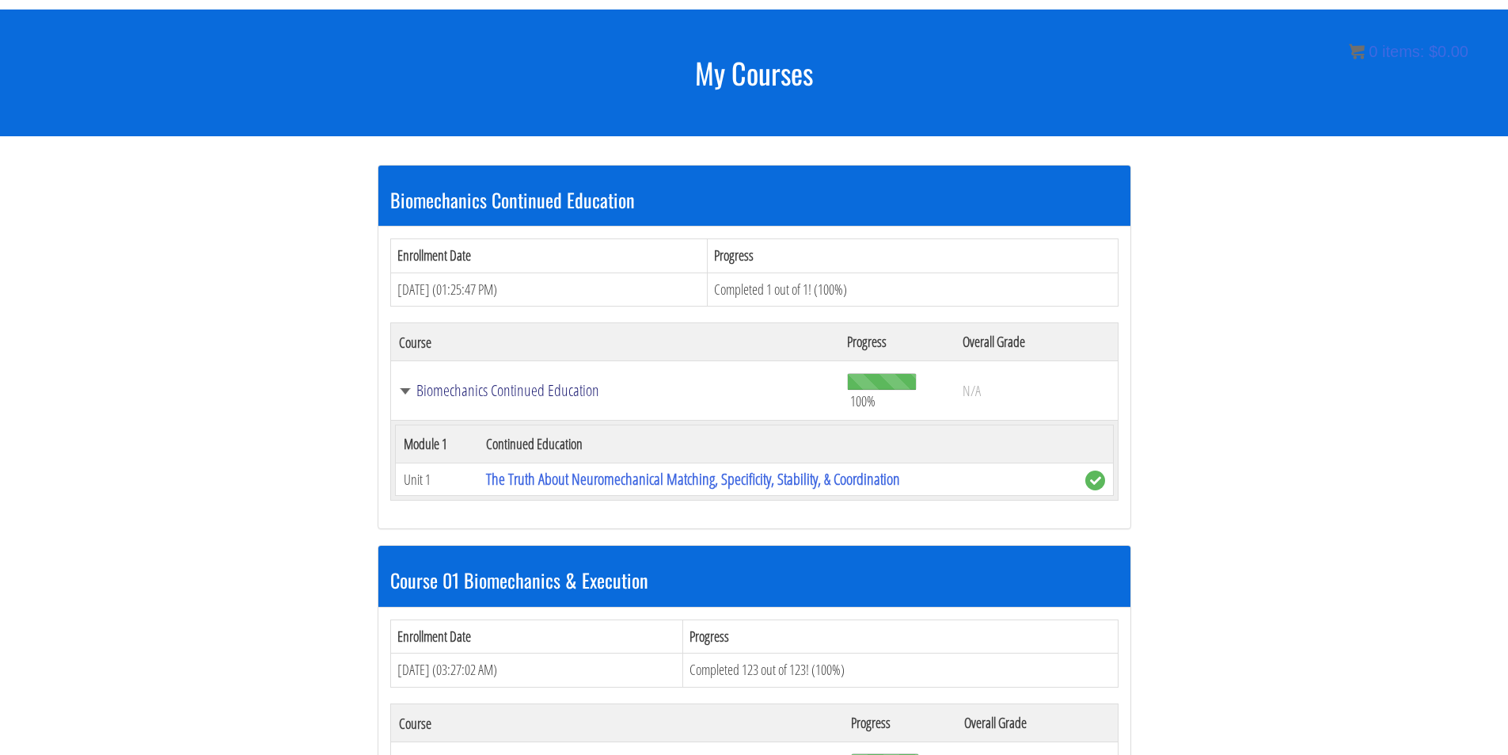
click at [424, 386] on link "Biomechanics Continued Education" at bounding box center [615, 390] width 433 height 16
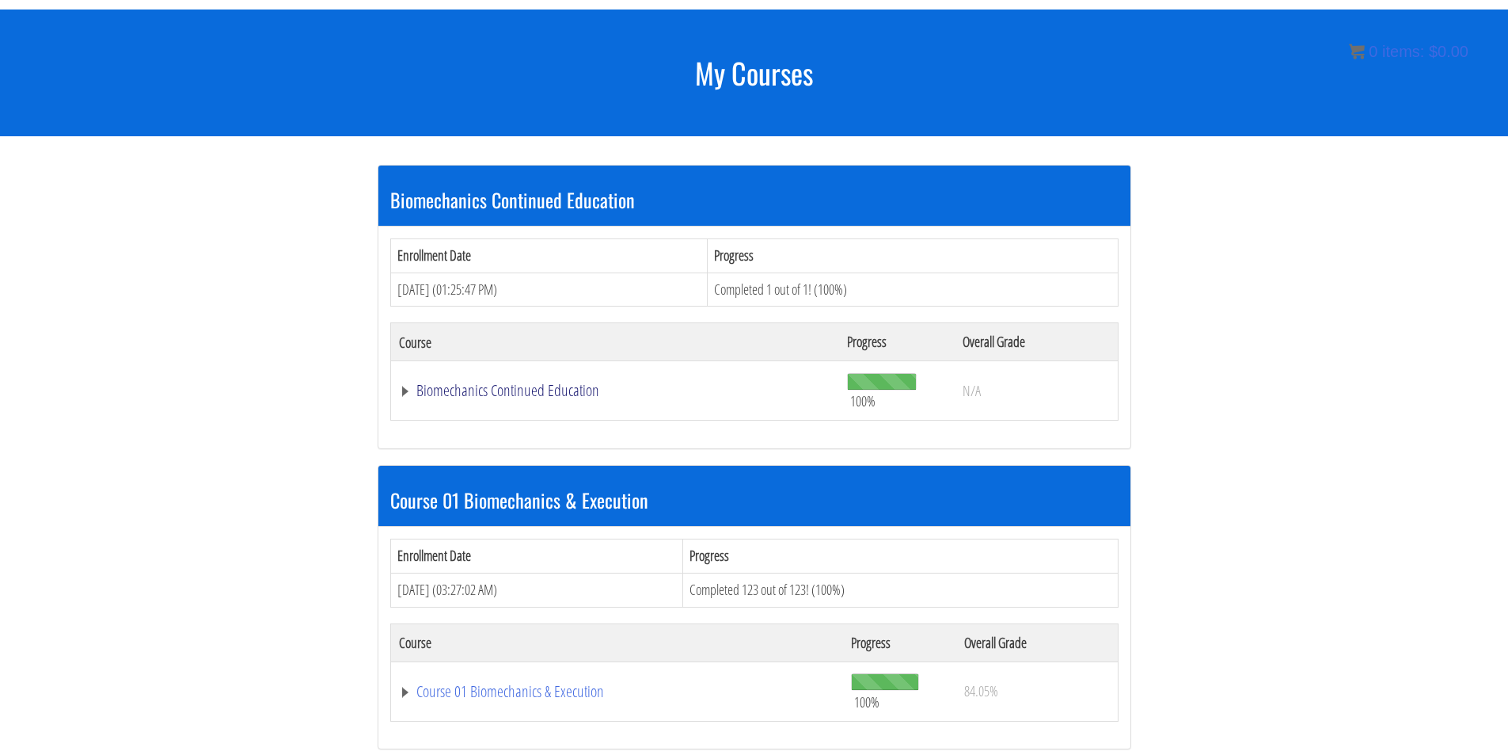
scroll to position [301, 0]
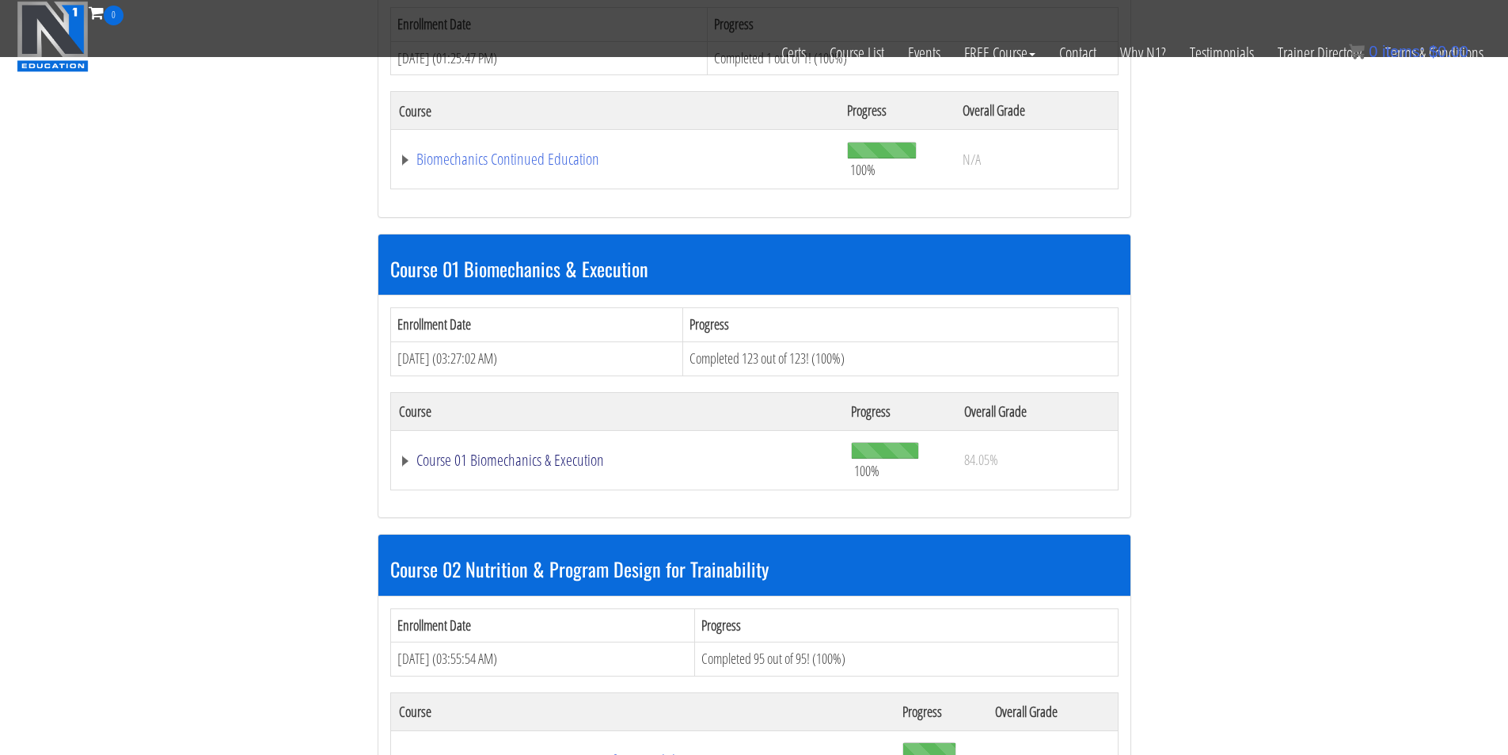
click at [583, 455] on link "Course 01 Biomechanics & Execution" at bounding box center [617, 460] width 437 height 16
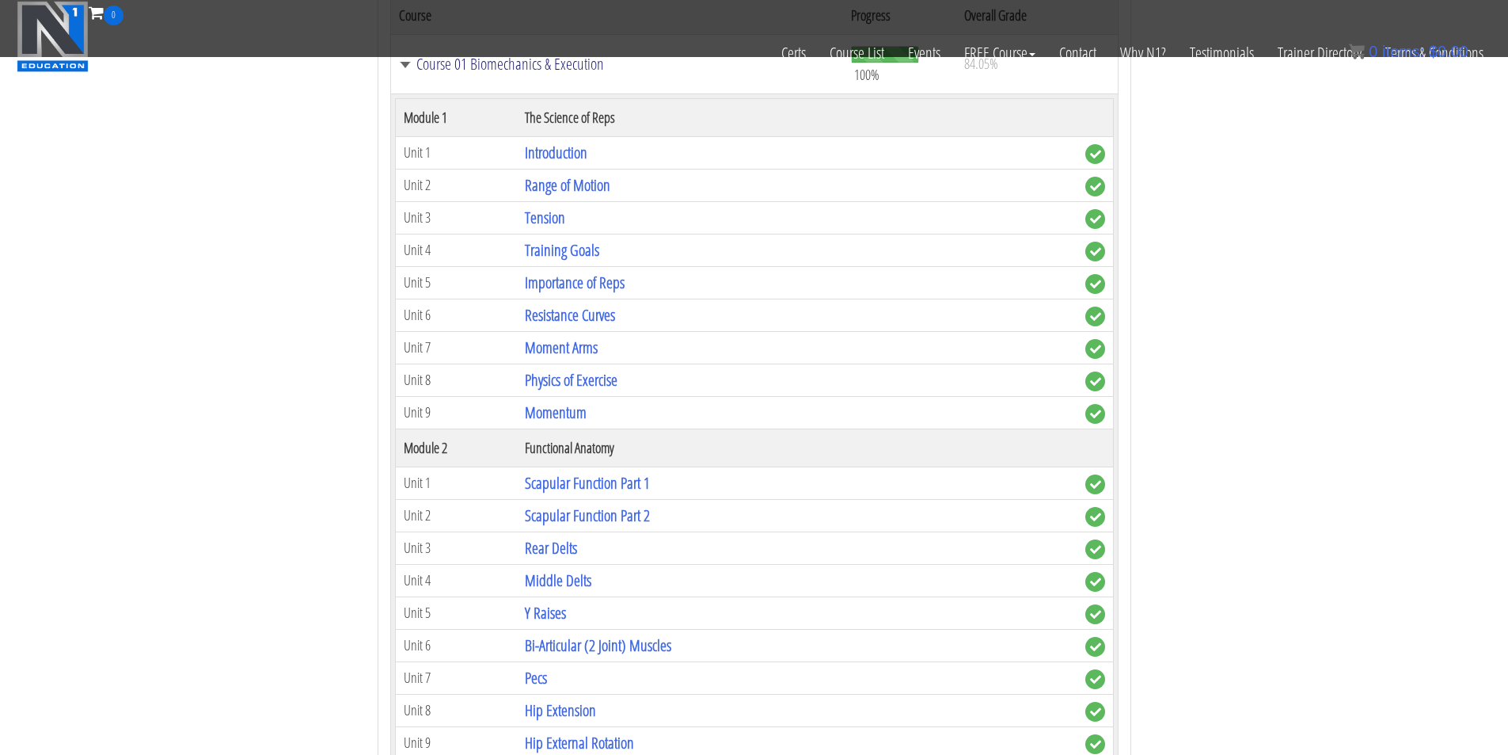
scroll to position [433, 0]
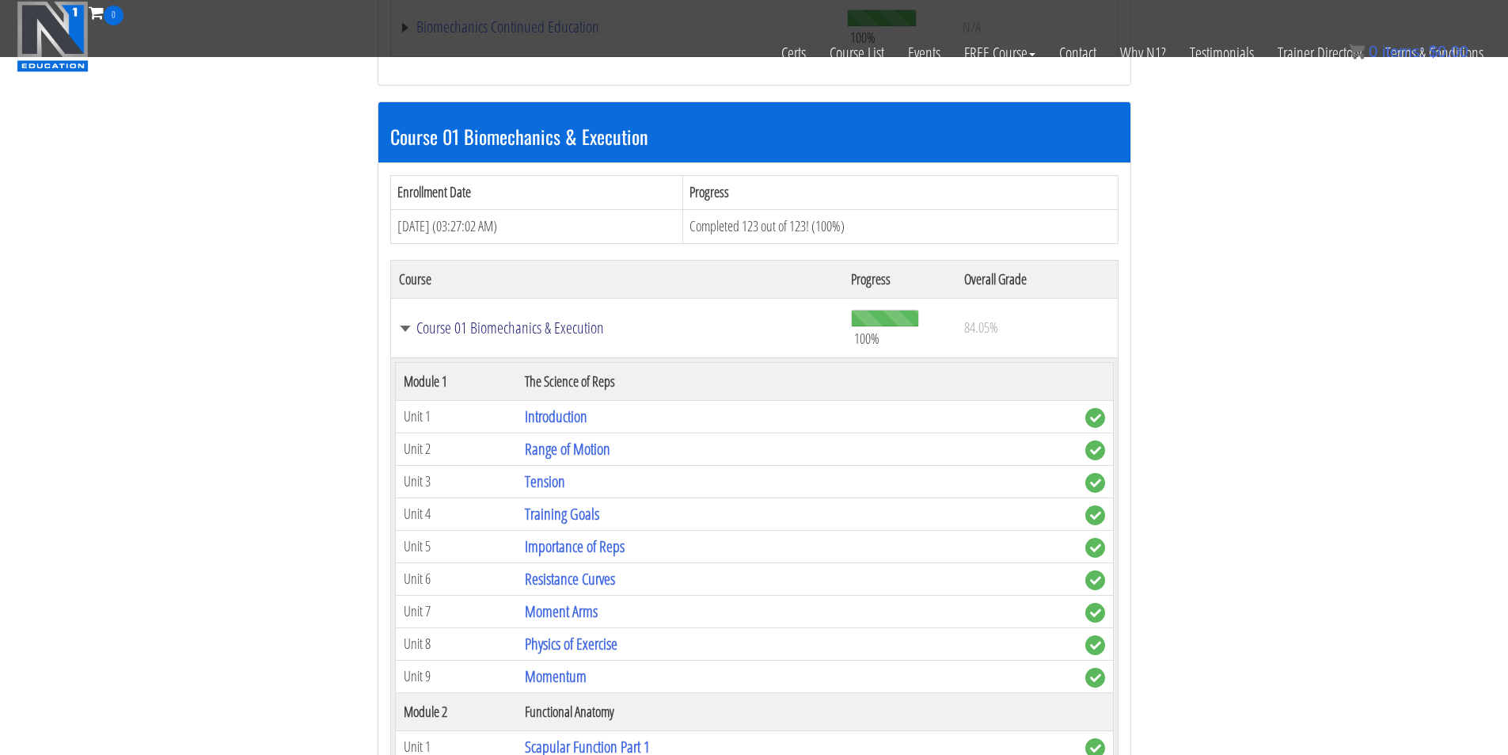
click at [435, 326] on link "Course 01 Biomechanics & Execution" at bounding box center [617, 328] width 437 height 16
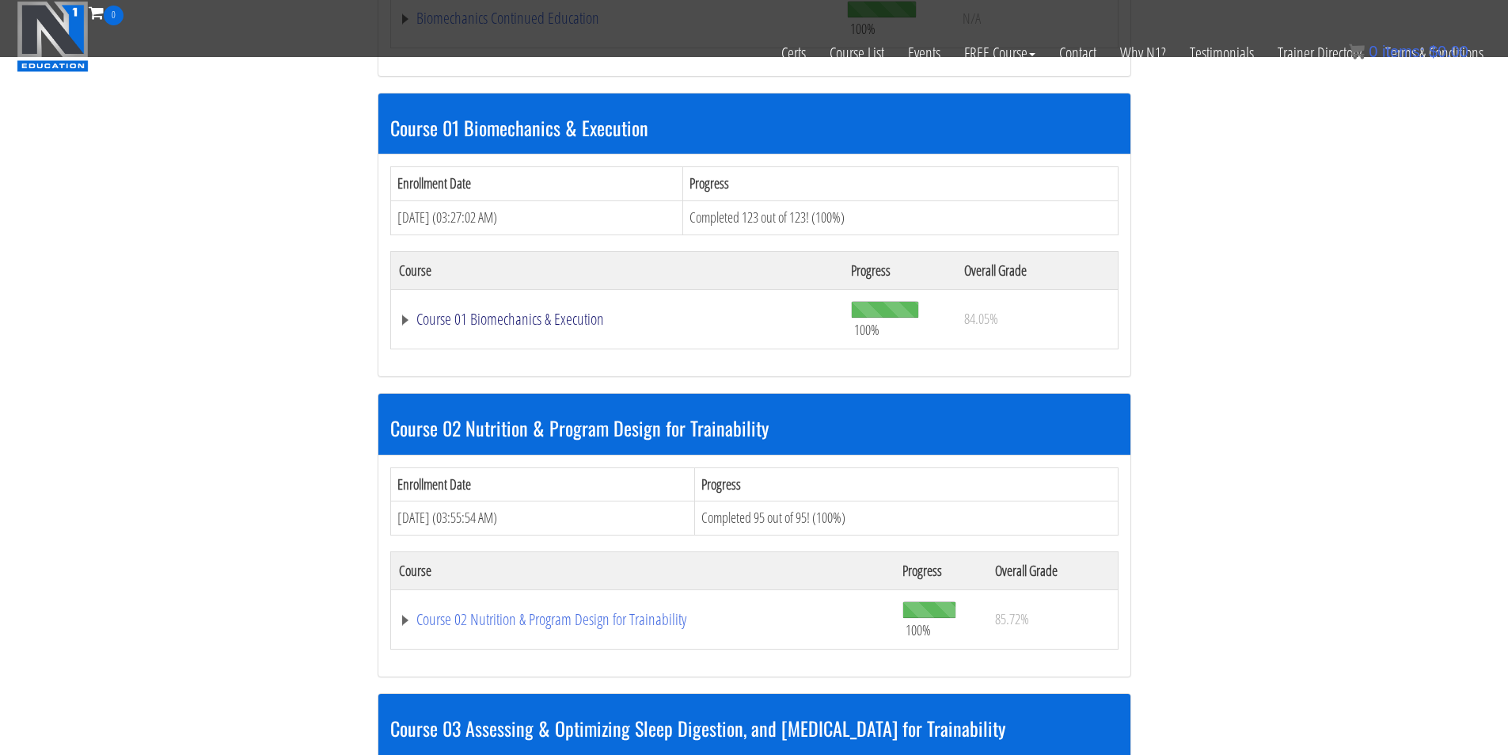
scroll to position [697, 0]
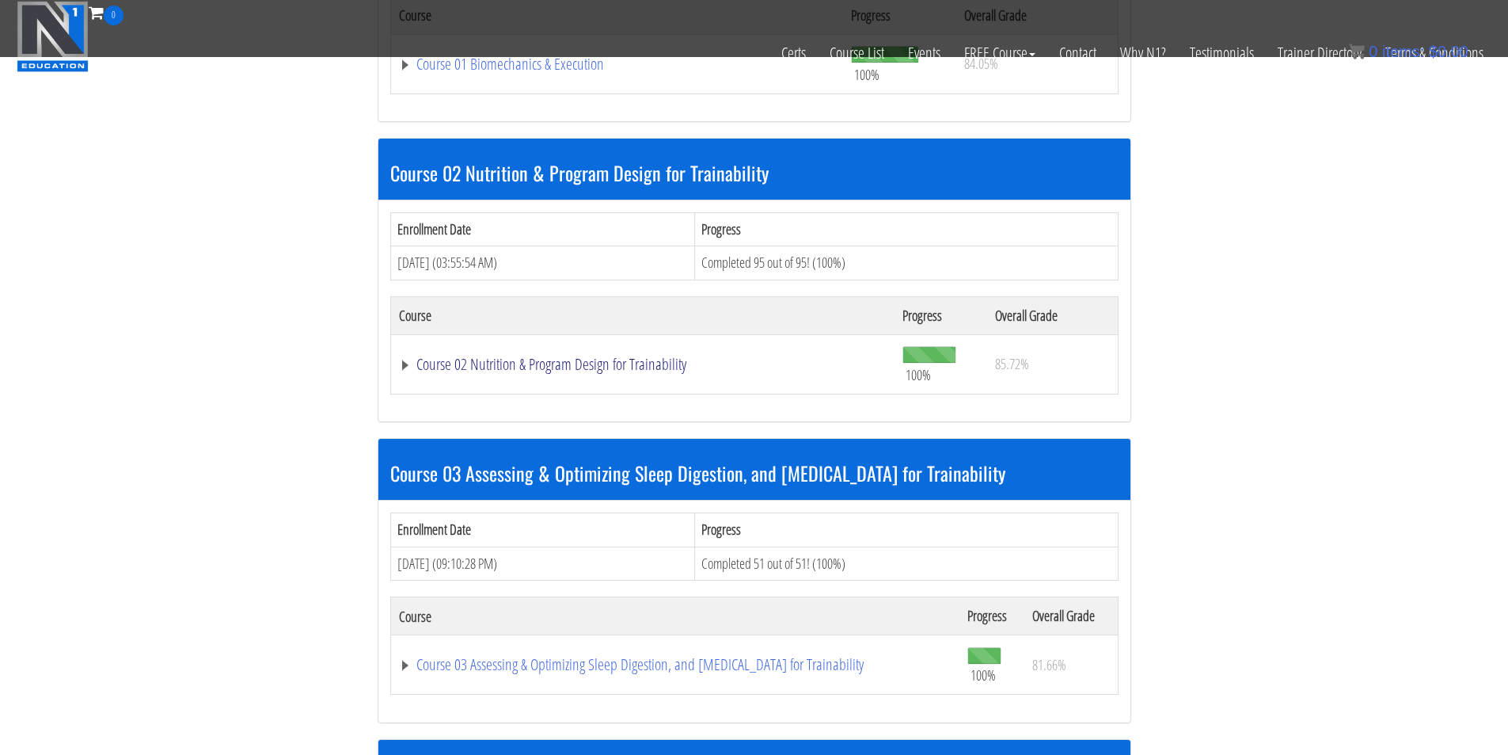
click at [620, 367] on link "Course 02 Nutrition & Program Design for Trainability" at bounding box center [643, 364] width 489 height 16
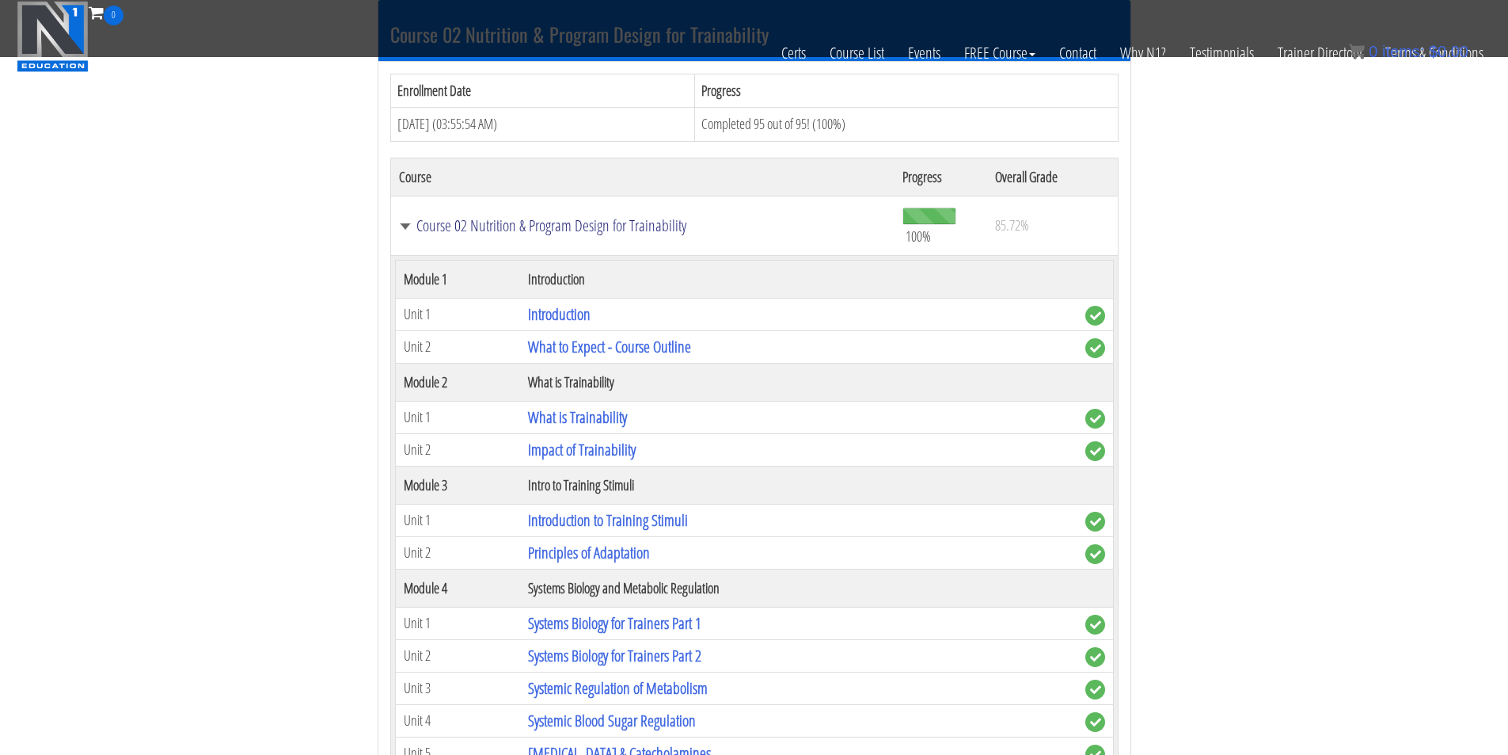
scroll to position [961, 0]
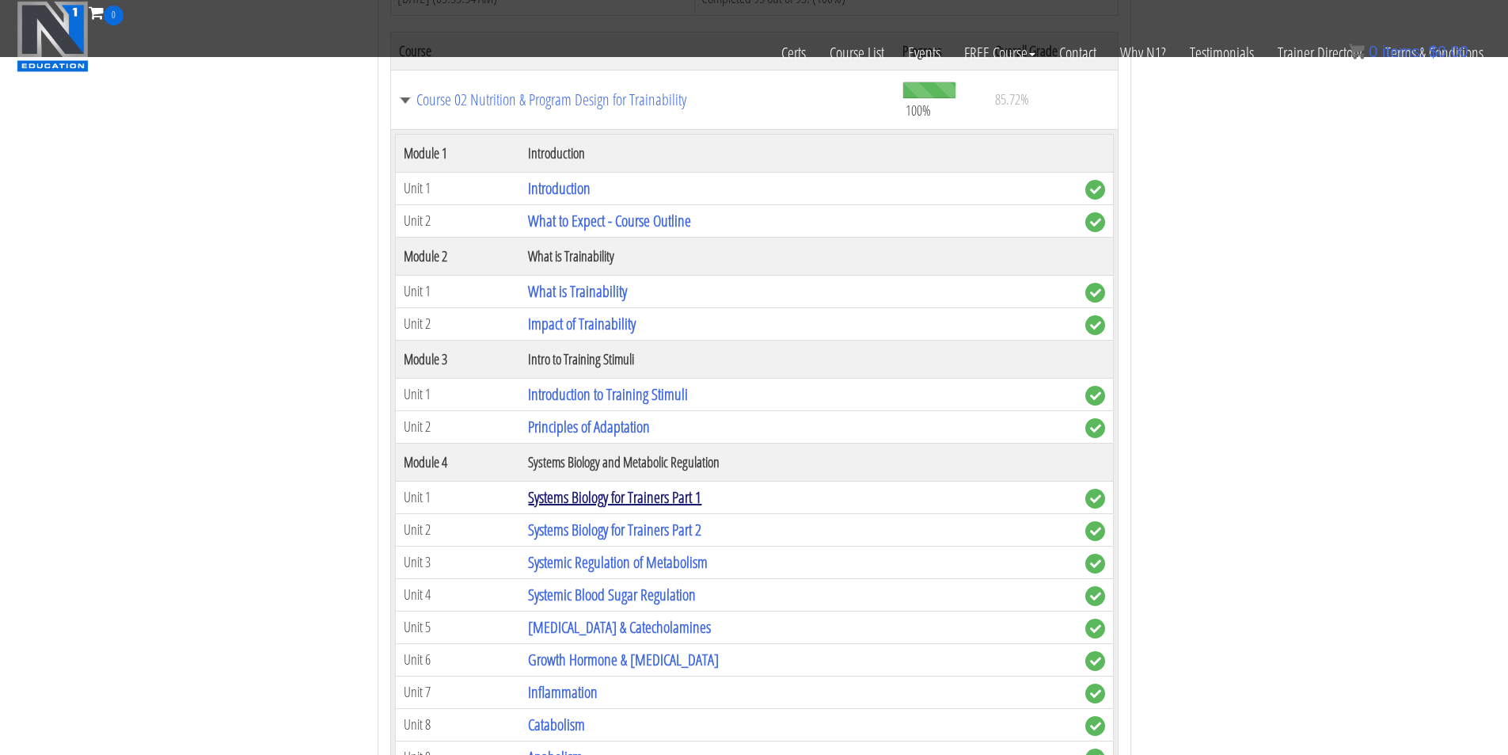
click at [641, 492] on link "Systems Biology for Trainers Part 1" at bounding box center [614, 496] width 173 height 21
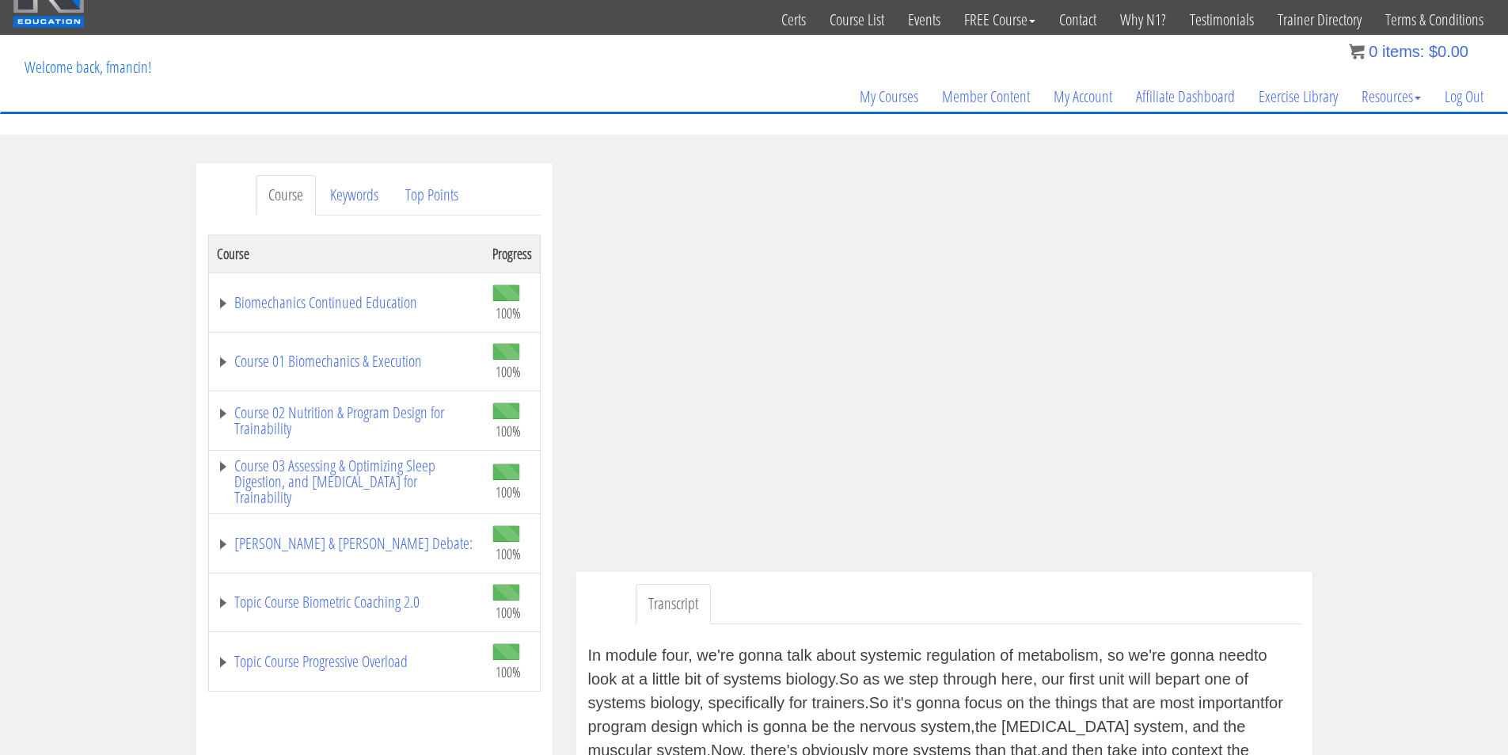
scroll to position [308, 0]
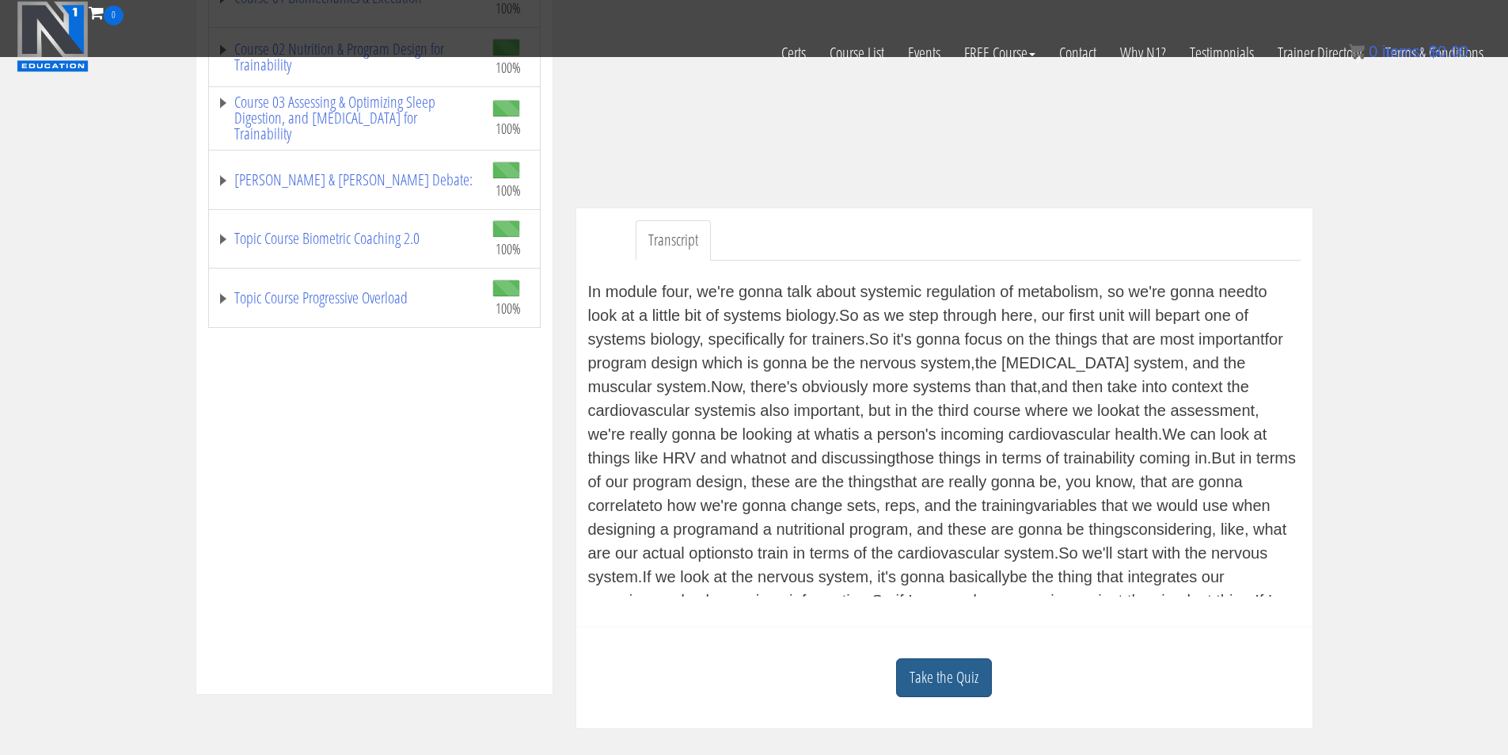
click at [969, 683] on link "Take the Quiz" at bounding box center [944, 677] width 96 height 39
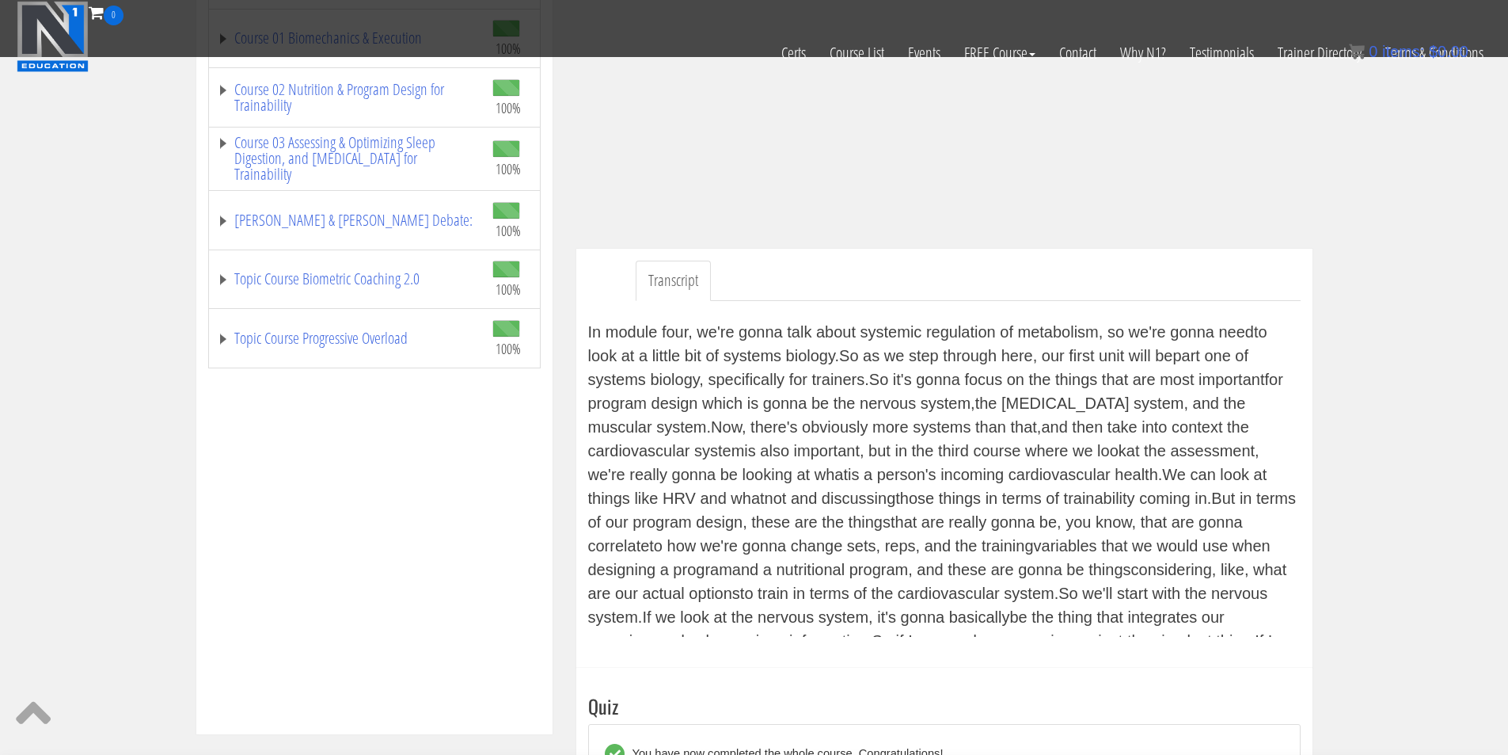
scroll to position [440, 0]
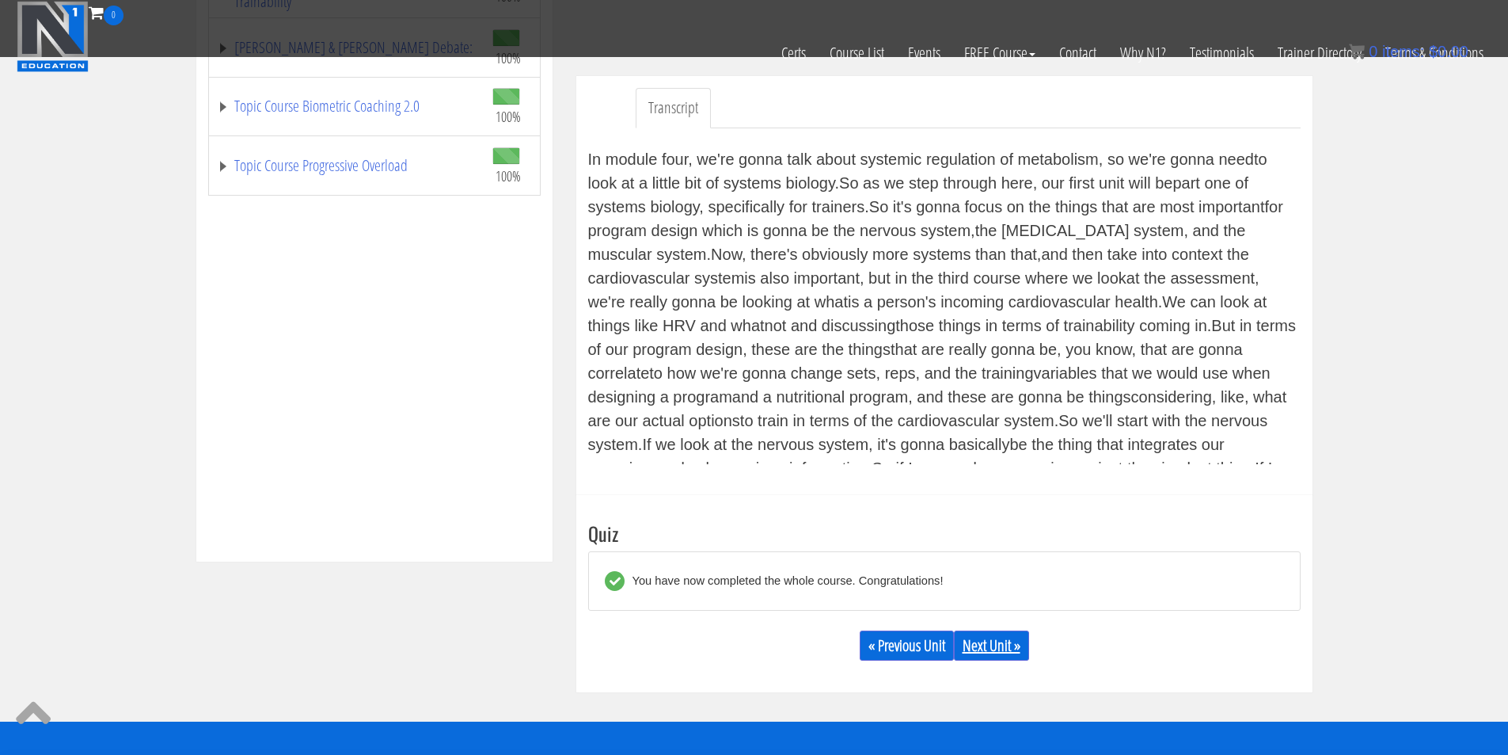
click at [981, 652] on link "Next Unit »" at bounding box center [991, 645] width 75 height 30
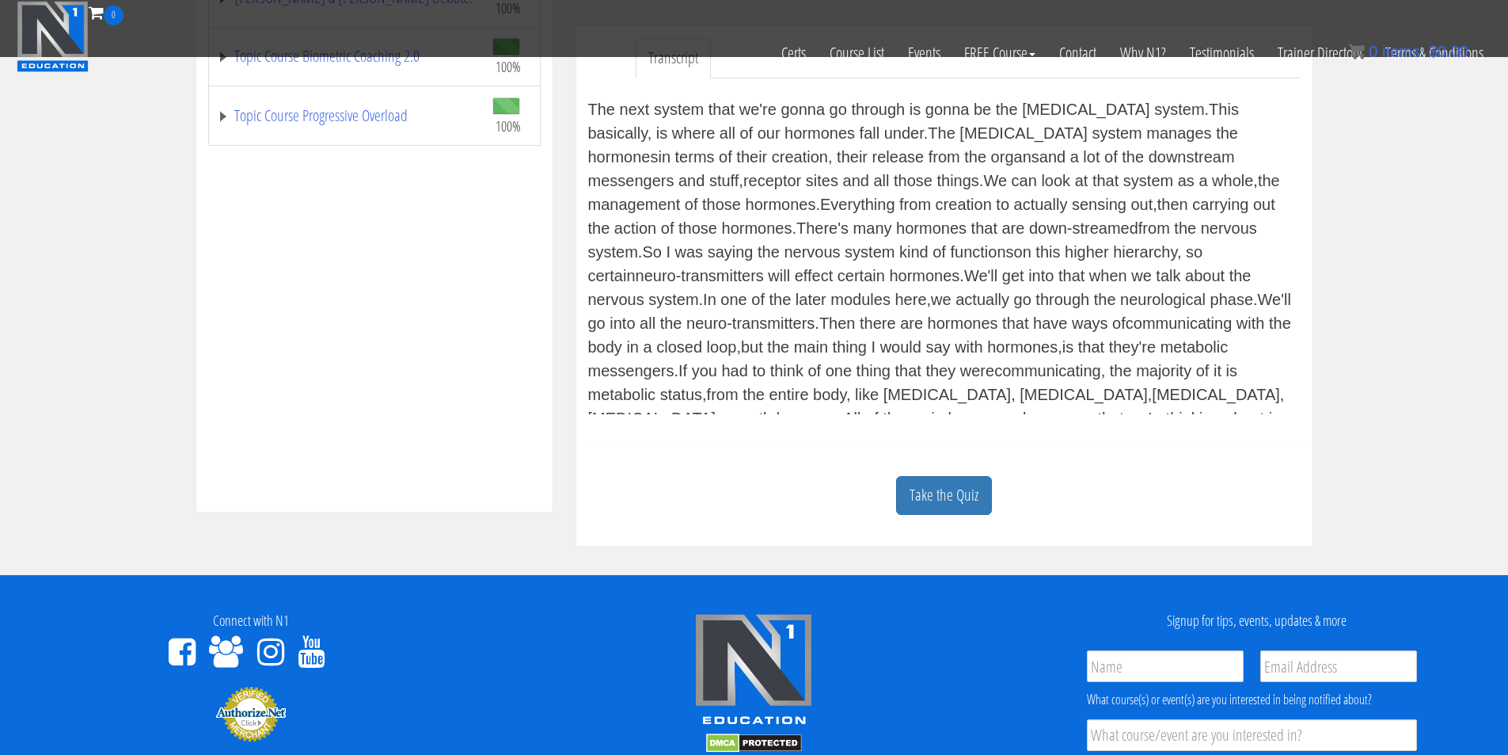
scroll to position [528, 0]
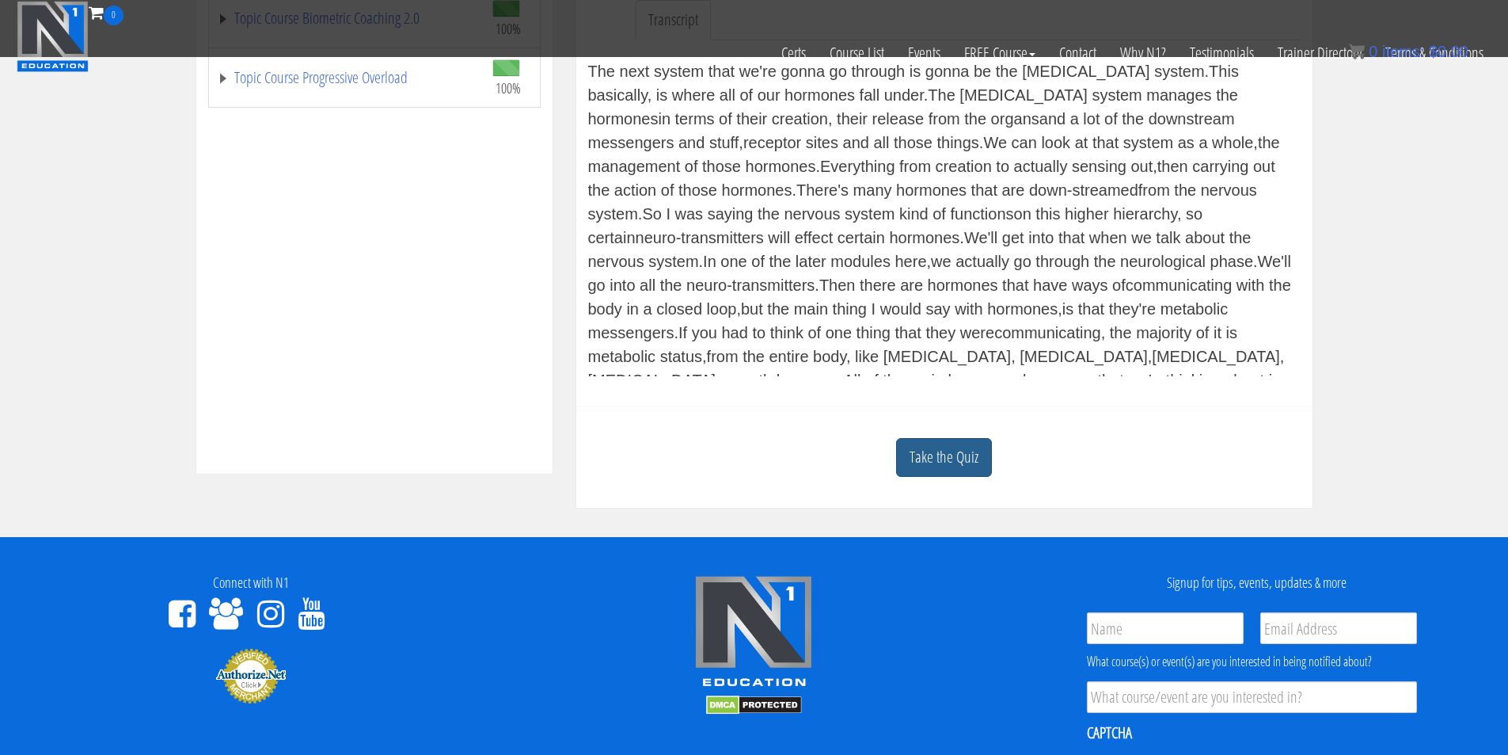
click at [973, 458] on link "Take the Quiz" at bounding box center [944, 457] width 96 height 39
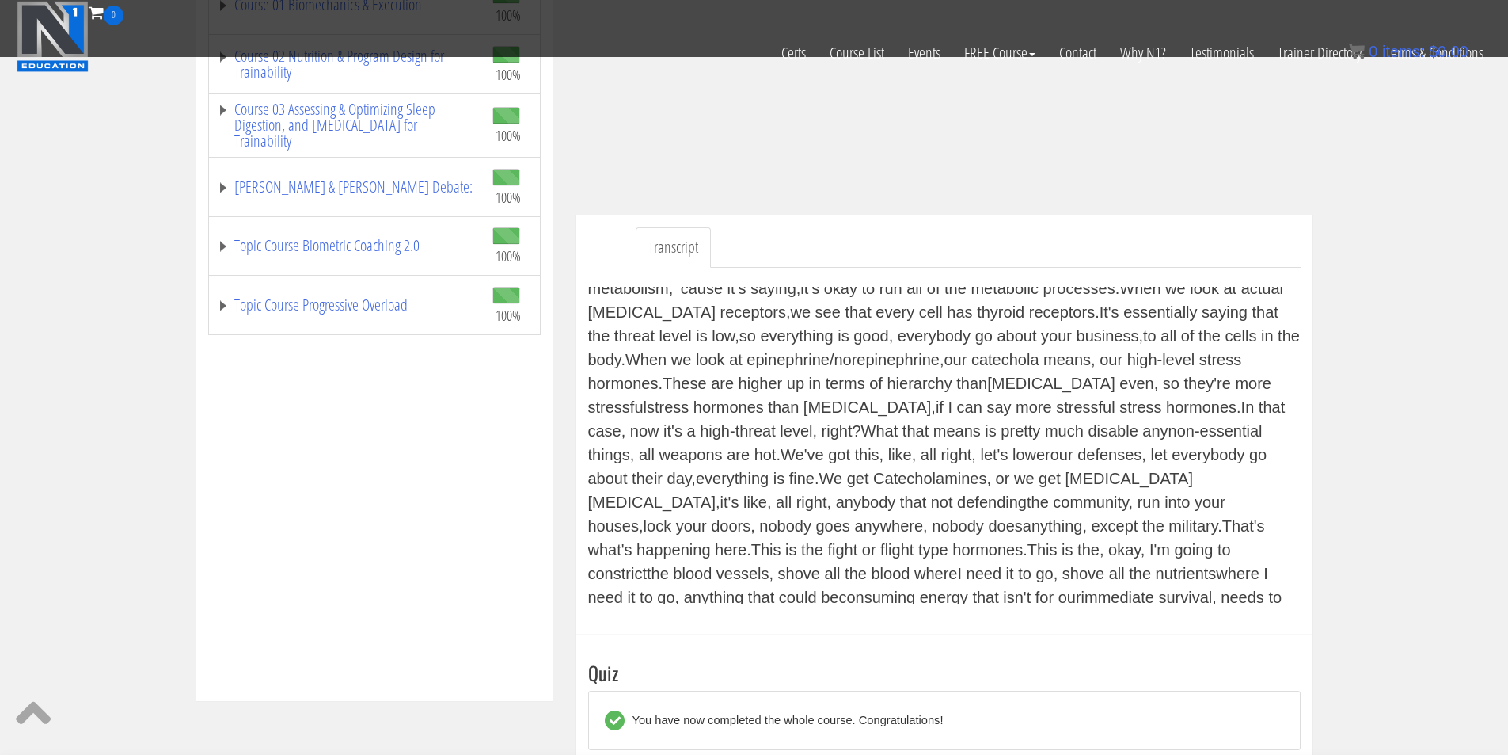
scroll to position [829, 0]
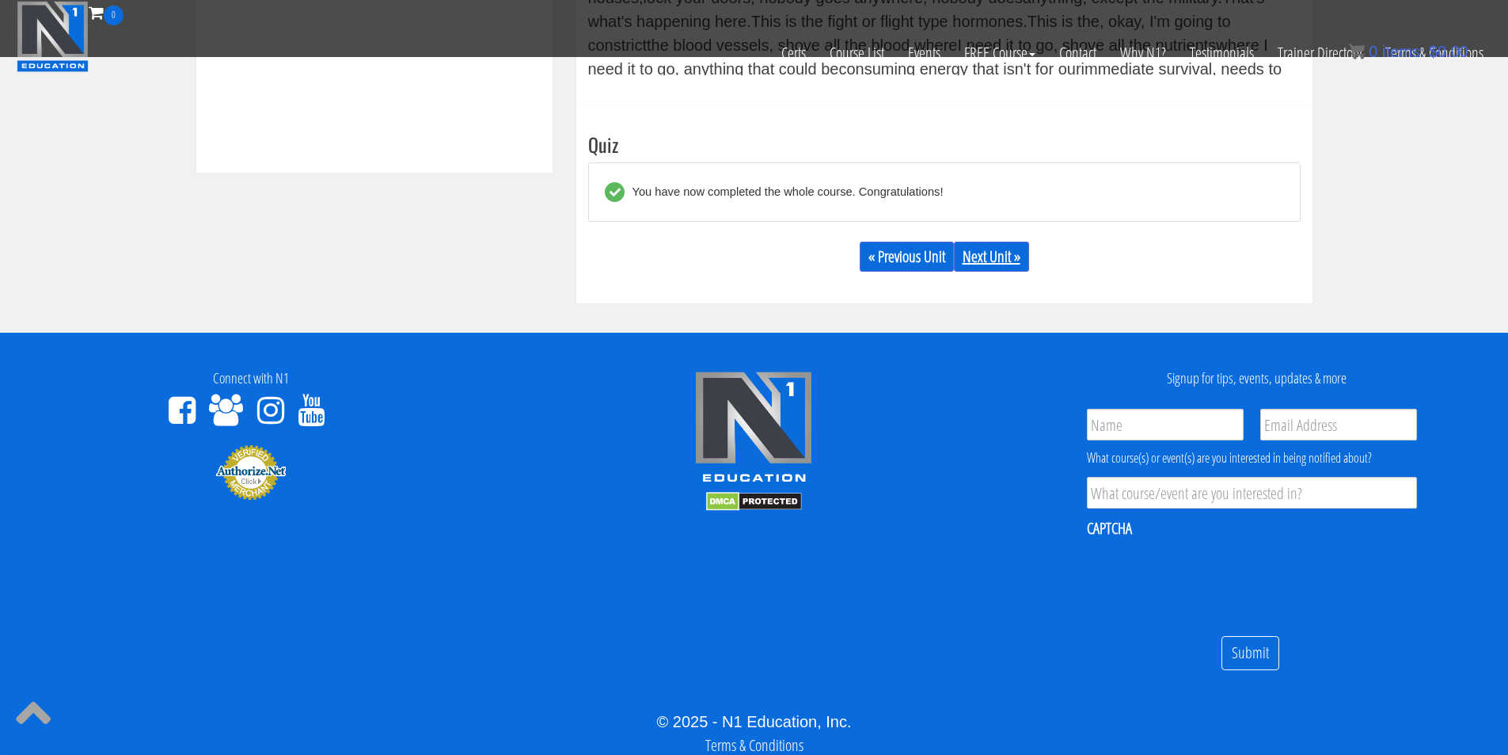
click at [1015, 261] on link "Next Unit »" at bounding box center [991, 256] width 75 height 30
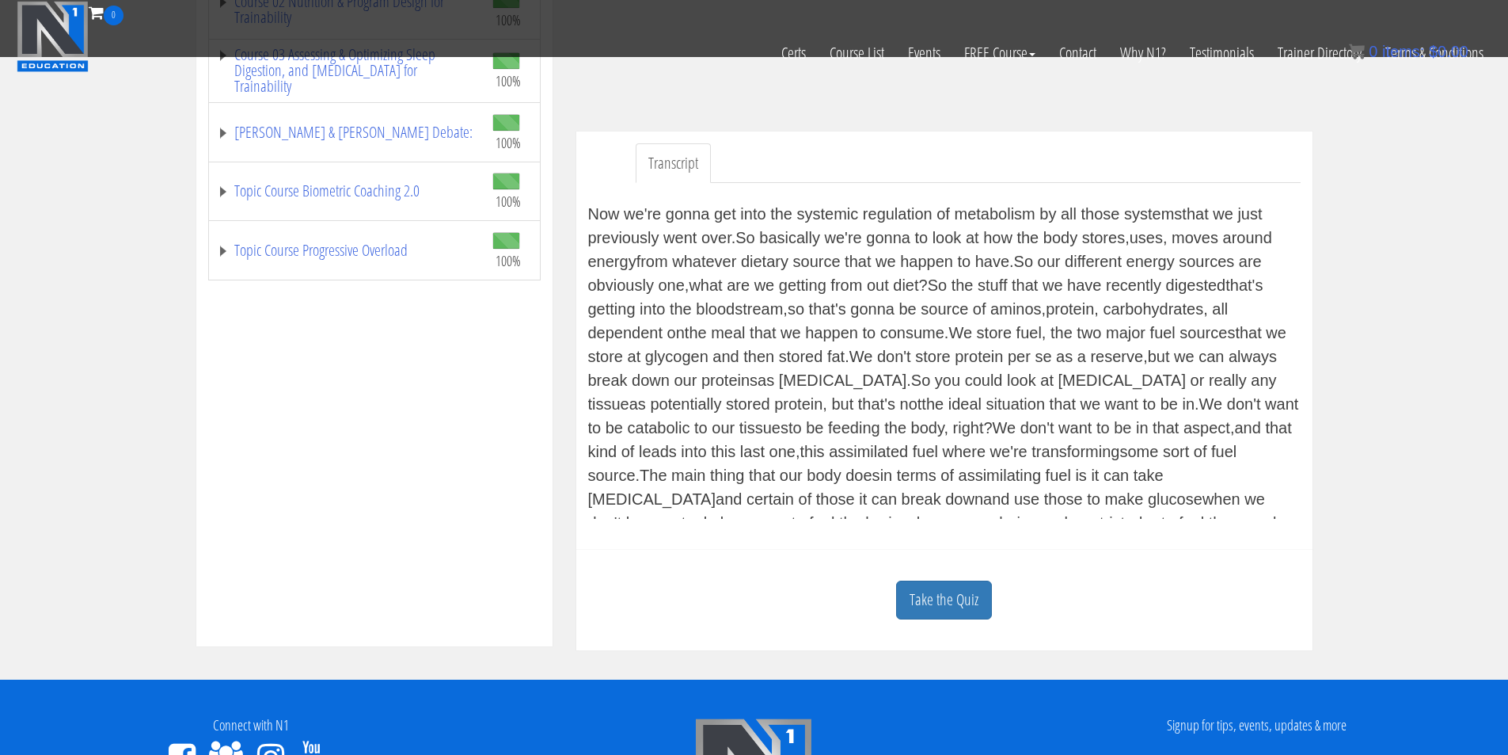
scroll to position [396, 0]
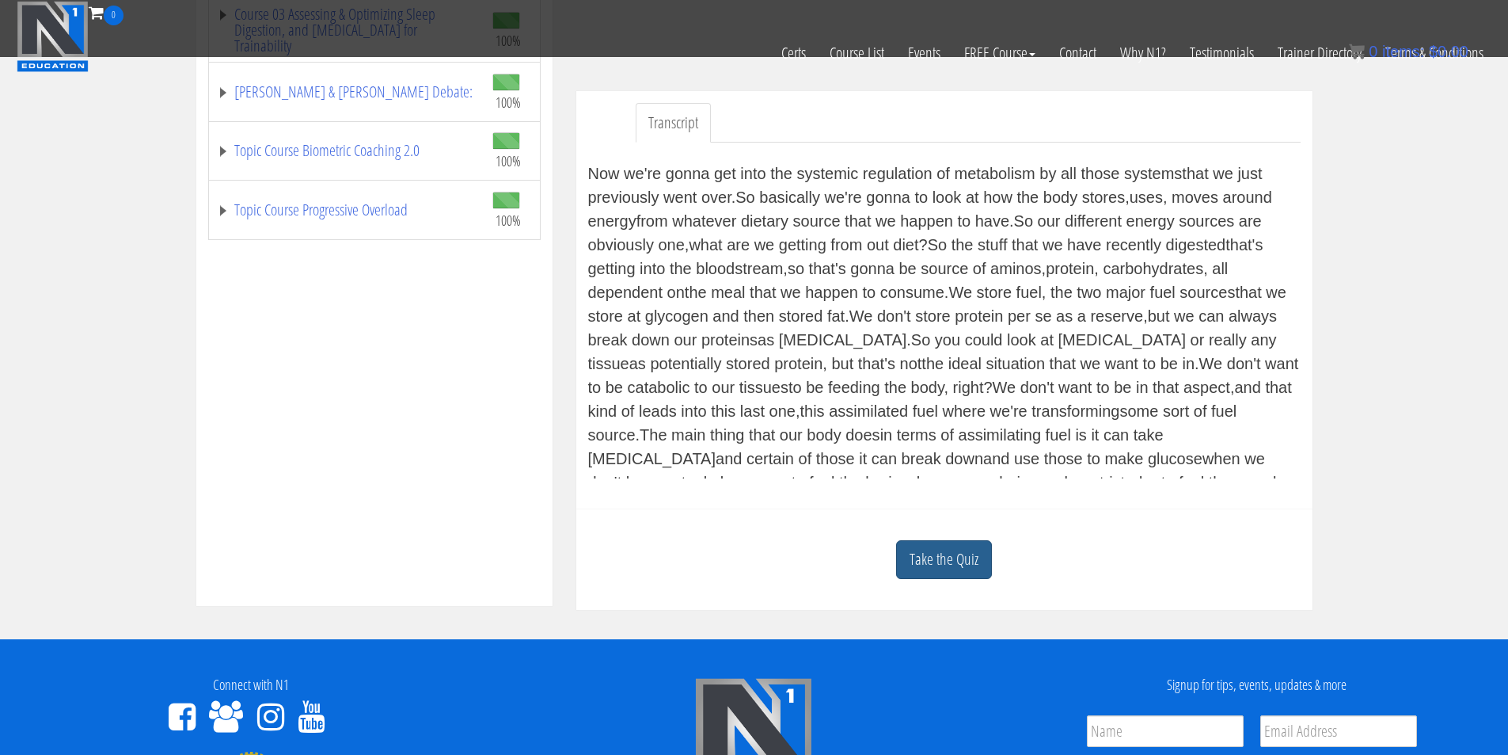
click at [958, 568] on link "Take the Quiz" at bounding box center [944, 559] width 96 height 39
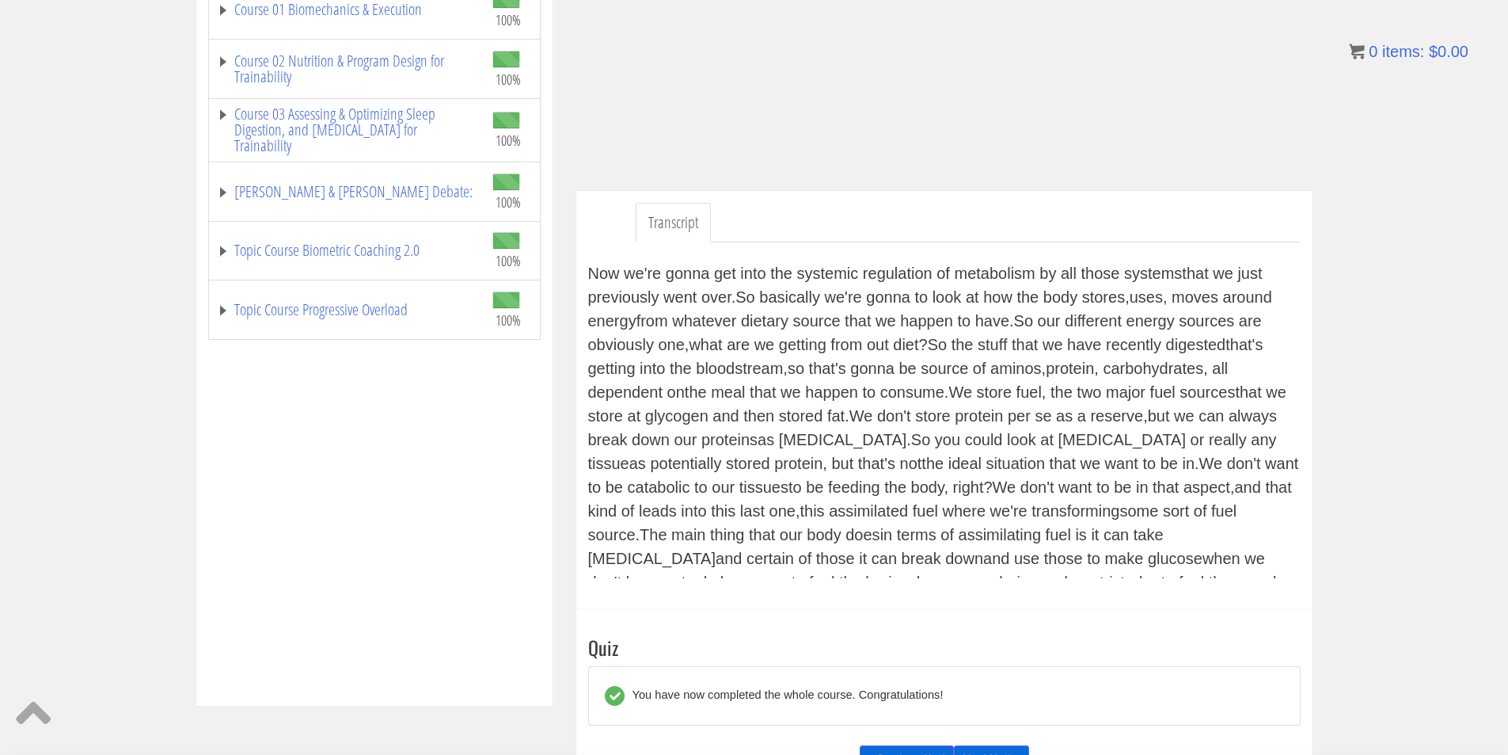
scroll to position [0, 0]
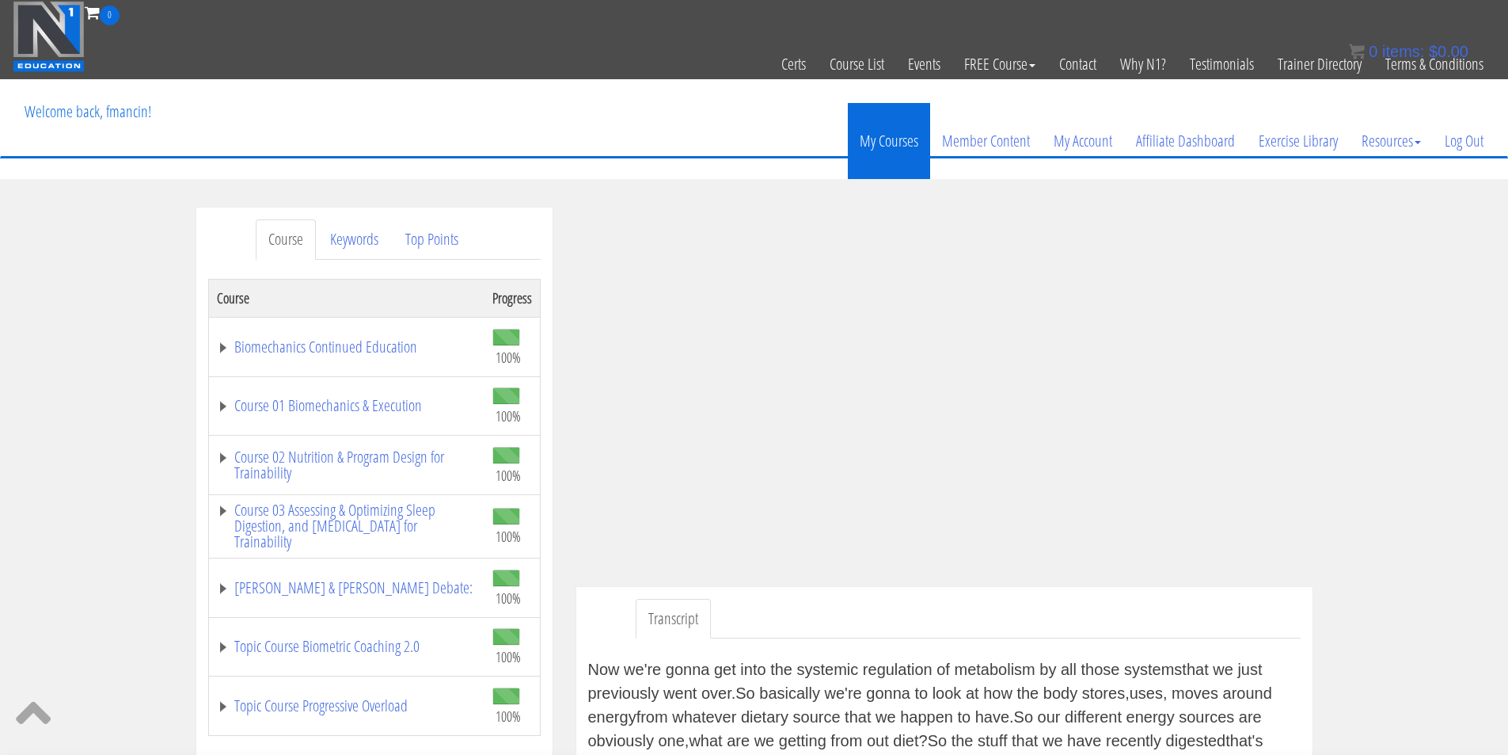
click at [883, 148] on link "My Courses" at bounding box center [889, 141] width 82 height 76
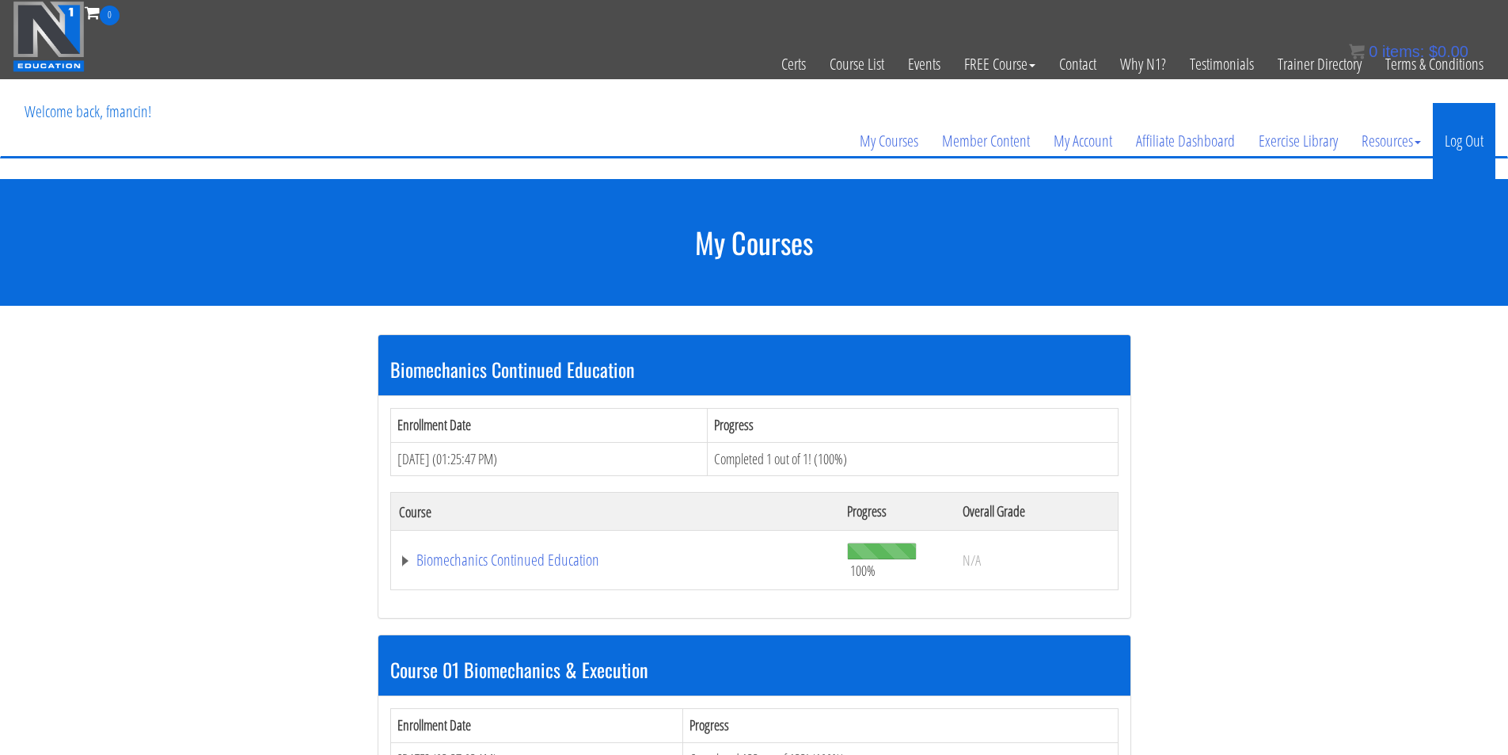
click at [1468, 145] on link "Log Out" at bounding box center [1464, 141] width 63 height 76
